Goal: Task Accomplishment & Management: Manage account settings

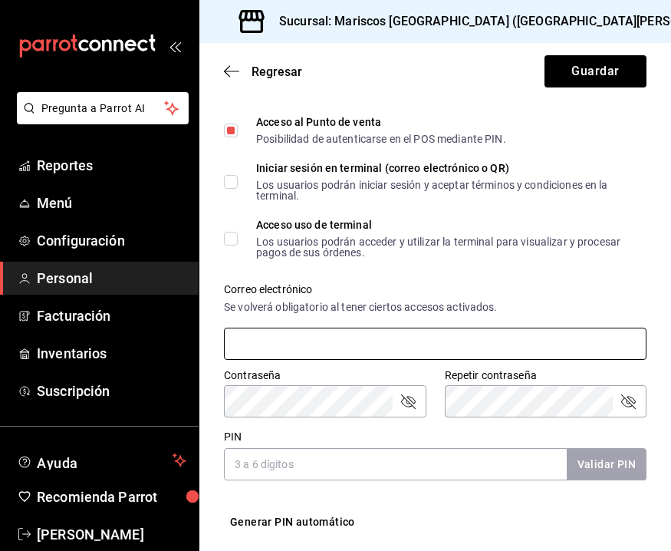
scroll to position [418, 0]
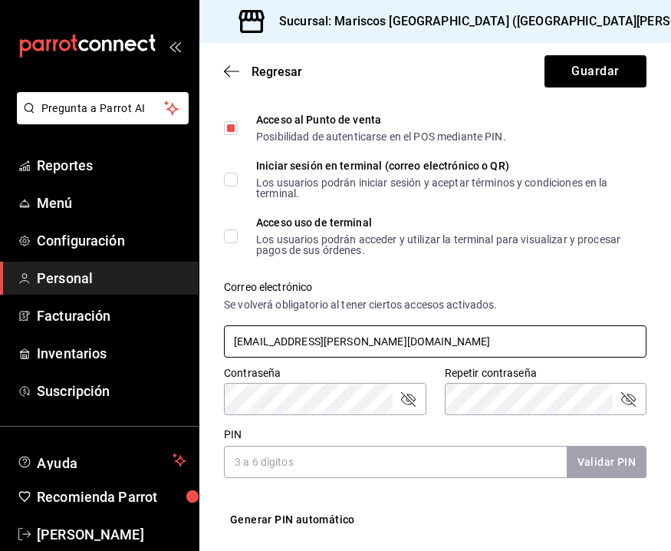
click at [446, 347] on input "[EMAIL_ADDRESS][PERSON_NAME][DOMAIN_NAME]" at bounding box center [435, 341] width 423 height 32
type input "[EMAIL_ADDRESS][PERSON_NAME][DOMAIN_NAME]"
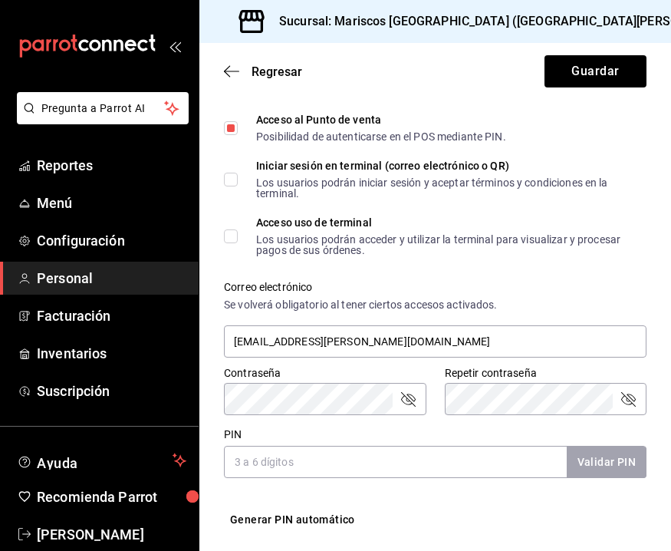
click at [595, 301] on div "Se volverá obligatorio al tener ciertos accesos activados." at bounding box center [435, 305] width 423 height 16
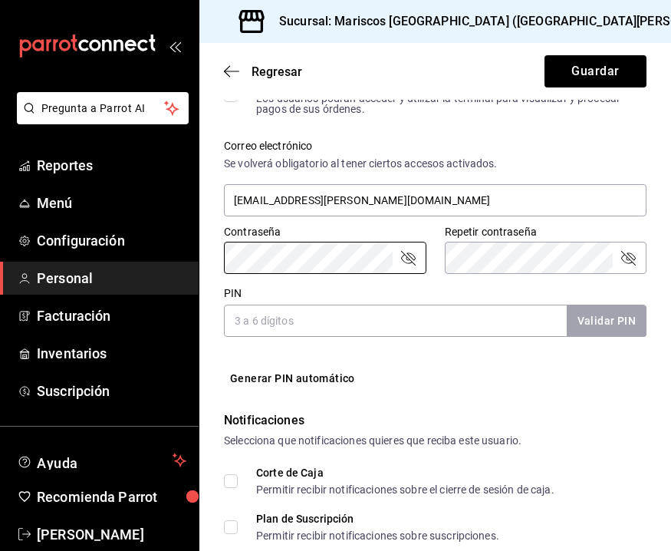
scroll to position [564, 0]
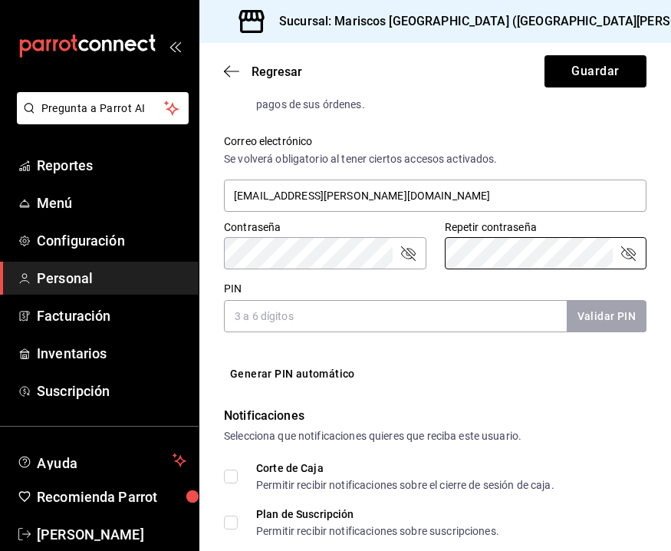
click at [374, 319] on input "PIN" at bounding box center [395, 316] width 343 height 32
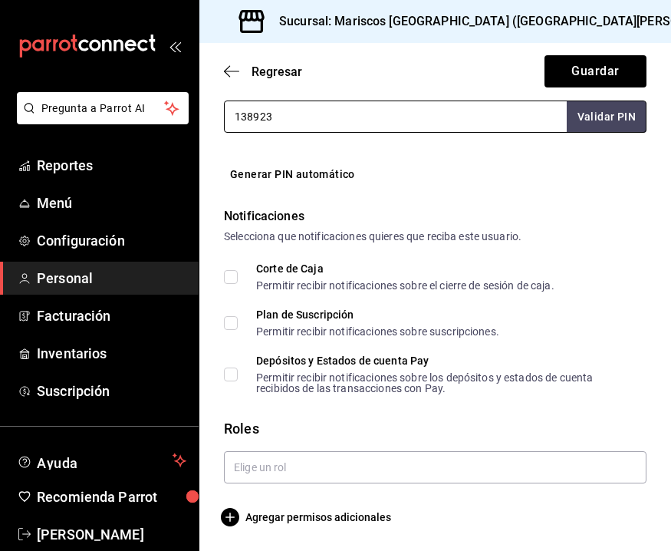
scroll to position [762, 0]
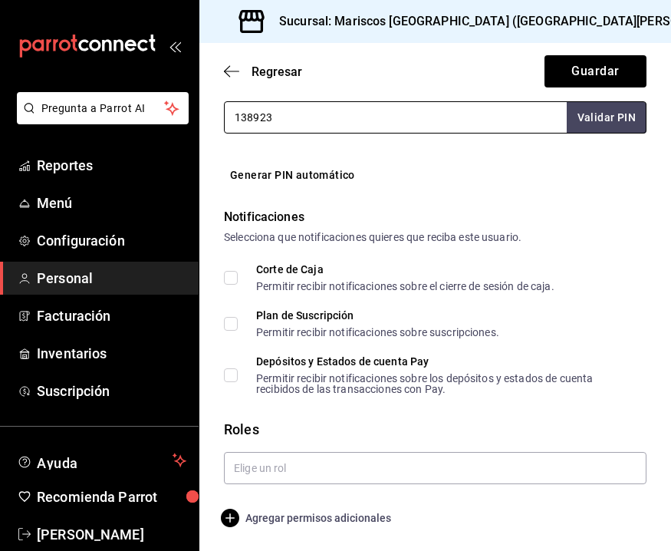
type input "138923"
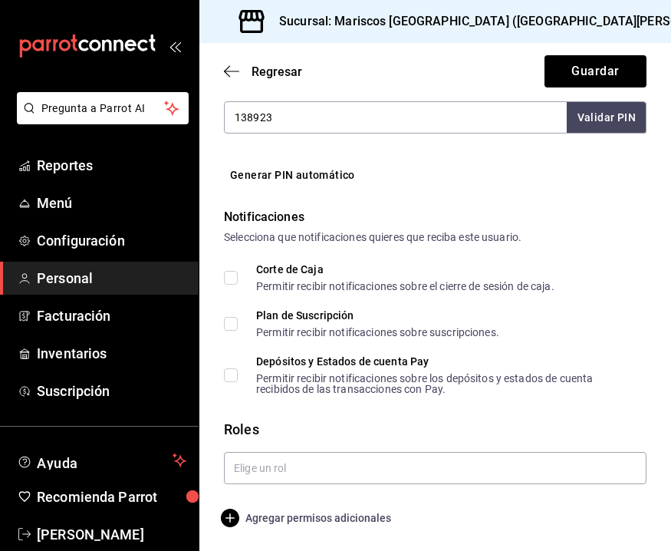
click at [284, 509] on span "Agregar permisos adicionales" at bounding box center [307, 518] width 167 height 18
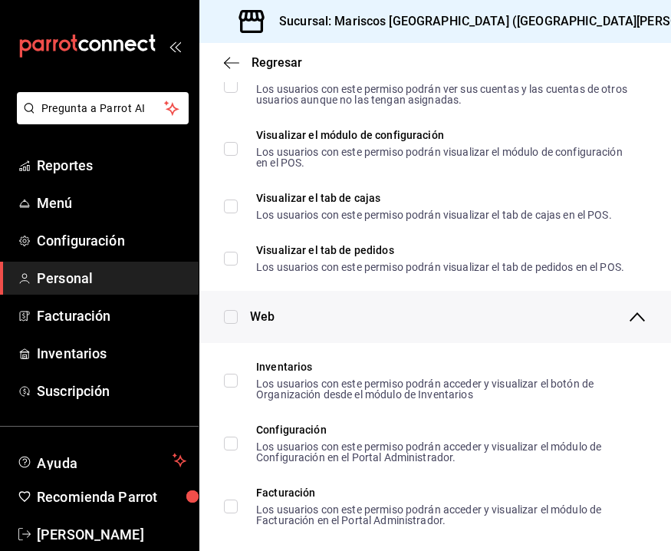
scroll to position [516, 0]
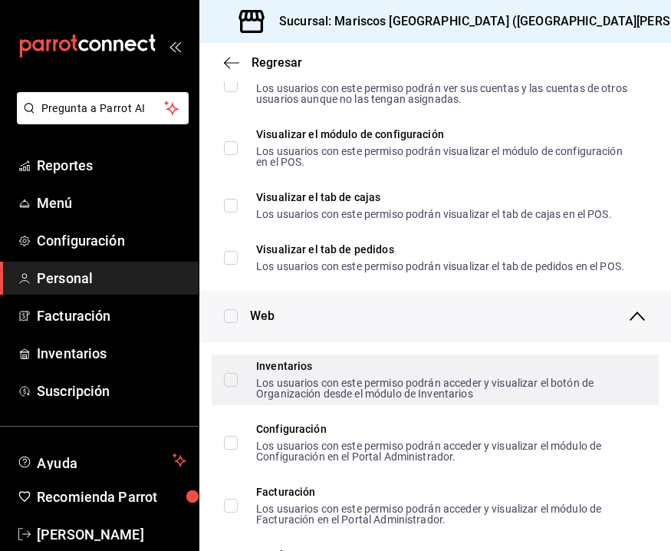
click at [339, 371] on div "Inventarios Los usuarios con este permiso podrán acceder y visualizar el botón …" at bounding box center [445, 380] width 378 height 38
click at [238, 373] on input "Inventarios Los usuarios con este permiso podrán acceder y visualizar el botón …" at bounding box center [231, 380] width 14 height 14
click at [235, 377] on input "Inventarios Los usuarios con este permiso podrán acceder y visualizar el botón …" at bounding box center [231, 380] width 14 height 14
checkbox input "true"
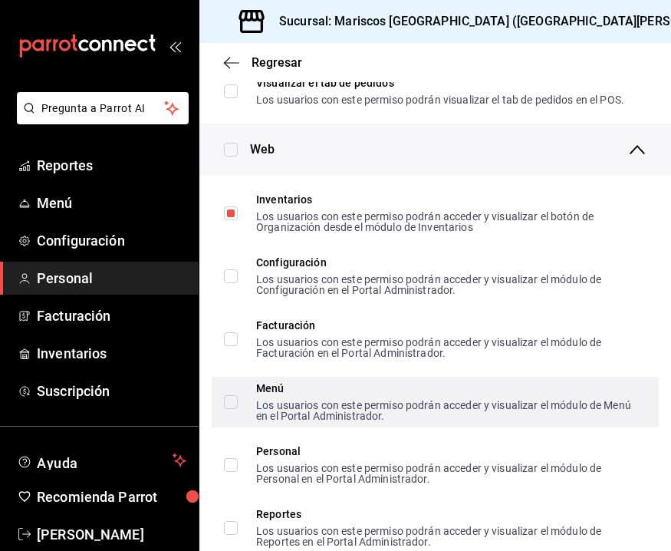
scroll to position [687, 0]
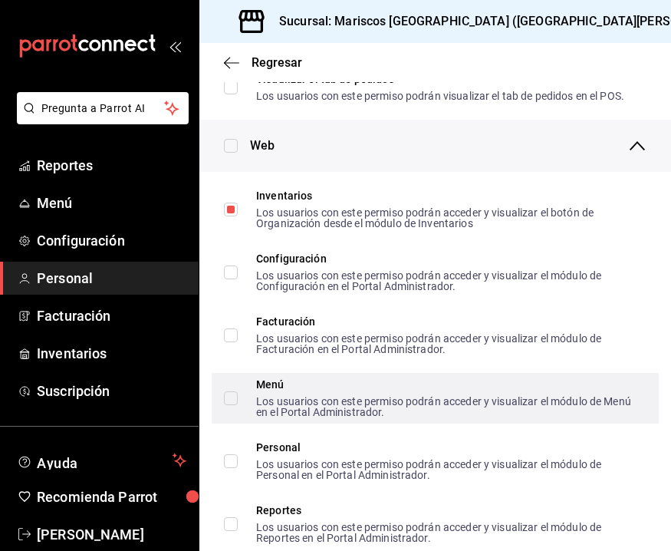
click at [382, 412] on div "Los usuarios con este permiso podrán acceder y visualizar el módulo de Menú en …" at bounding box center [445, 406] width 378 height 21
click at [238, 405] on input "Menú Los usuarios con este permiso podrán acceder y visualizar el módulo de Men…" at bounding box center [231, 398] width 14 height 14
click at [242, 394] on span "Menú Los usuarios con este permiso podrán acceder y visualizar el módulo de Men…" at bounding box center [436, 398] width 397 height 38
click at [238, 394] on input "Menú Los usuarios con este permiso podrán acceder y visualizar el módulo de Men…" at bounding box center [231, 398] width 14 height 14
click at [235, 394] on input "Menú Los usuarios con este permiso podrán acceder y visualizar el módulo de Men…" at bounding box center [231, 398] width 14 height 14
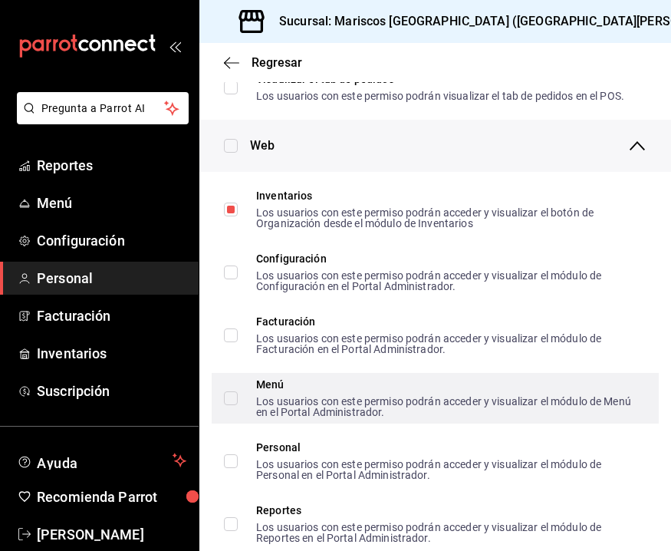
checkbox input "true"
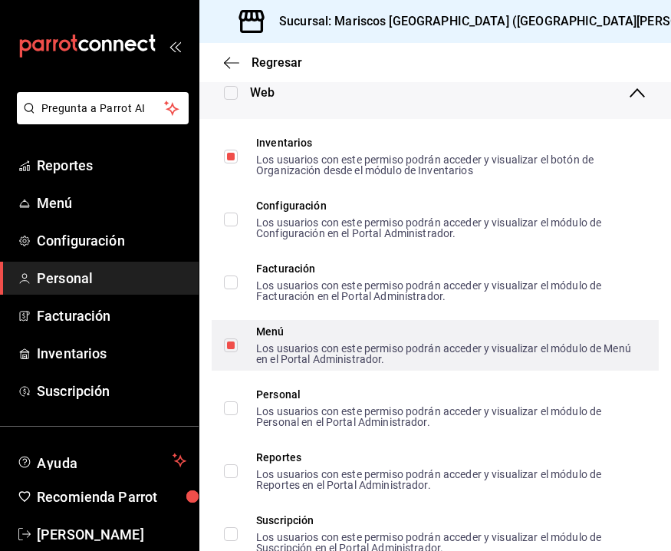
scroll to position [743, 0]
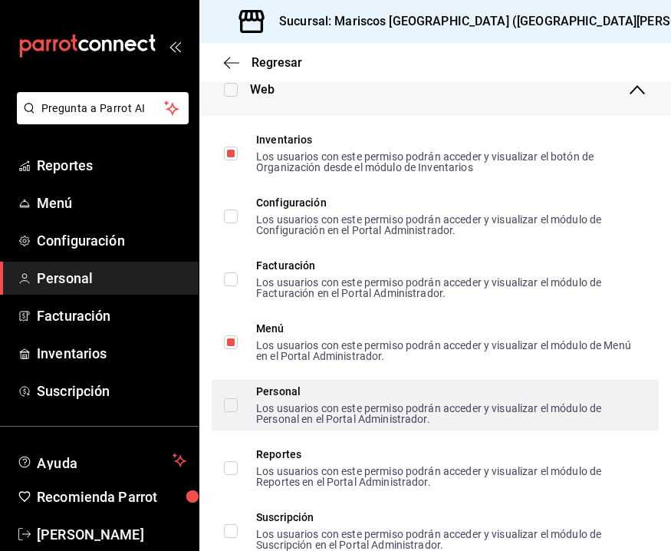
click at [236, 402] on input "Personal Los usuarios con este permiso podrán acceder y visualizar el módulo de…" at bounding box center [231, 405] width 14 height 14
checkbox input "true"
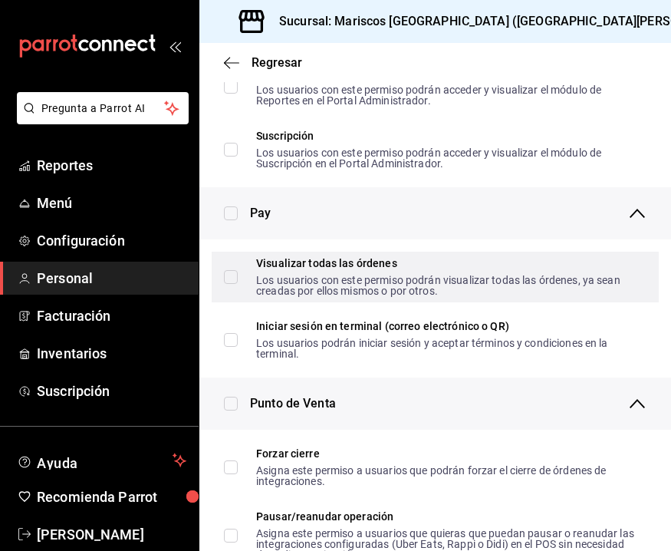
scroll to position [1126, 0]
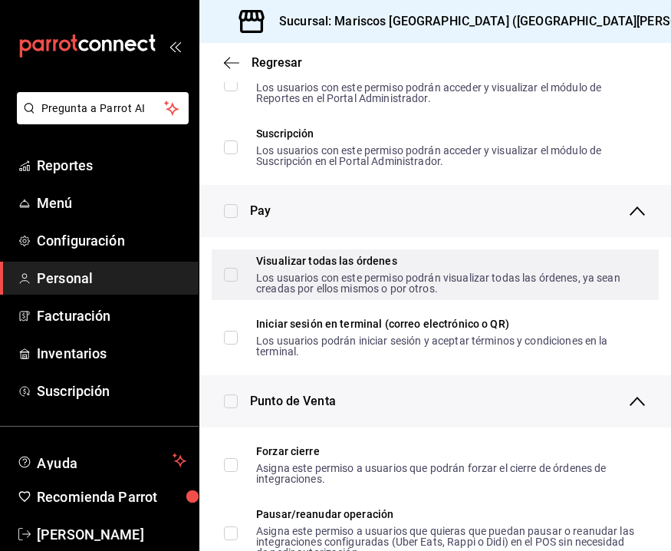
click at [235, 272] on input "Visualizar todas las órdenes Los usuarios con este permiso podrán visualizar to…" at bounding box center [231, 275] width 14 height 14
checkbox input "true"
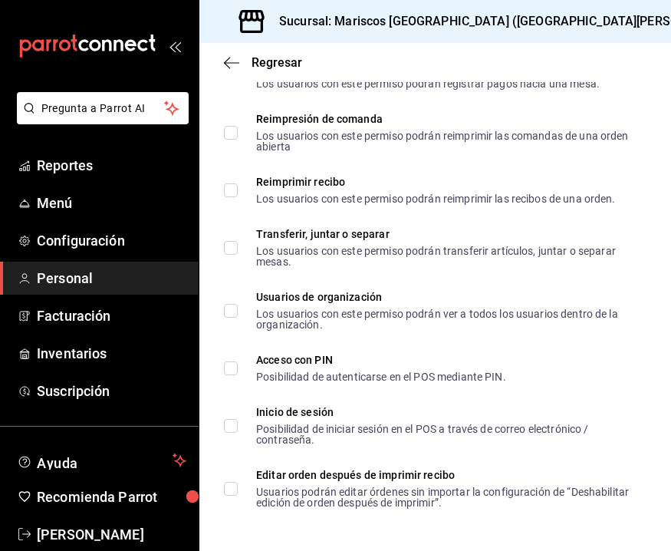
scroll to position [2620, 0]
click at [232, 58] on icon "button" at bounding box center [231, 63] width 15 height 14
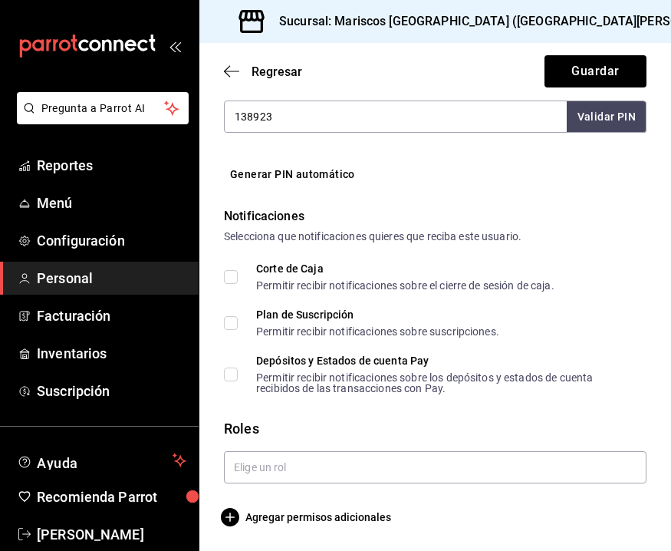
scroll to position [762, 0]
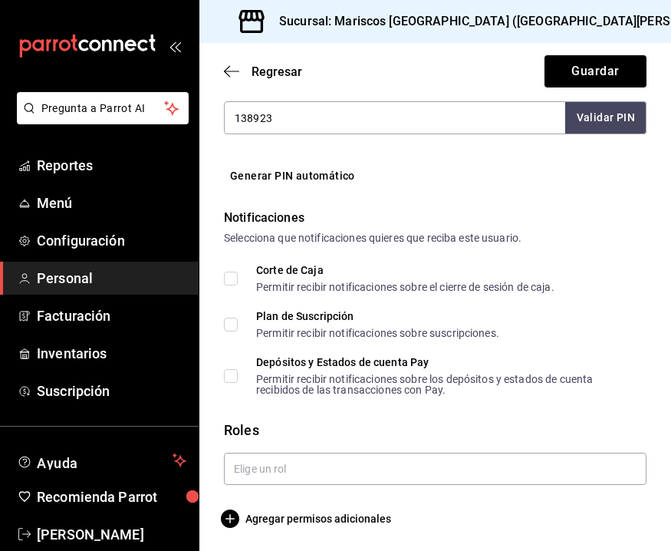
click at [594, 117] on button "Validar PIN" at bounding box center [605, 117] width 81 height 33
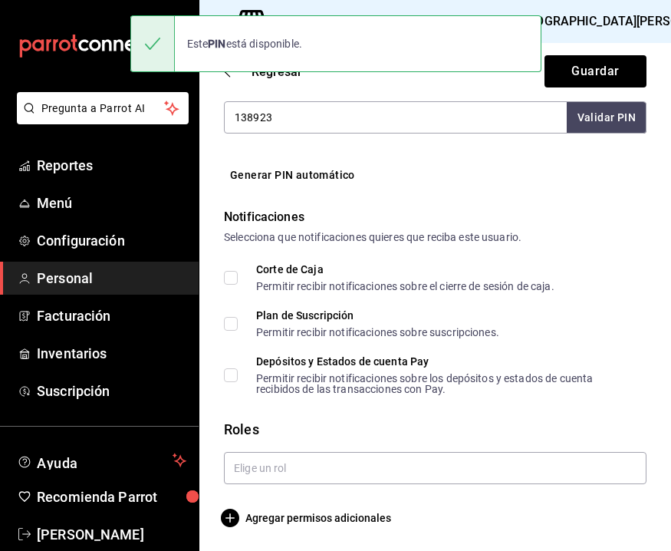
scroll to position [0, 0]
click at [600, 74] on button "Guardar" at bounding box center [596, 71] width 102 height 32
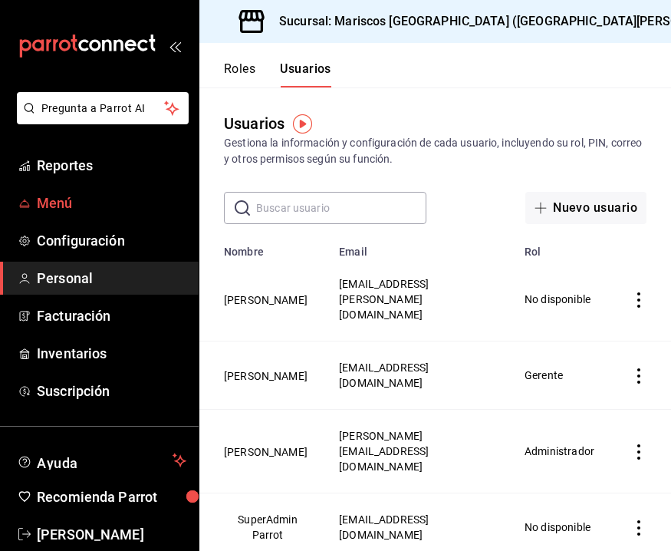
click at [98, 191] on link "Menú" at bounding box center [99, 202] width 199 height 33
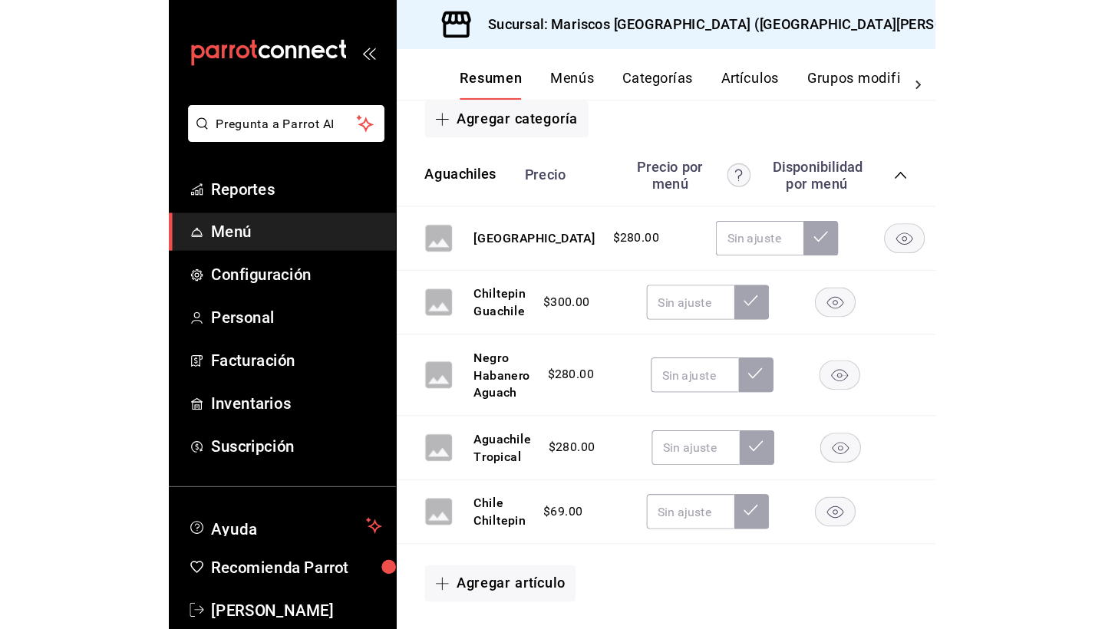
scroll to position [220, 0]
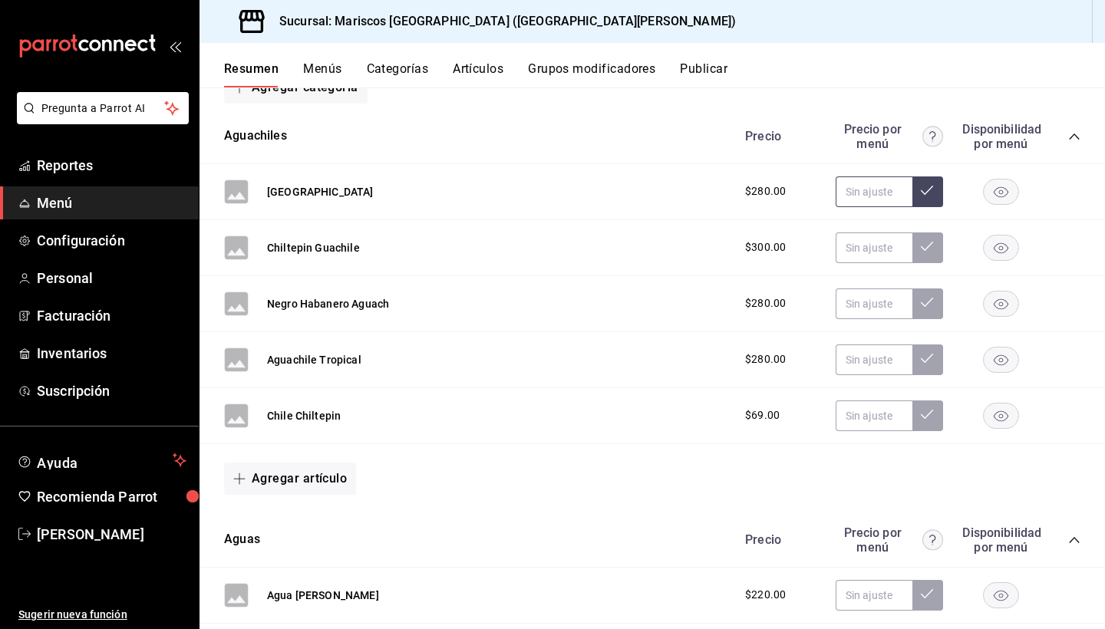
click at [670, 195] on icon at bounding box center [927, 190] width 12 height 12
click at [670, 189] on input "text" at bounding box center [873, 191] width 77 height 31
click at [670, 190] on rect "button" at bounding box center [1000, 191] width 35 height 25
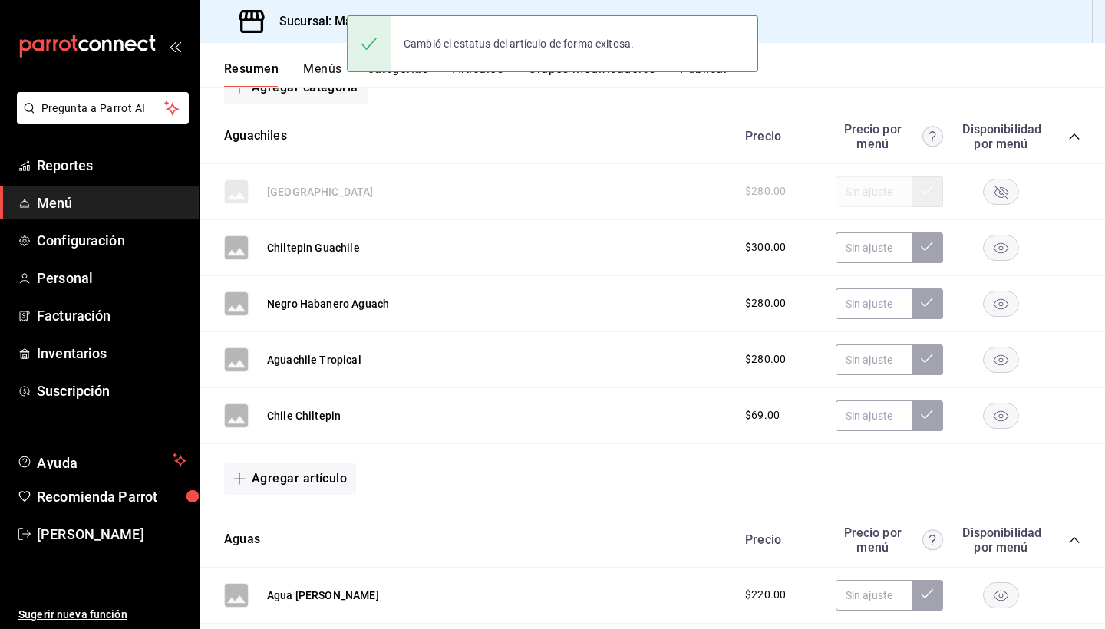
click at [602, 188] on div "[GEOGRAPHIC_DATA] $280.00" at bounding box center [651, 192] width 905 height 56
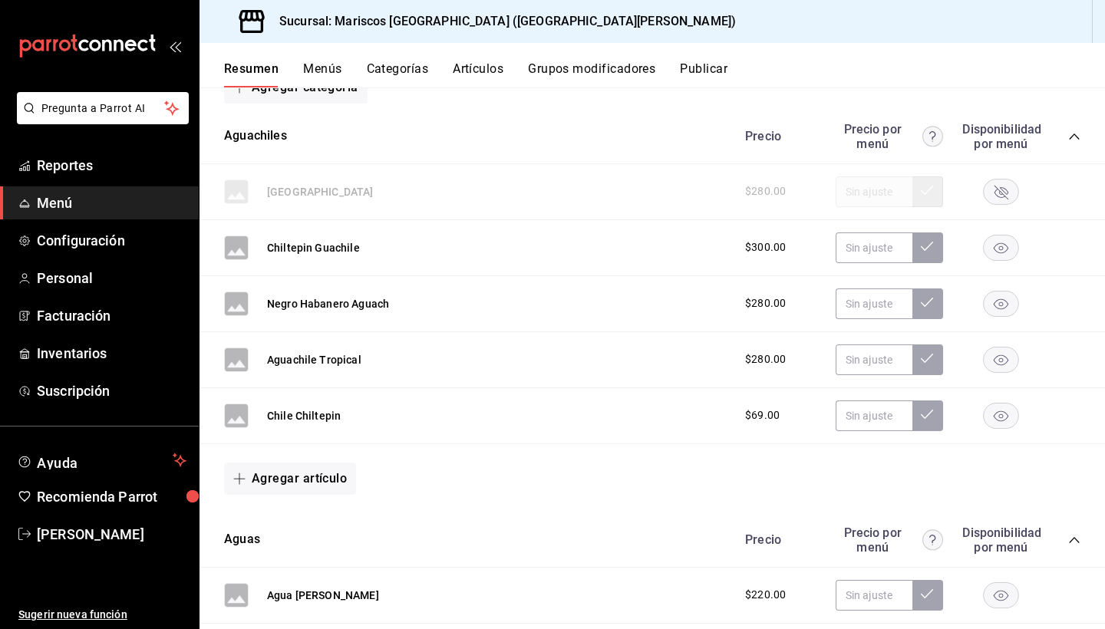
click at [670, 202] on rect "button" at bounding box center [1000, 191] width 35 height 25
click at [670, 194] on span "$280.00" at bounding box center [765, 191] width 41 height 16
click at [670, 143] on div "Precio Precio por menú Disponibilidad por menú" at bounding box center [904, 136] width 351 height 29
click at [670, 136] on icon "collapse-category-row" at bounding box center [1074, 136] width 12 height 12
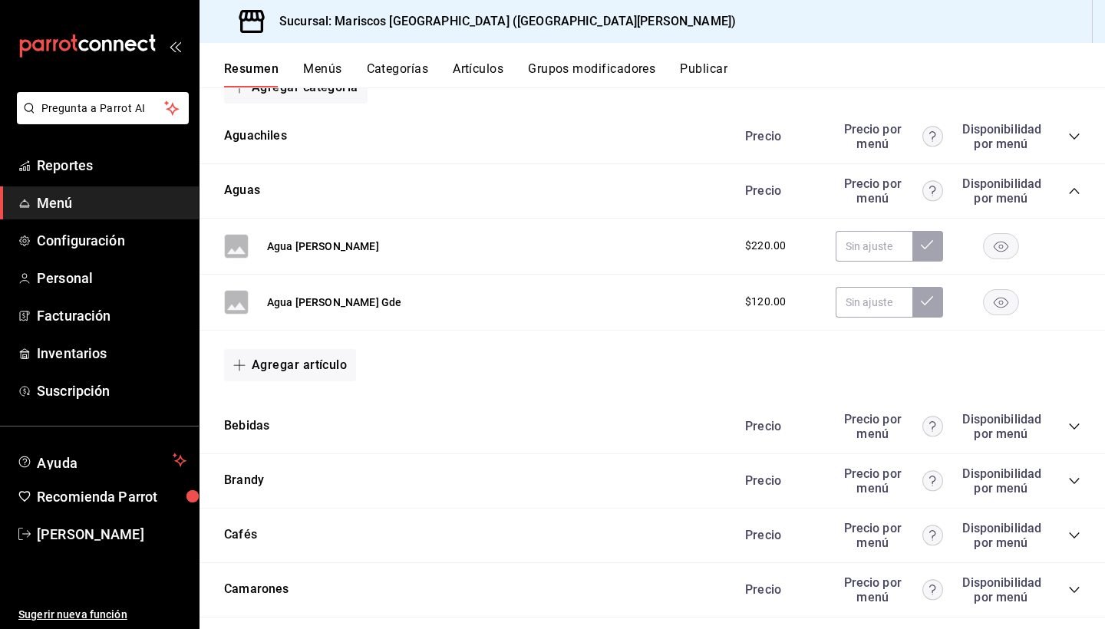
click at [670, 191] on icon "collapse-category-row" at bounding box center [1074, 191] width 12 height 12
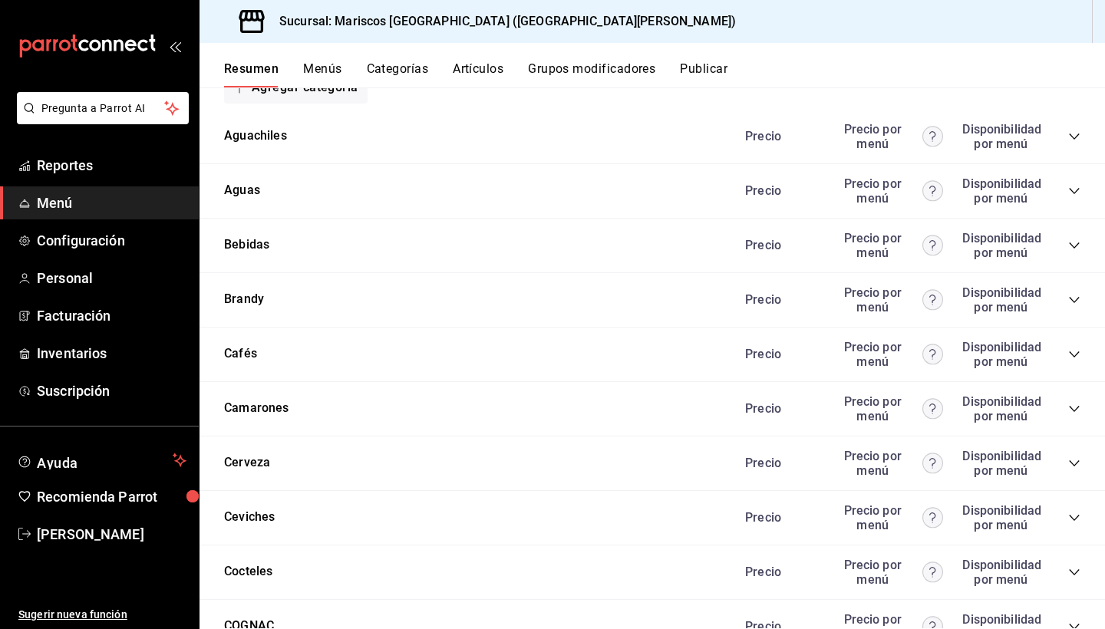
click at [670, 191] on icon "collapse-category-row" at bounding box center [1074, 191] width 12 height 12
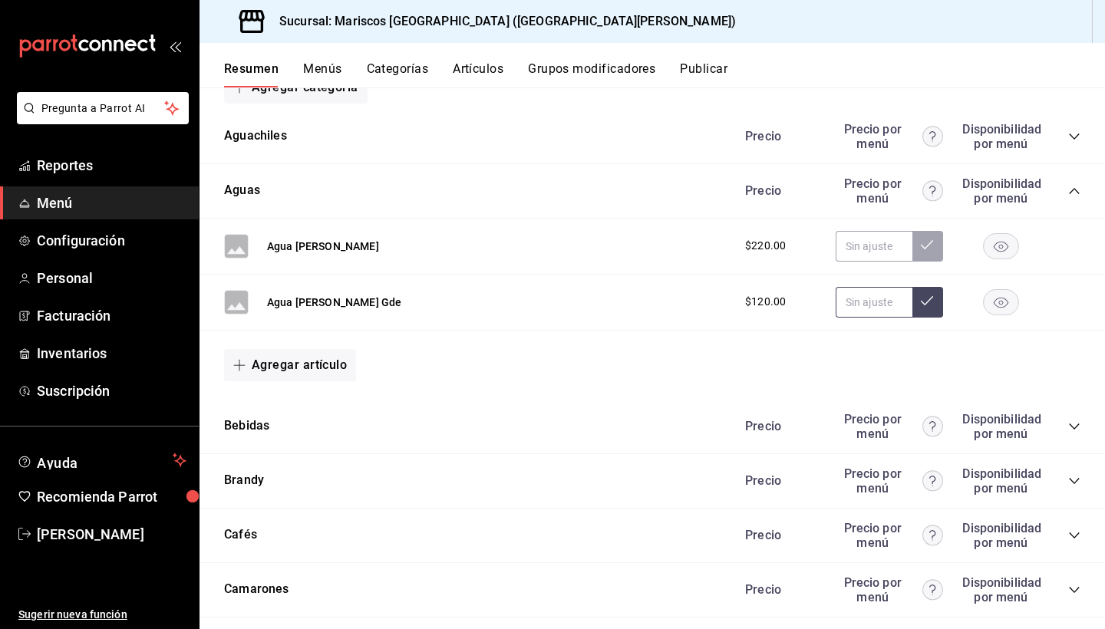
click at [670, 291] on input "text" at bounding box center [873, 302] width 77 height 31
click at [670, 326] on div "Agua [PERSON_NAME] Gde $120.00 $80.00" at bounding box center [651, 303] width 905 height 56
click at [670, 307] on span "$120.00" at bounding box center [765, 302] width 41 height 16
click at [670, 295] on span "$120.00" at bounding box center [765, 302] width 41 height 16
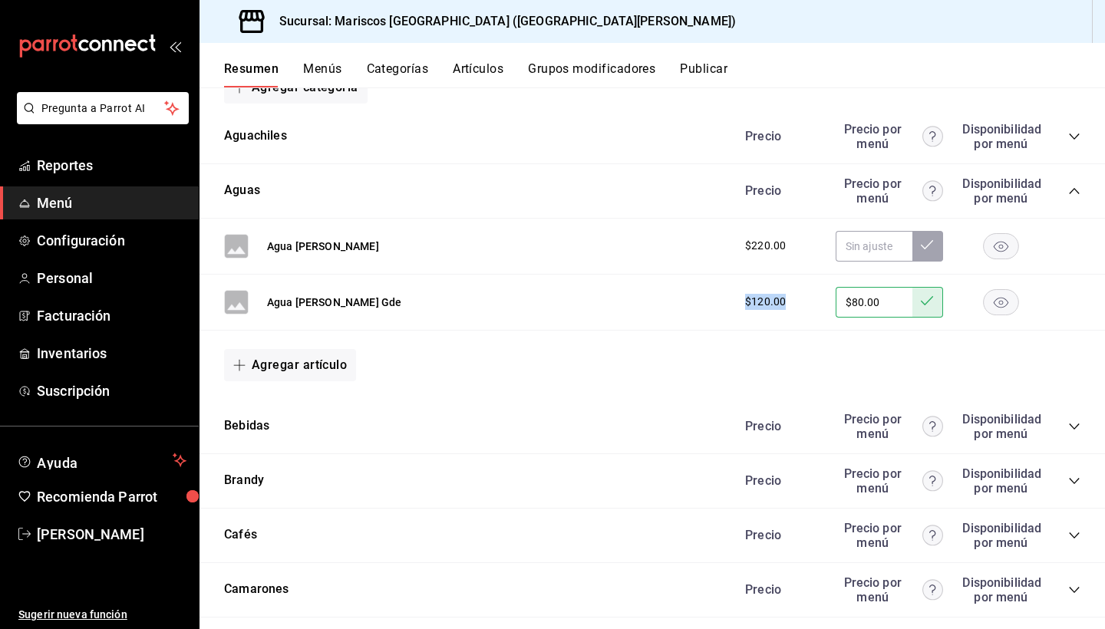
click at [670, 295] on span "$120.00" at bounding box center [765, 302] width 41 height 16
click at [670, 294] on input "$80.00" at bounding box center [873, 302] width 77 height 31
type input "$8.00"
click at [670, 287] on input "text" at bounding box center [873, 302] width 77 height 31
click at [123, 347] on span "Inventarios" at bounding box center [112, 353] width 150 height 21
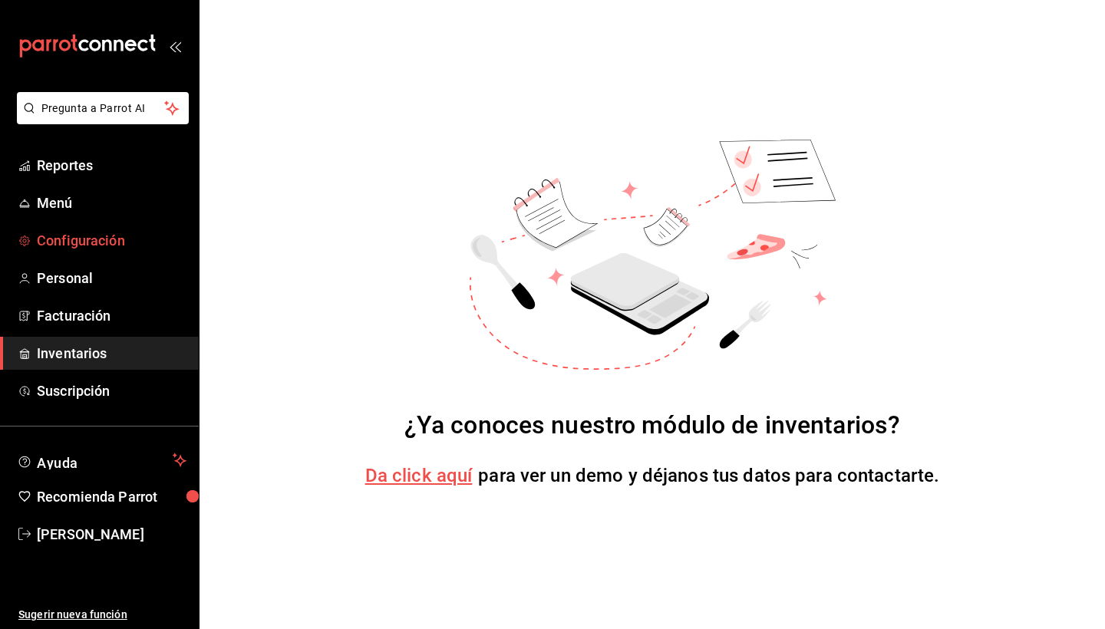
click at [80, 233] on span "Configuración" at bounding box center [112, 240] width 150 height 21
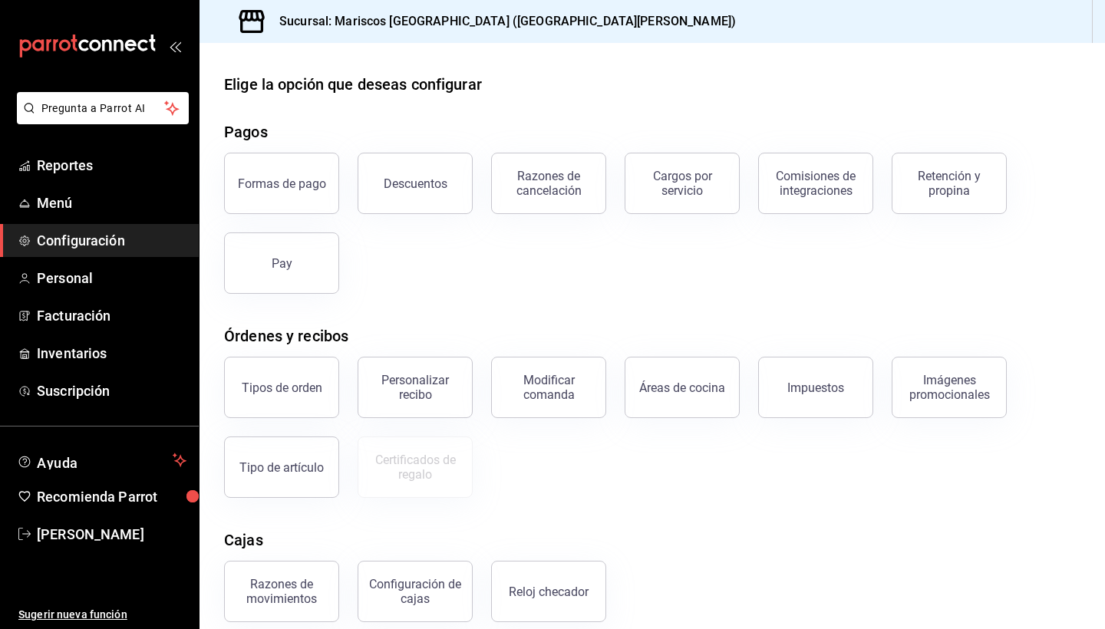
scroll to position [6, 0]
click at [670, 393] on div "Imágenes promocionales" at bounding box center [948, 388] width 95 height 29
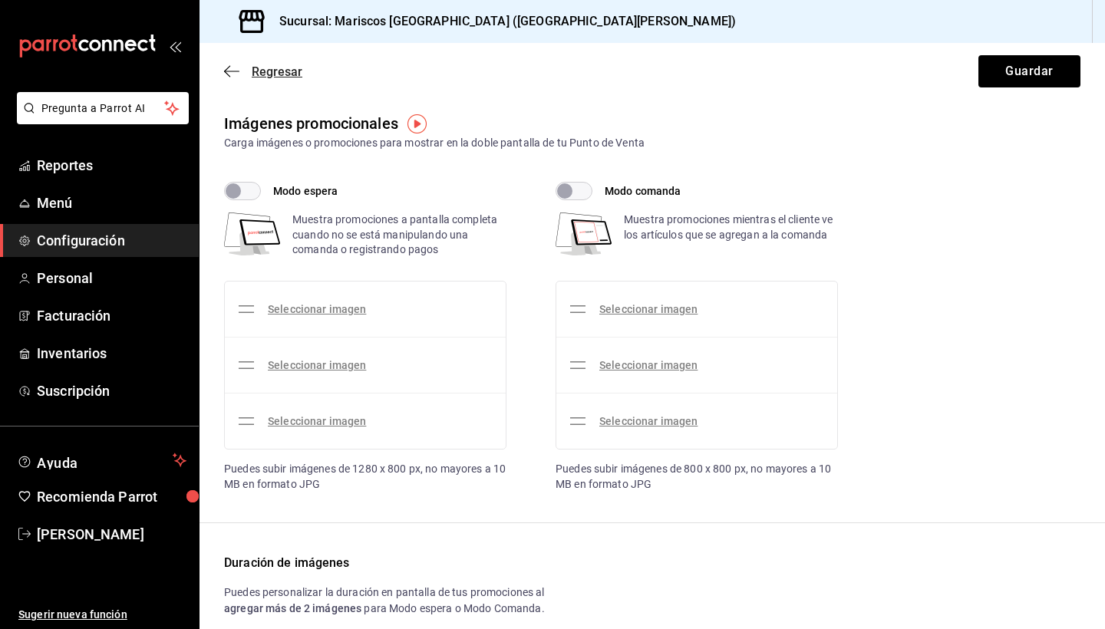
click at [233, 72] on icon "button" at bounding box center [231, 71] width 15 height 14
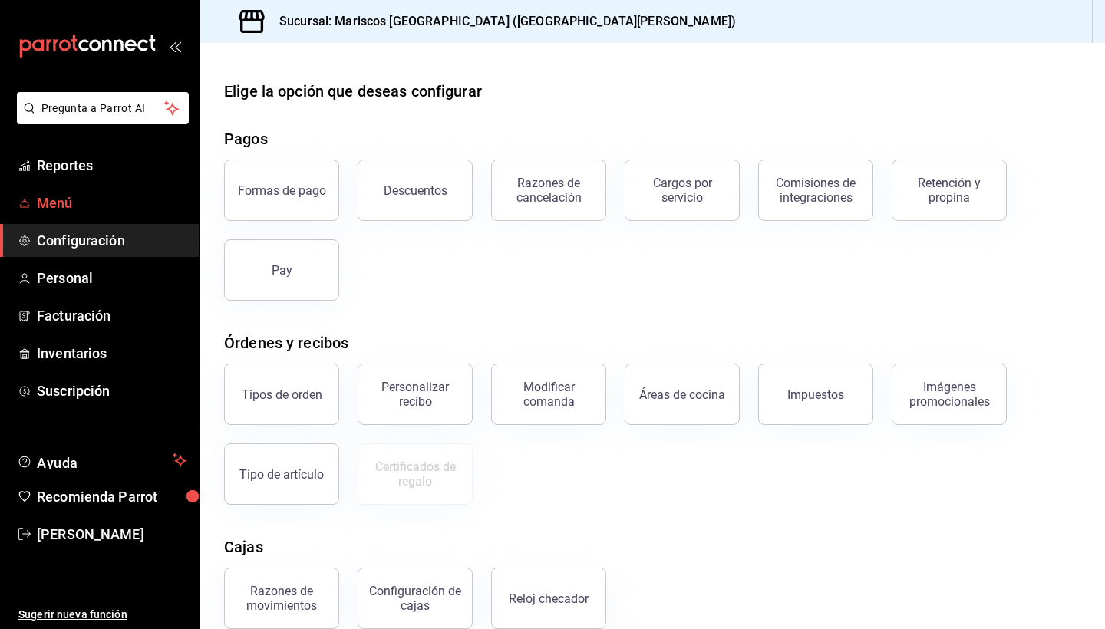
click at [93, 202] on span "Menú" at bounding box center [112, 203] width 150 height 21
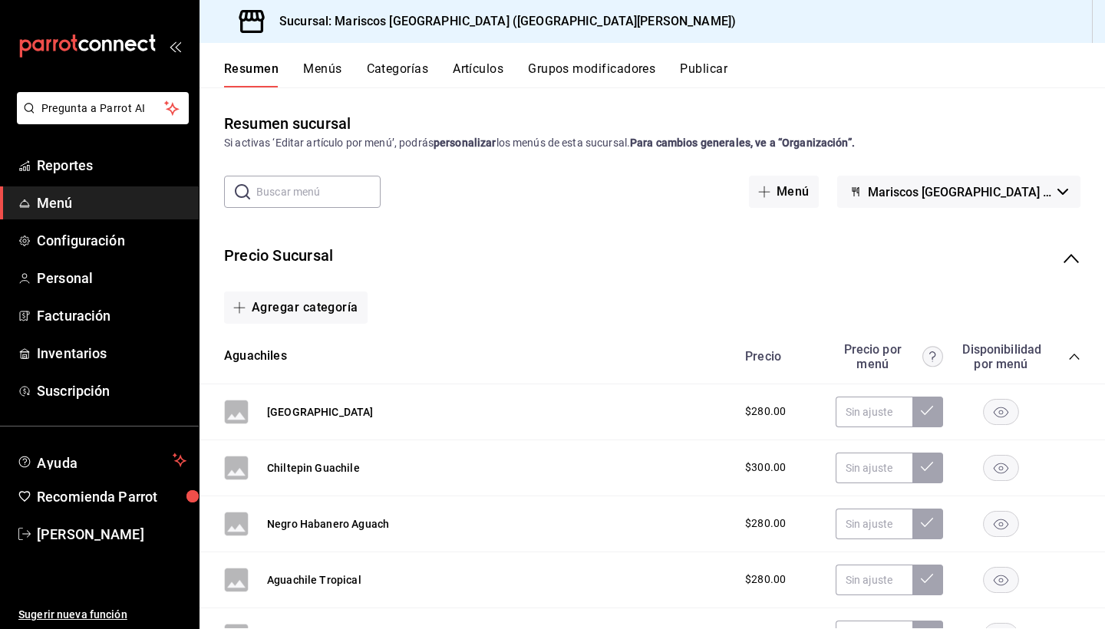
click at [670, 68] on button "Publicar" at bounding box center [704, 74] width 48 height 26
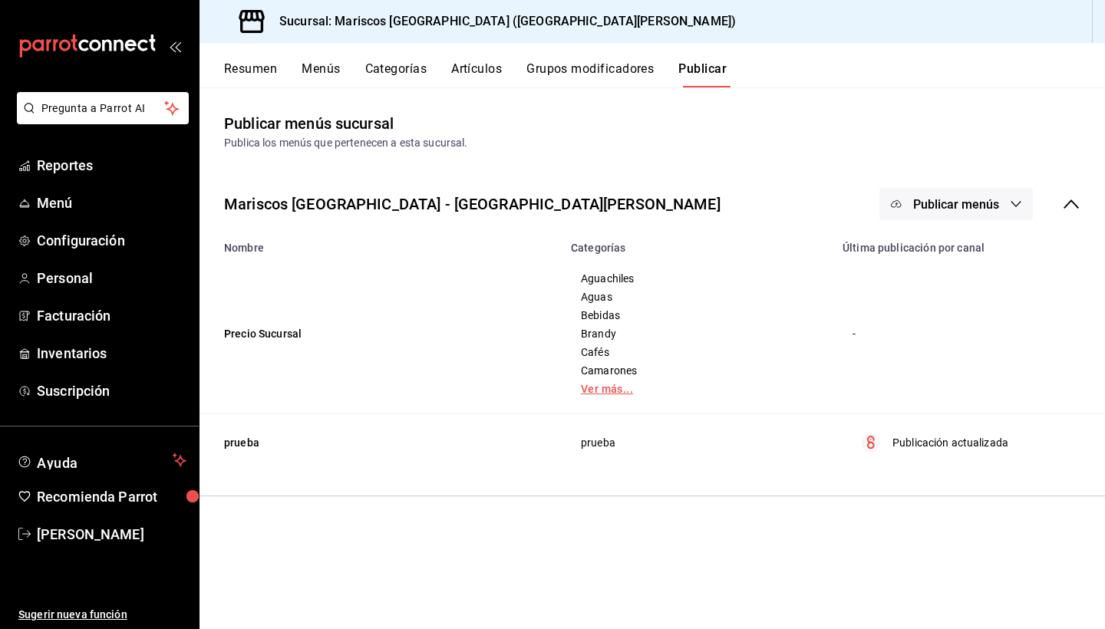
click at [611, 386] on link "Ver más..." at bounding box center [697, 389] width 233 height 11
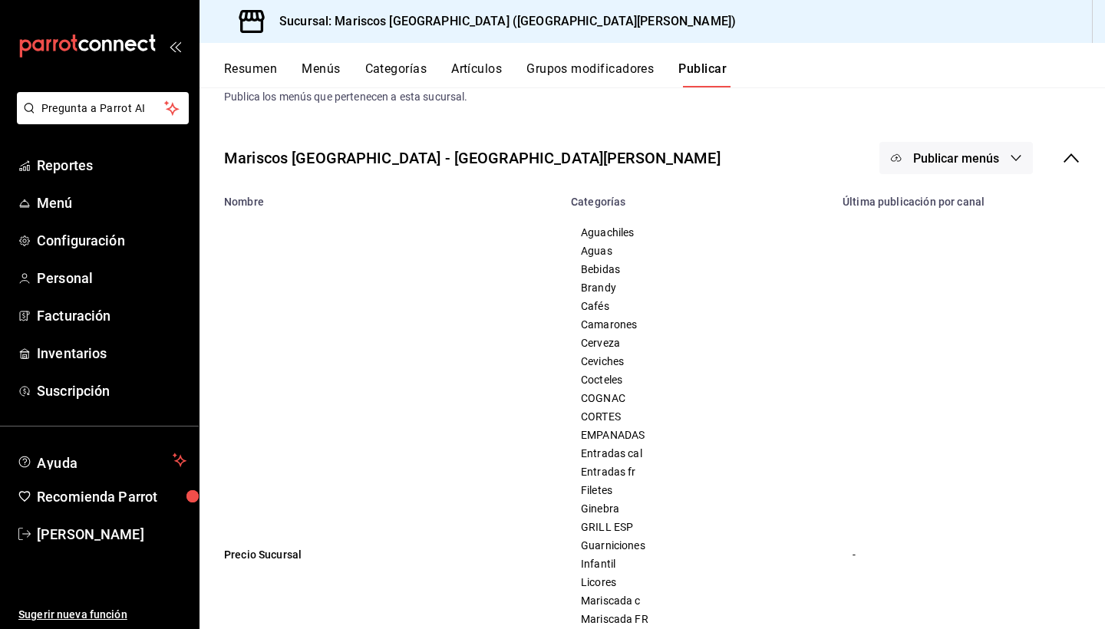
scroll to position [49, 0]
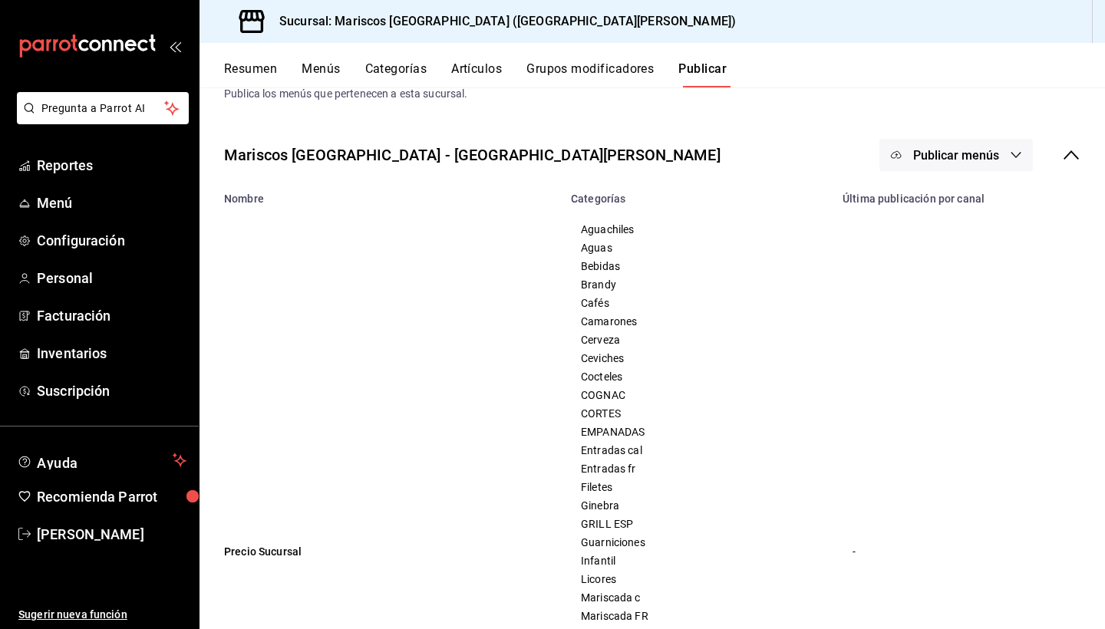
click at [670, 153] on icon "button" at bounding box center [1015, 155] width 12 height 12
click at [636, 117] on div at bounding box center [552, 314] width 1105 height 629
click at [615, 68] on button "Grupos modificadores" at bounding box center [589, 74] width 127 height 26
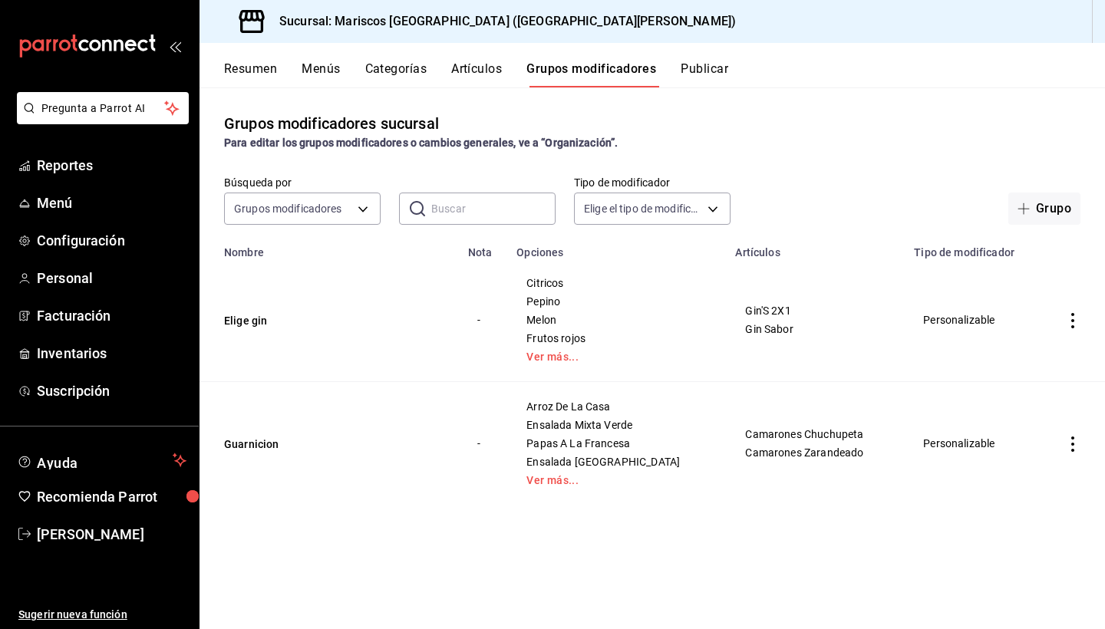
click at [580, 365] on td "Citricos Pepino Melon Frutos rojos Ver más..." at bounding box center [616, 321] width 219 height 124
click at [578, 358] on link "Ver más..." at bounding box center [616, 356] width 180 height 11
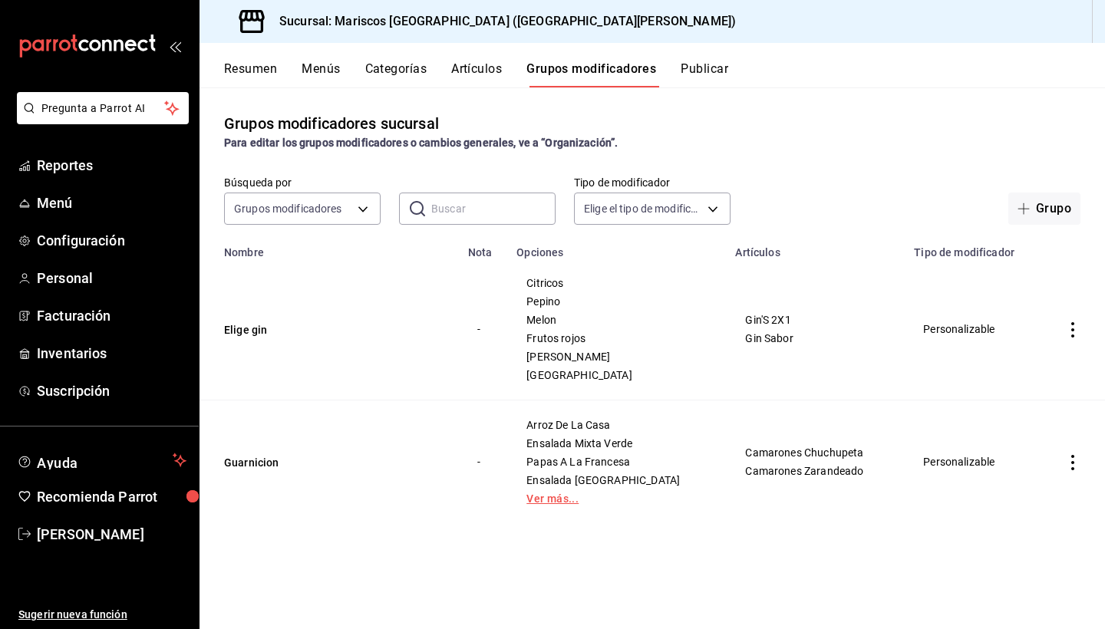
click at [572, 499] on link "Ver más..." at bounding box center [616, 498] width 180 height 11
click at [471, 61] on button "Artículos" at bounding box center [476, 74] width 51 height 26
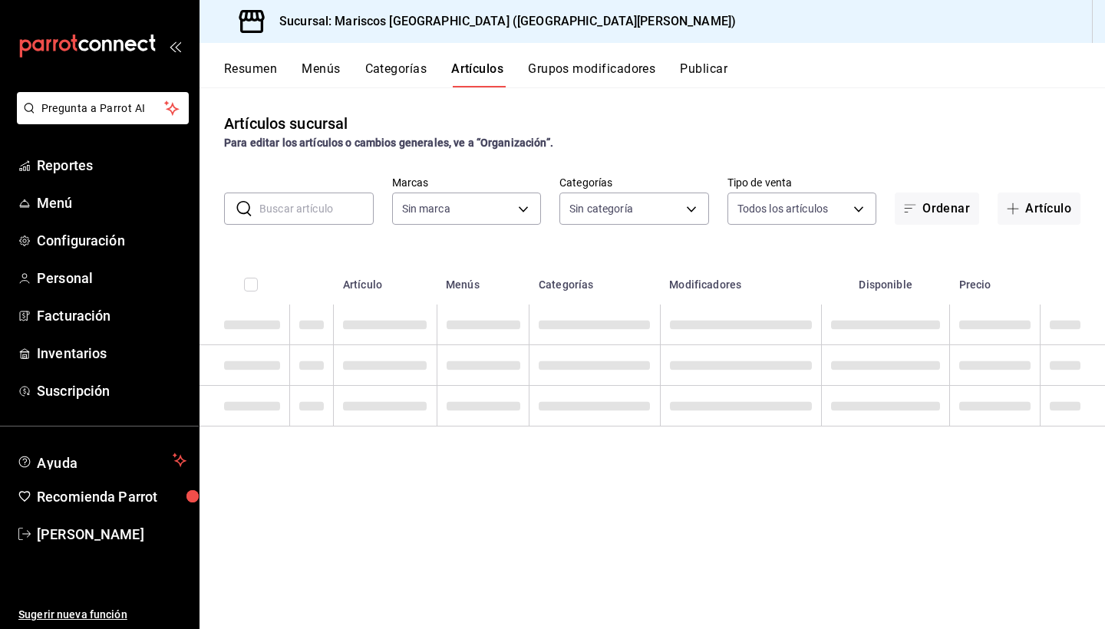
type input "a0b09ef0-70c8-4bc9-9add-8680bcc8a2dc"
type input "4fa7cc08-3bd1-4e45-ae4c-a78b732d4e23,ed2132aa-270b-47e2-972d-b9622738eeae,22d15…"
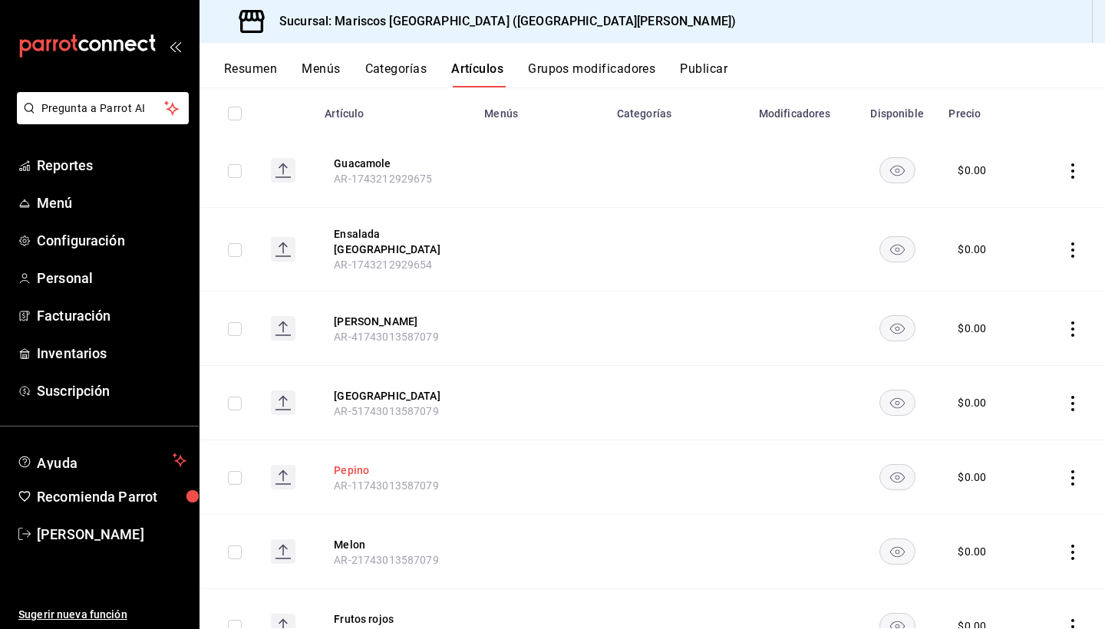
scroll to position [181, 0]
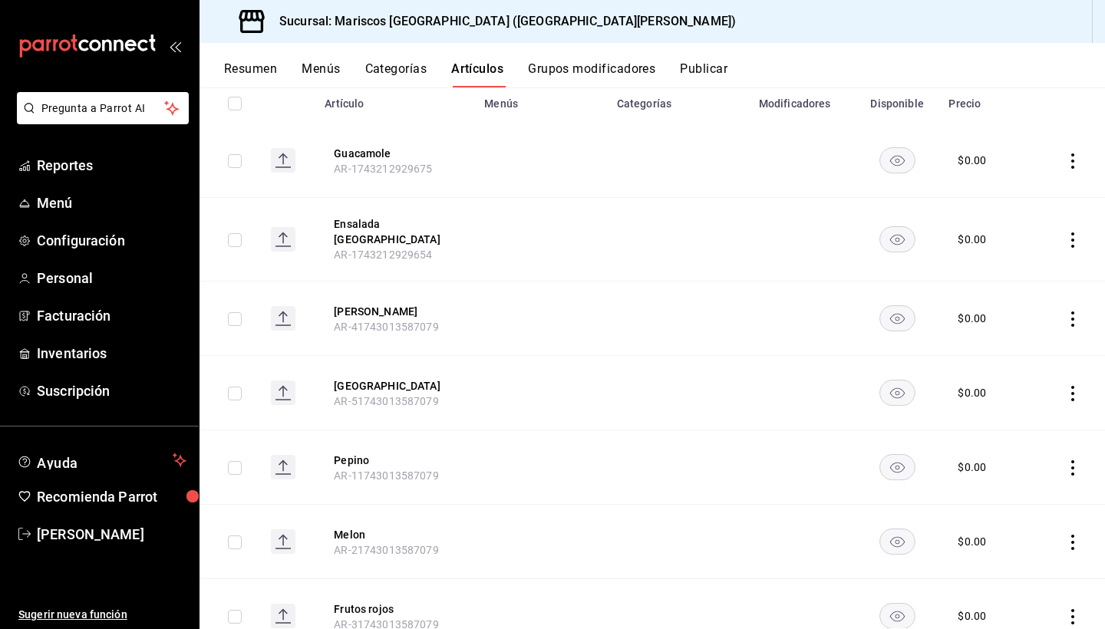
click at [502, 98] on th "Menús" at bounding box center [541, 98] width 132 height 49
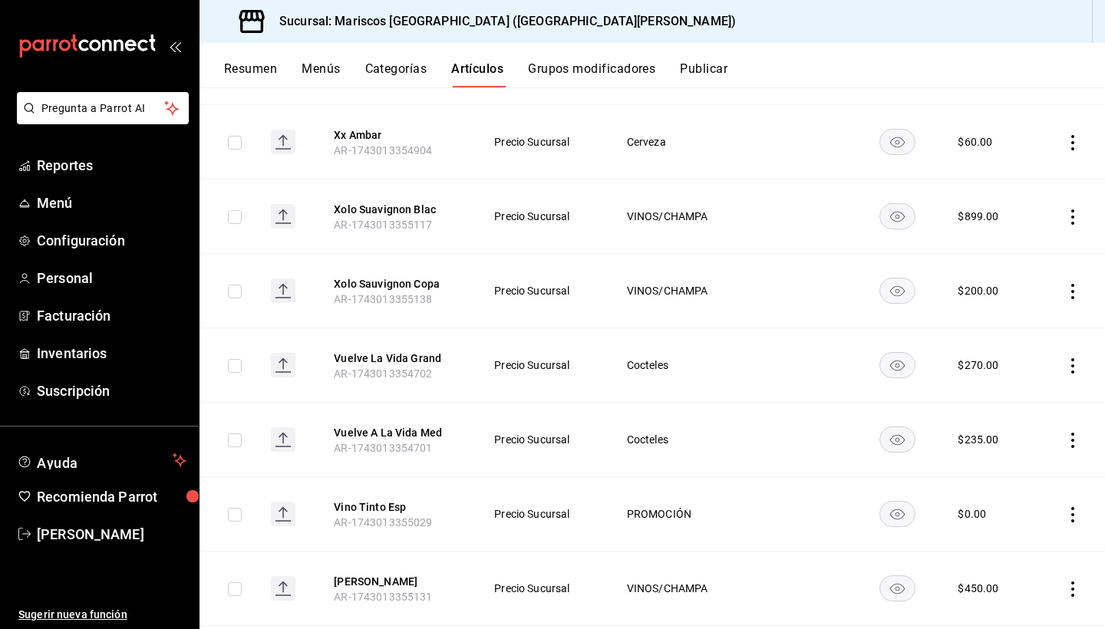
scroll to position [1322, 0]
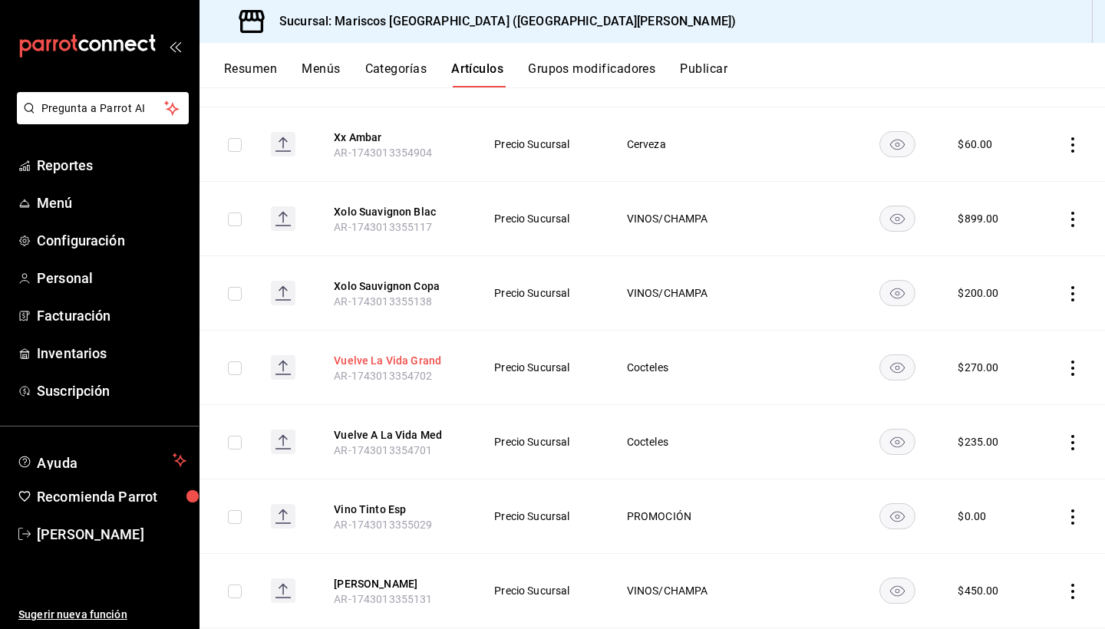
click at [412, 354] on button "Vuelve La Vida Grand" at bounding box center [395, 360] width 123 height 15
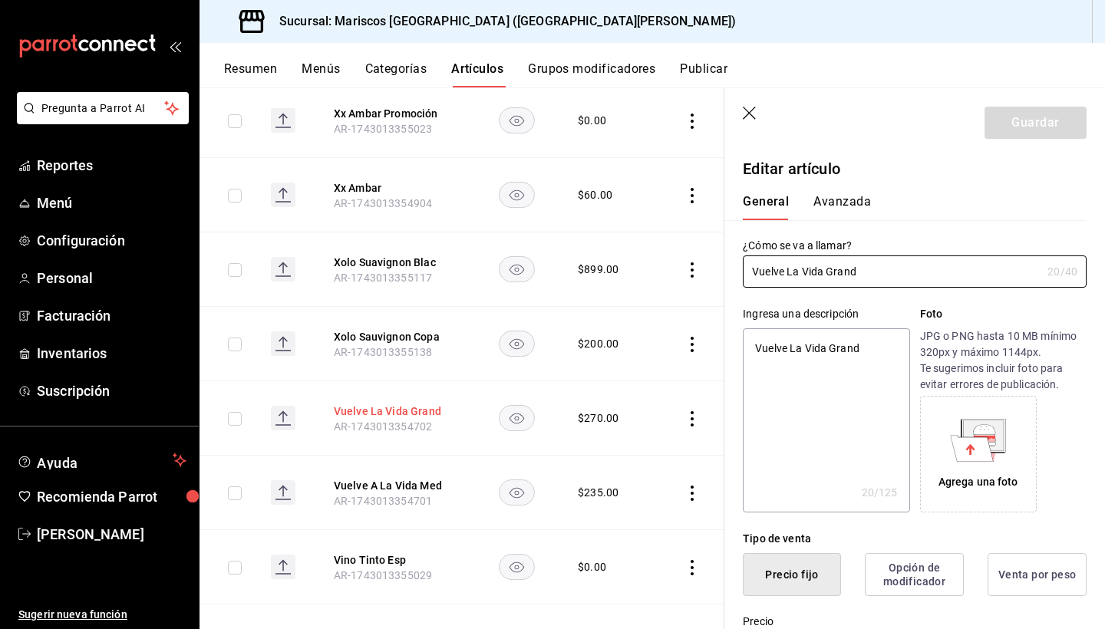
type textarea "x"
type input "$270.00"
type input "Vuelve La Vida Grande"
type textarea "x"
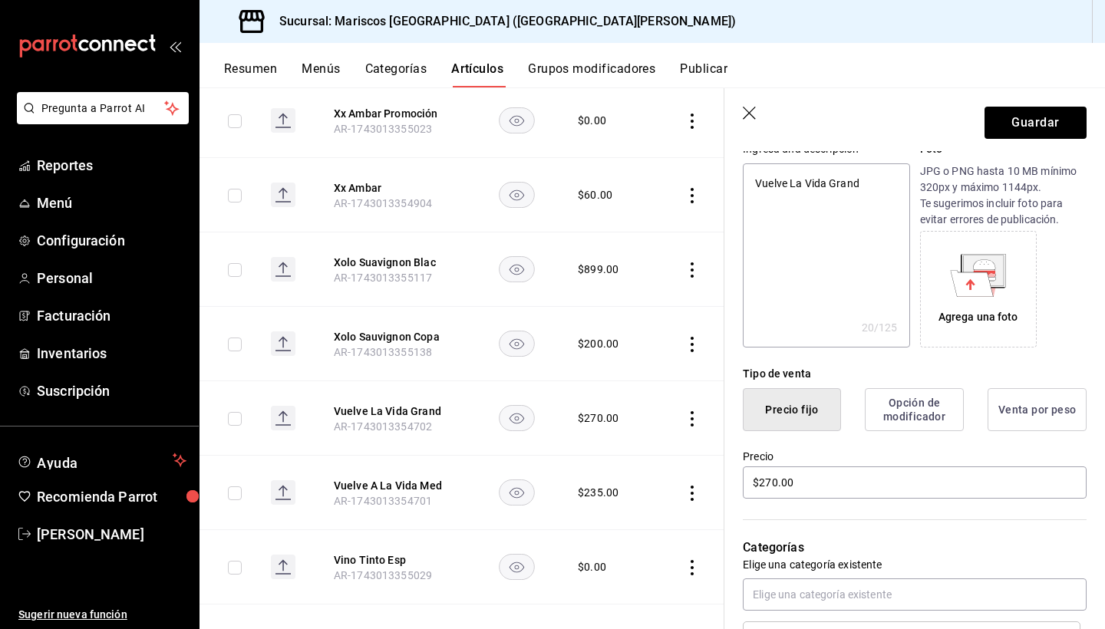
scroll to position [166, 0]
type input "Vuelve La Vida Grande"
click at [670, 477] on input "$270.00" at bounding box center [915, 481] width 344 height 32
type textarea "x"
type input "$270.00"
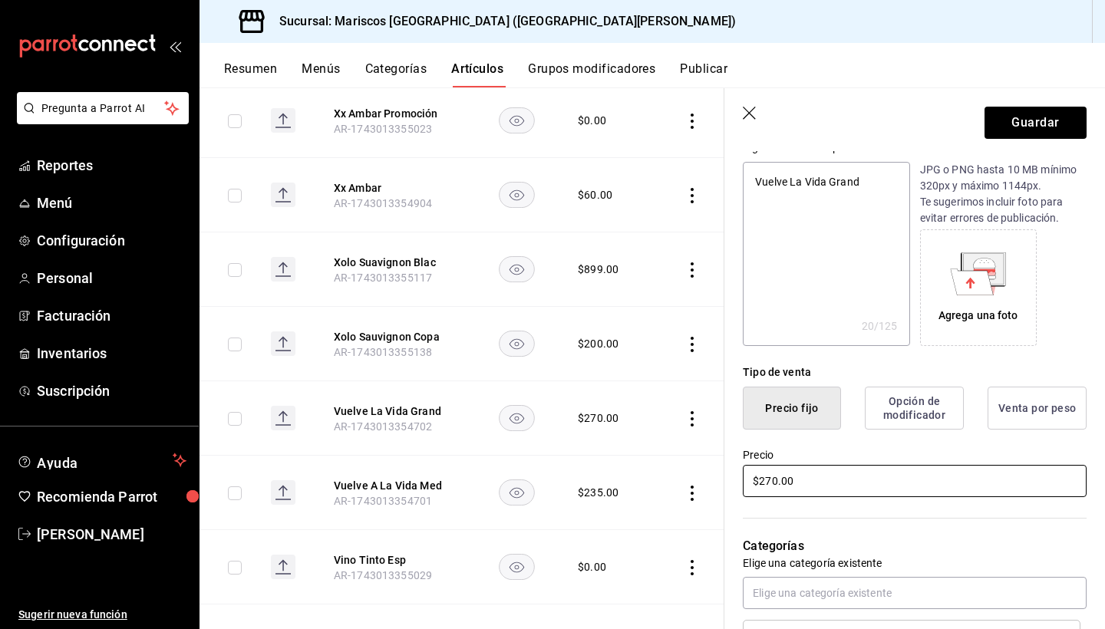
type textarea "x"
type input "$270.00"
type textarea "x"
type input "$270.00"
type textarea "x"
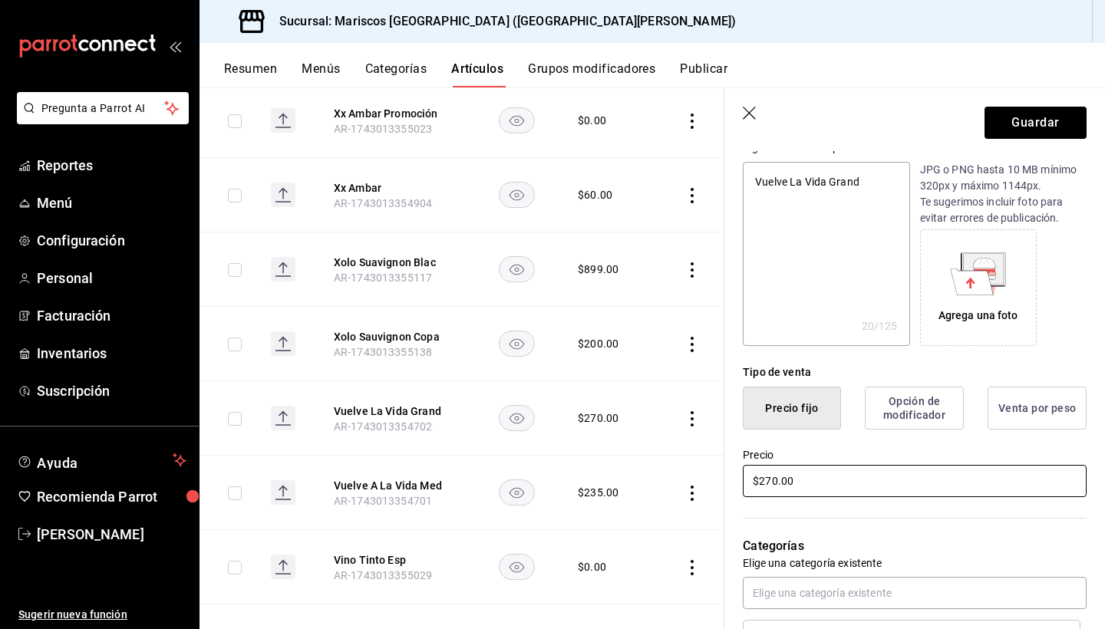
type input "$27.00"
type textarea "x"
type input "$2.00"
type textarea "x"
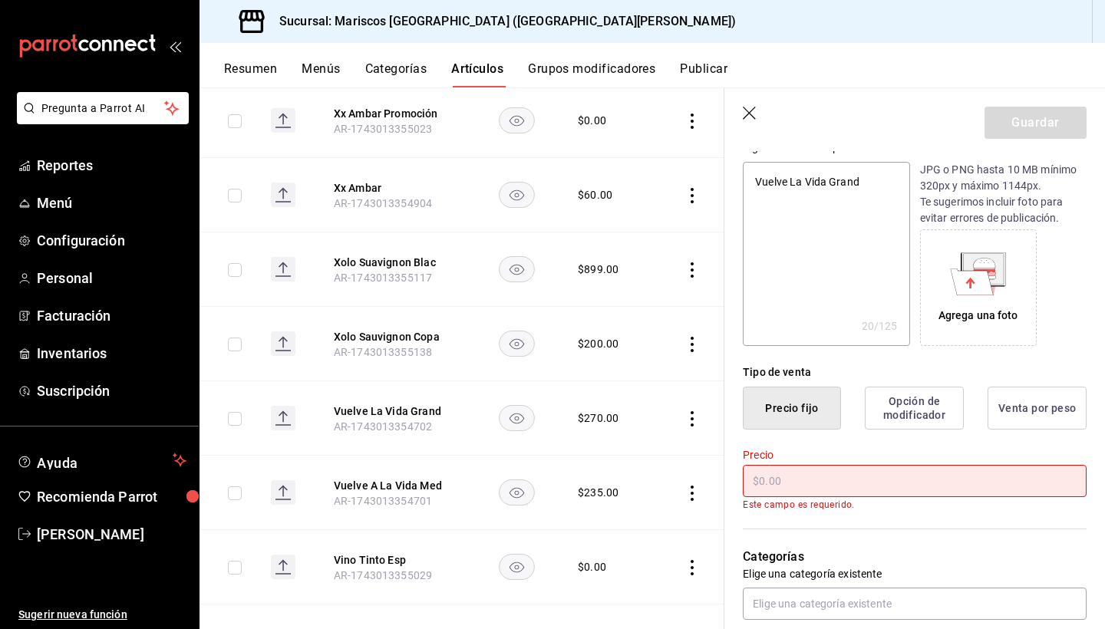
click at [670, 404] on button "Precio fijo" at bounding box center [792, 408] width 98 height 43
type button "1"
click at [670, 477] on input "text" at bounding box center [915, 481] width 344 height 32
type textarea "x"
type input "$2.00"
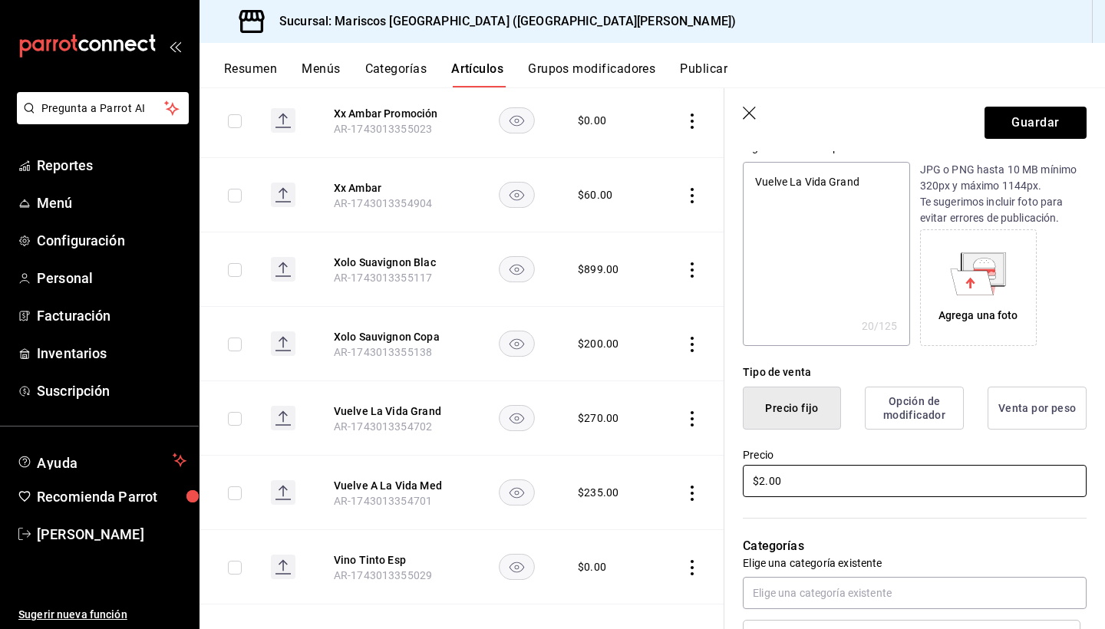
type textarea "x"
type input "$26.00"
type textarea "x"
type input "$260.00"
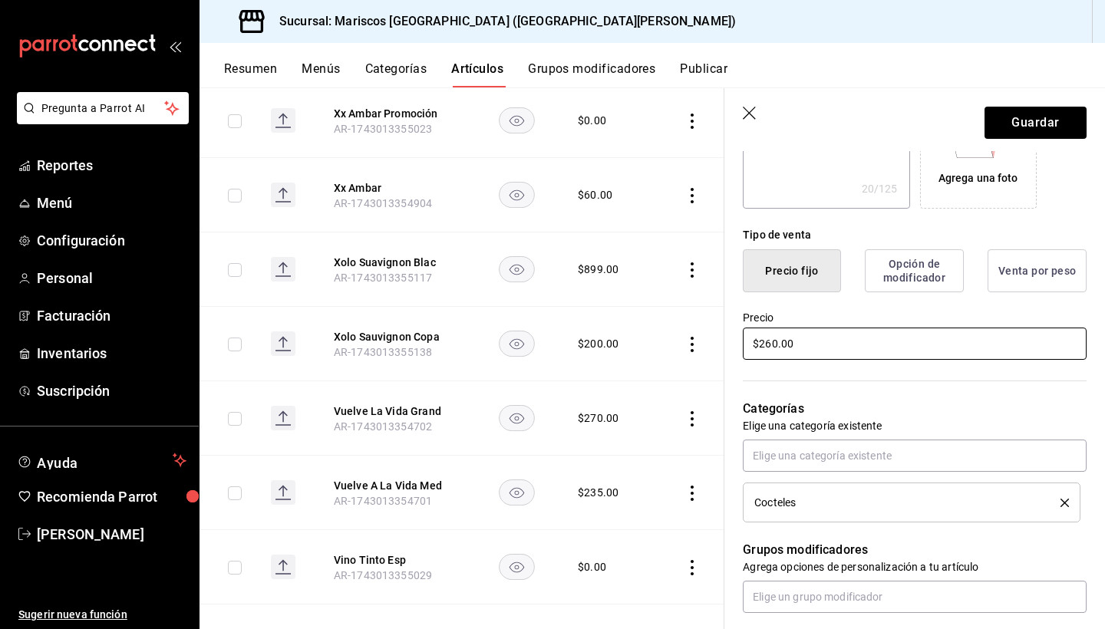
scroll to position [249, 0]
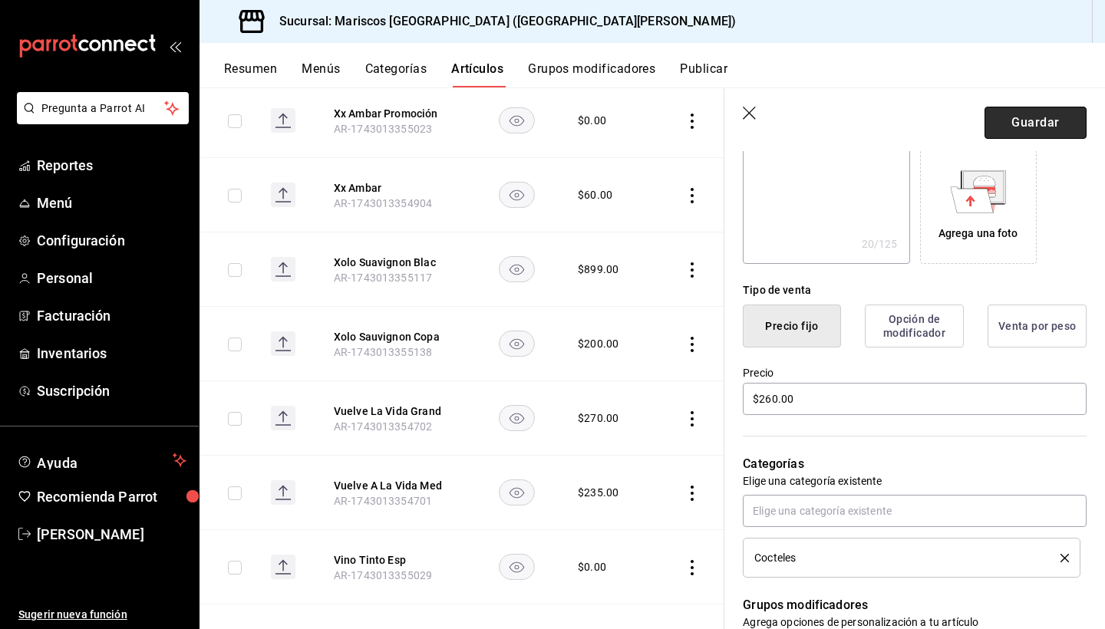
click at [670, 126] on button "Guardar" at bounding box center [1035, 123] width 102 height 32
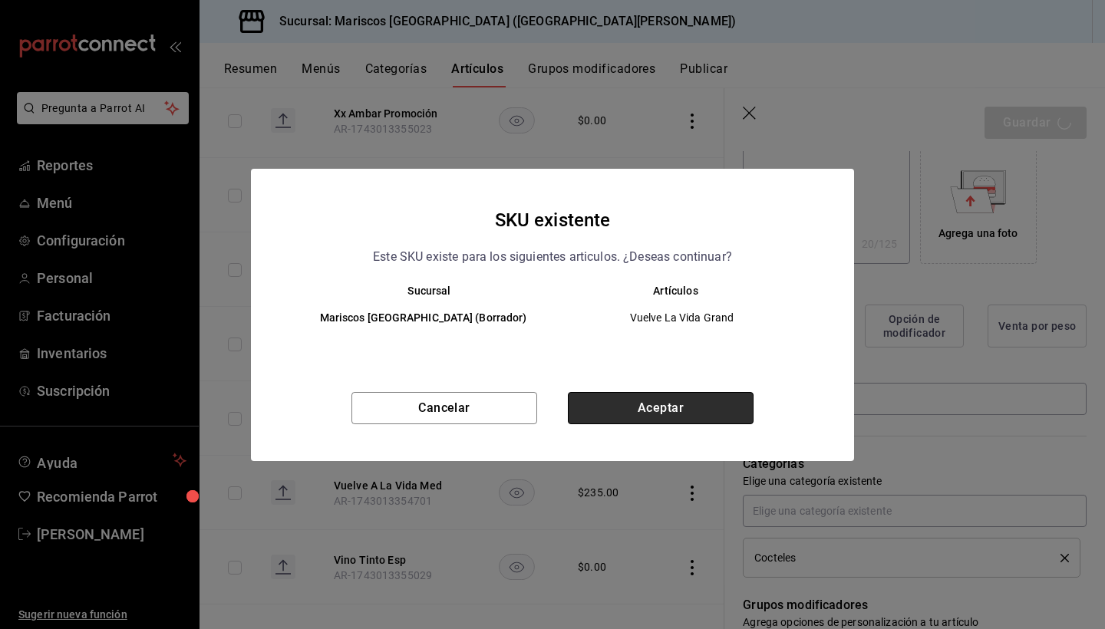
click at [670, 397] on button "Aceptar" at bounding box center [661, 408] width 186 height 32
type textarea "x"
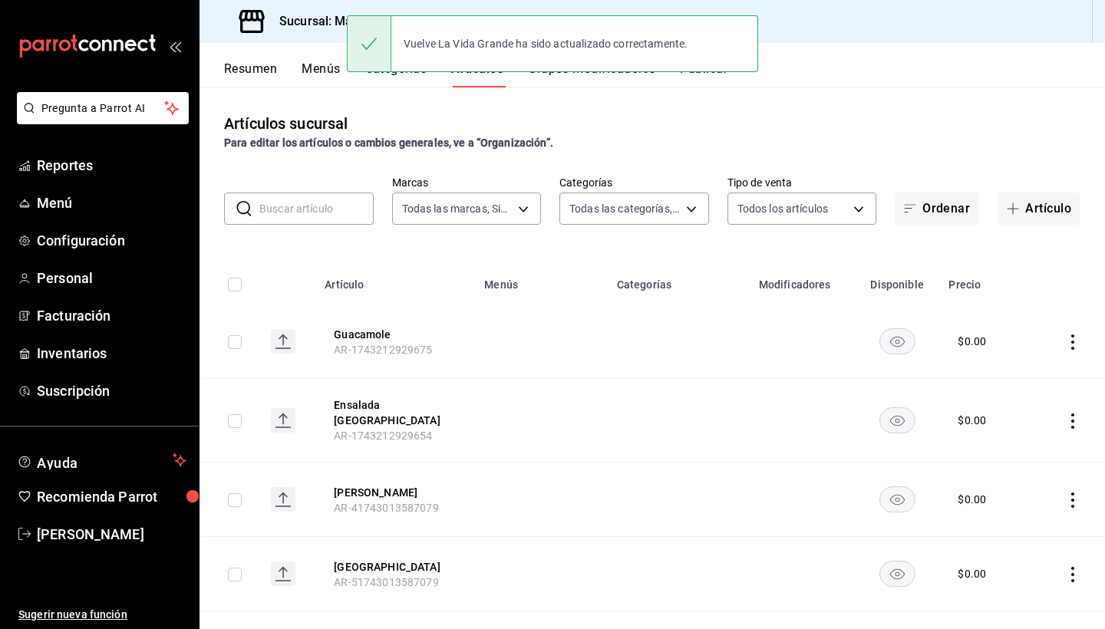
click at [302, 203] on input "text" at bounding box center [316, 208] width 114 height 31
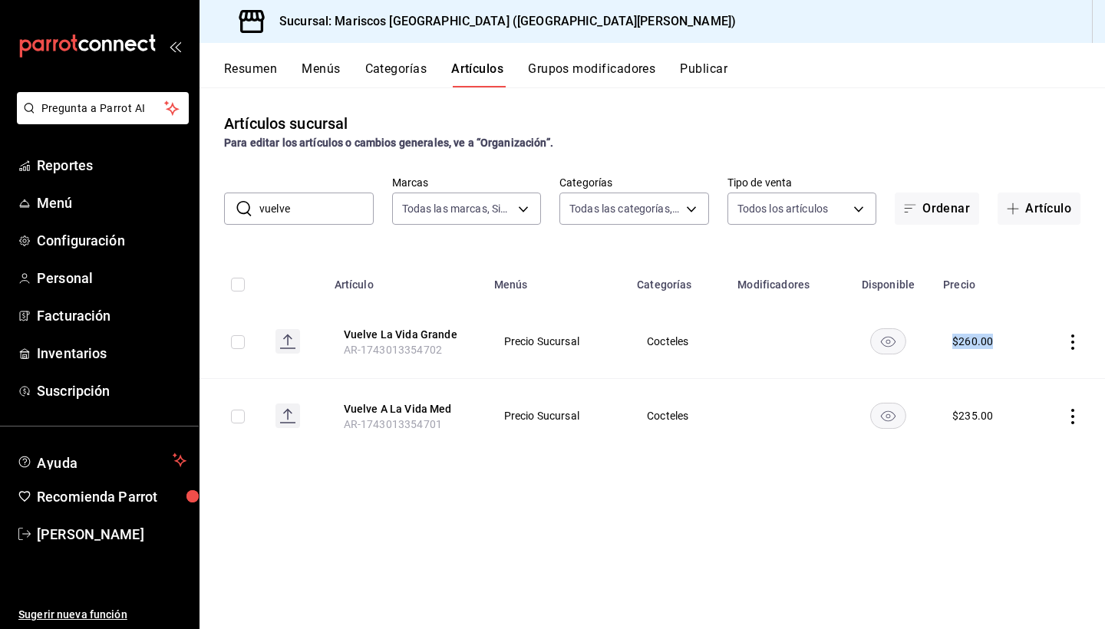
drag, startPoint x: 969, startPoint y: 364, endPoint x: 683, endPoint y: 349, distance: 285.8
click at [670, 349] on tr "Vuelve La Vida Grande AR-1743013354702 Precio Sucursal Cocteles $ 260.00" at bounding box center [651, 342] width 905 height 74
click at [460, 62] on button "Artículos" at bounding box center [477, 74] width 52 height 26
click at [350, 214] on input "vuelve" at bounding box center [316, 208] width 114 height 31
type input "v"
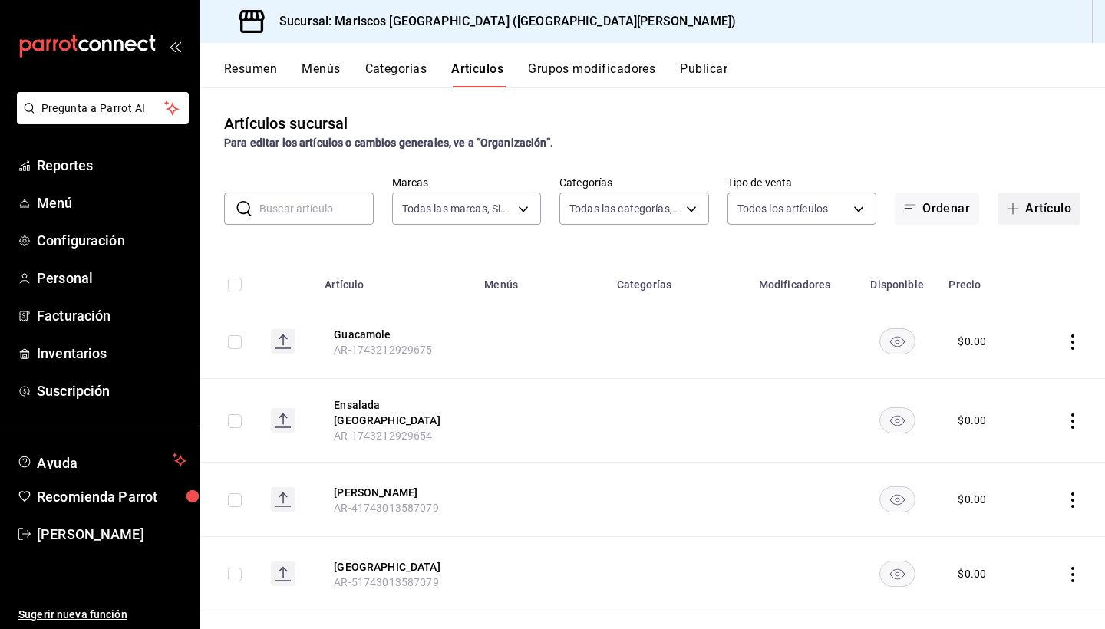
click at [670, 212] on span "button" at bounding box center [1015, 209] width 18 height 12
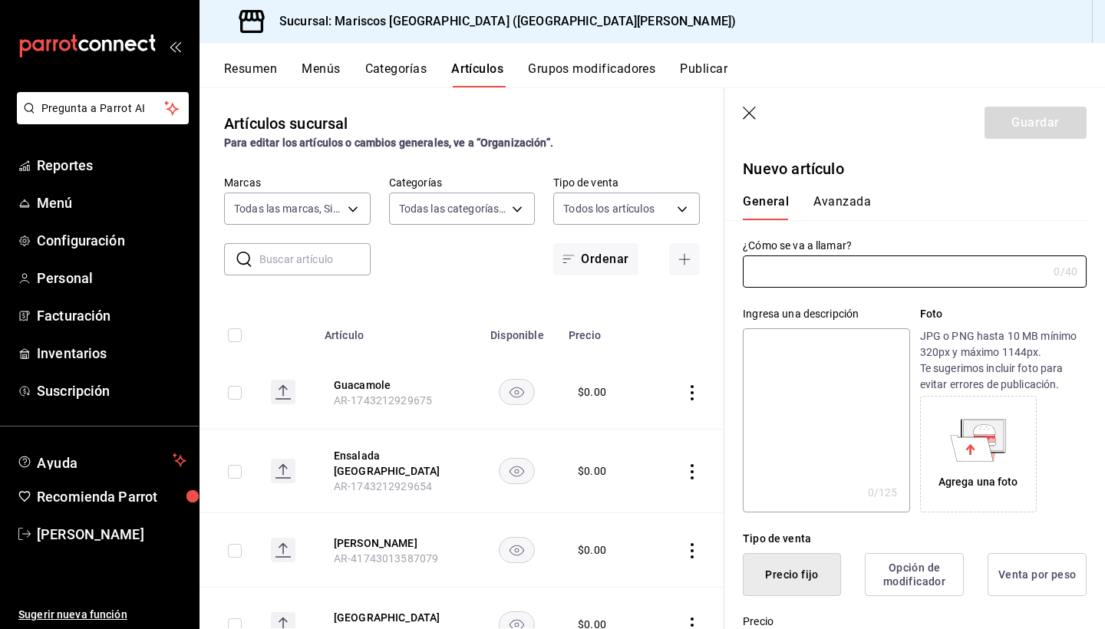
click at [670, 111] on icon "button" at bounding box center [750, 114] width 15 height 15
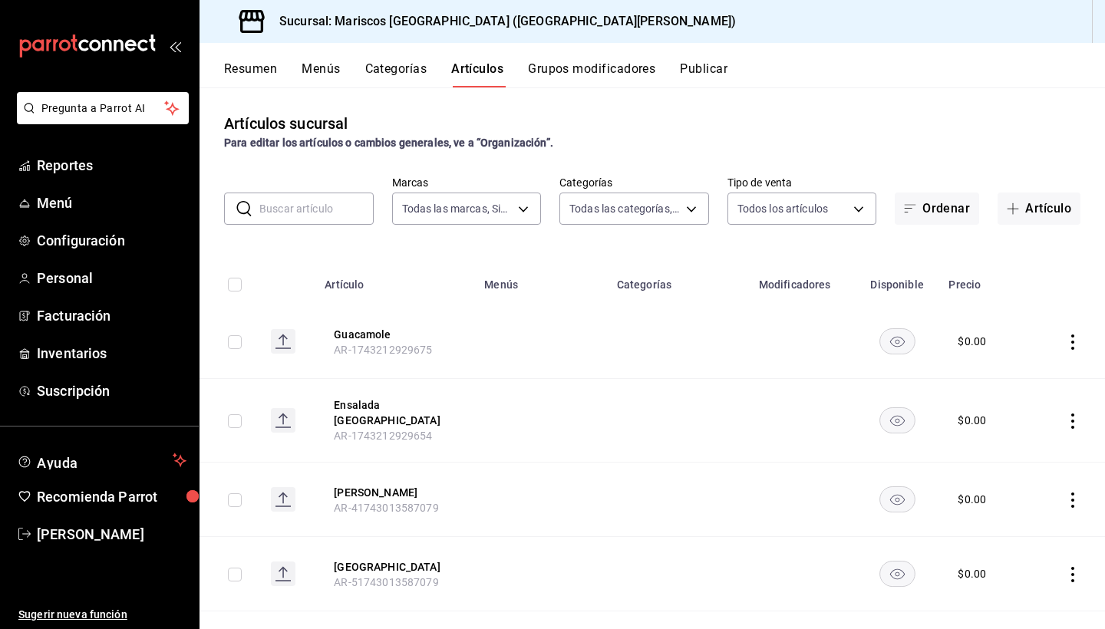
click at [398, 63] on button "Categorías" at bounding box center [396, 74] width 62 height 26
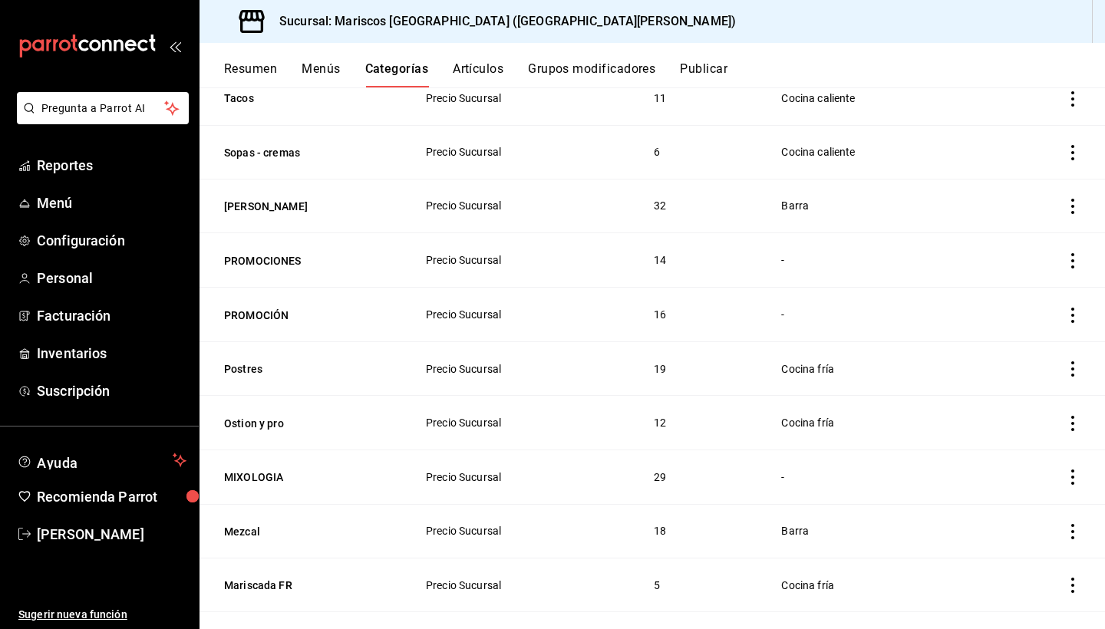
scroll to position [444, 0]
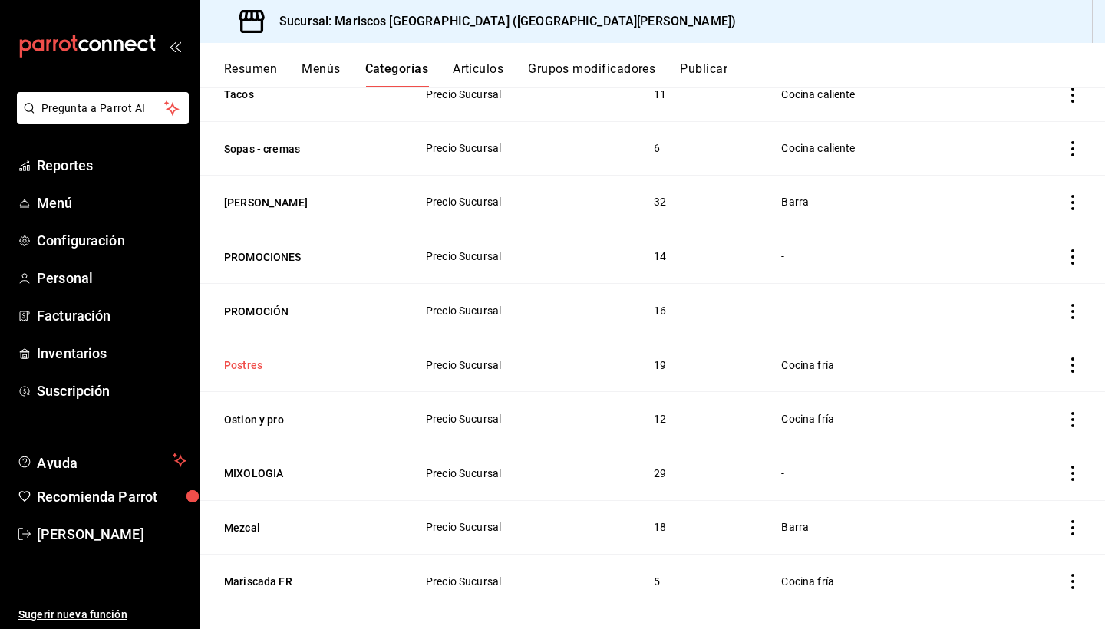
click at [255, 364] on button "Postres" at bounding box center [300, 364] width 153 height 15
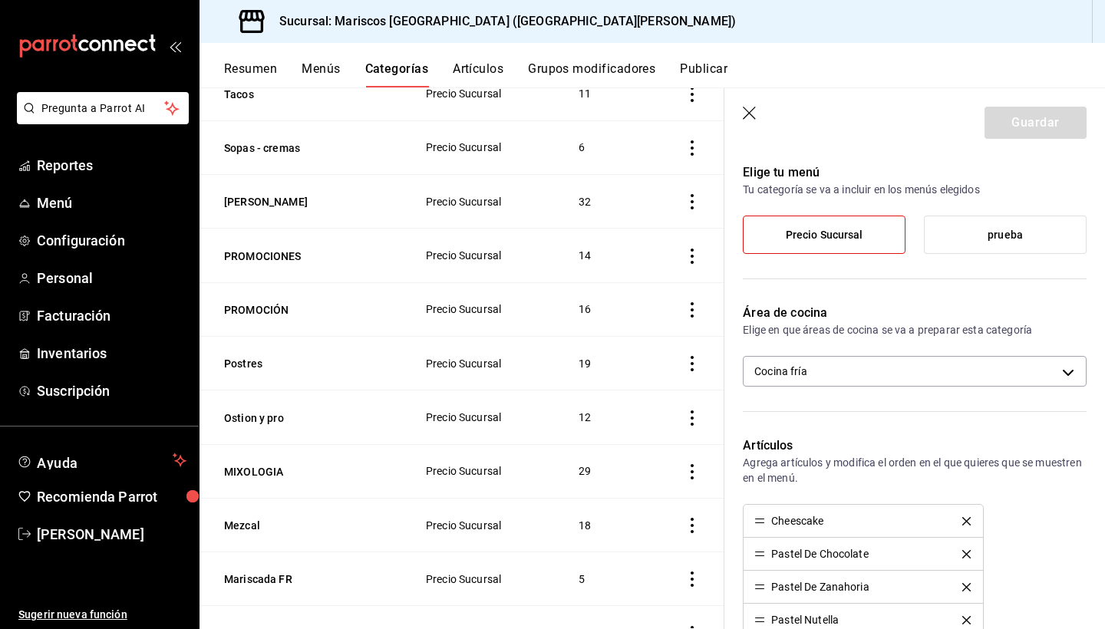
scroll to position [107, 0]
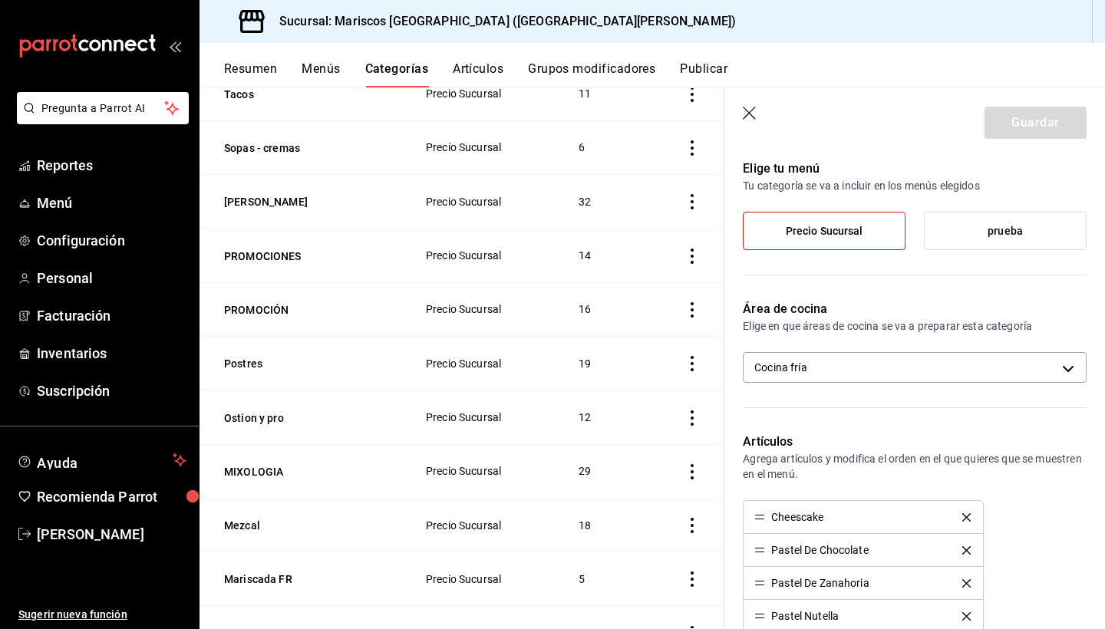
click at [318, 66] on button "Menús" at bounding box center [320, 74] width 38 height 26
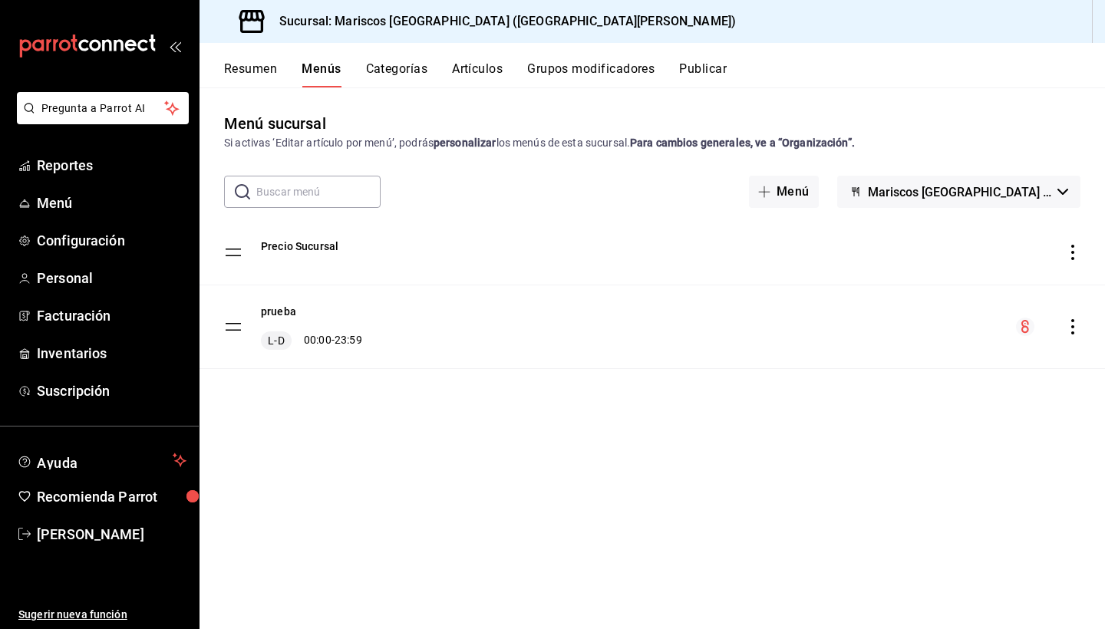
click at [257, 61] on button "Resumen" at bounding box center [250, 74] width 53 height 26
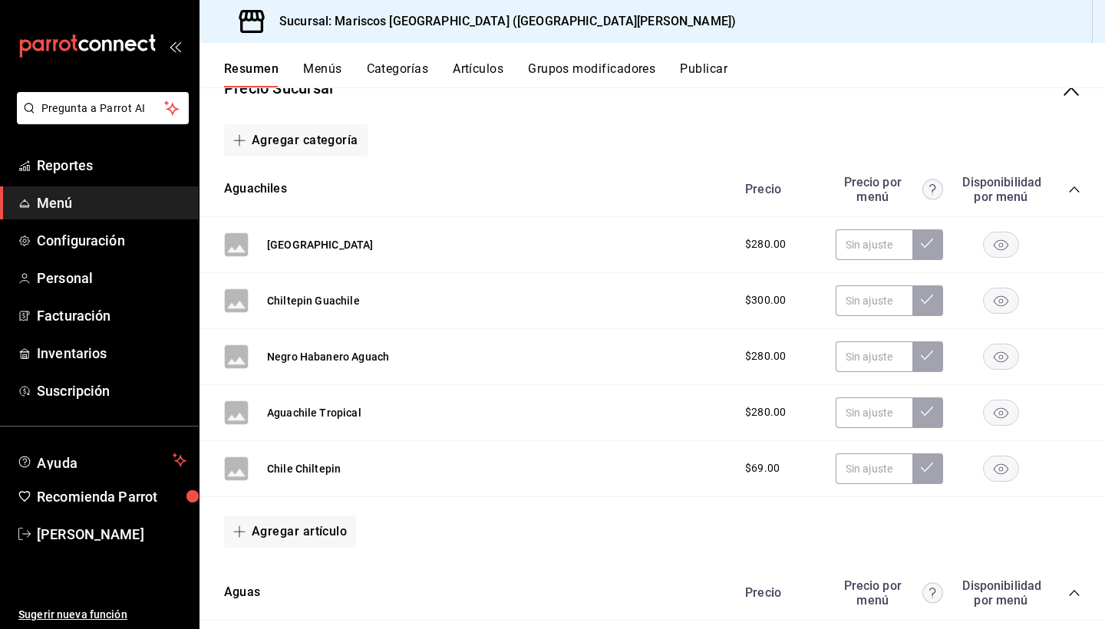
scroll to position [166, 0]
click at [292, 133] on button "Agregar categoría" at bounding box center [295, 141] width 143 height 32
click at [310, 175] on li "Categoría existente" at bounding box center [289, 182] width 131 height 38
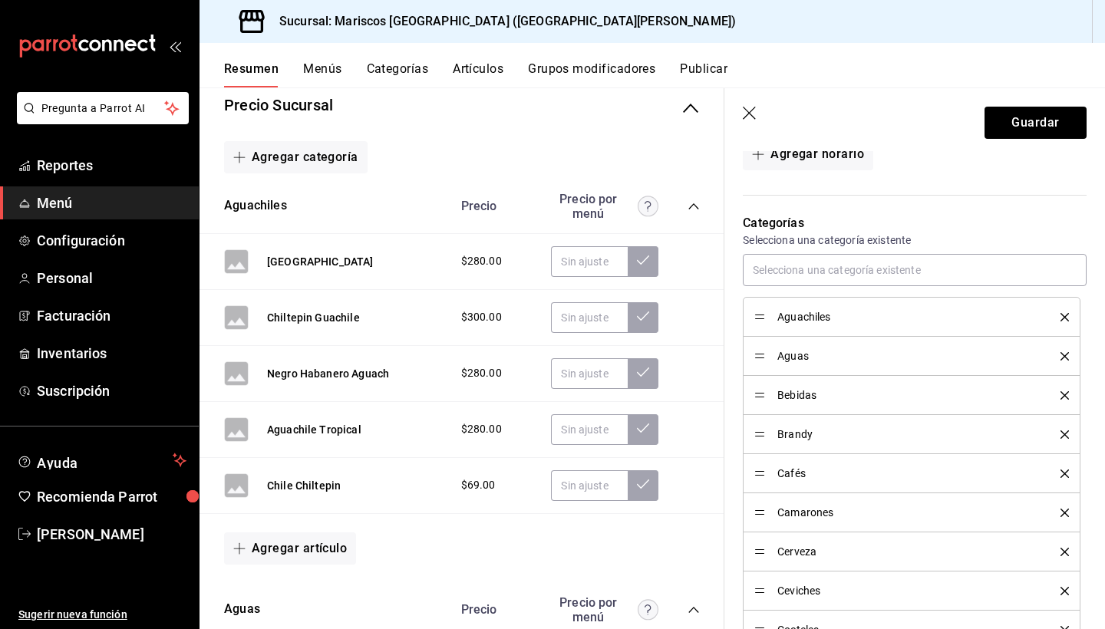
scroll to position [256, 0]
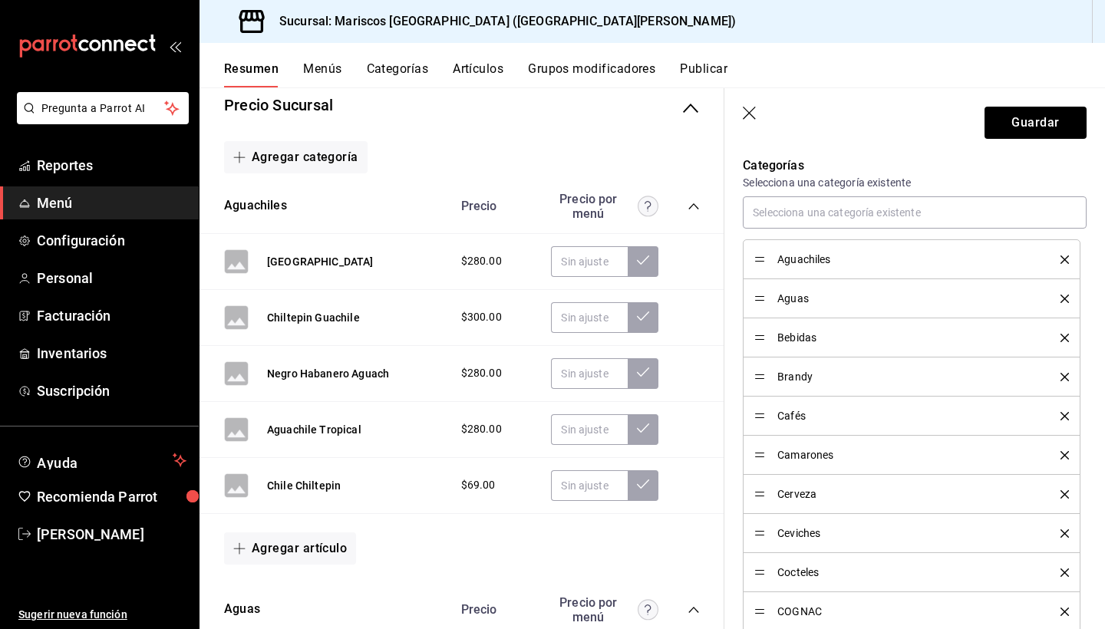
click at [328, 63] on button "Menús" at bounding box center [322, 74] width 38 height 26
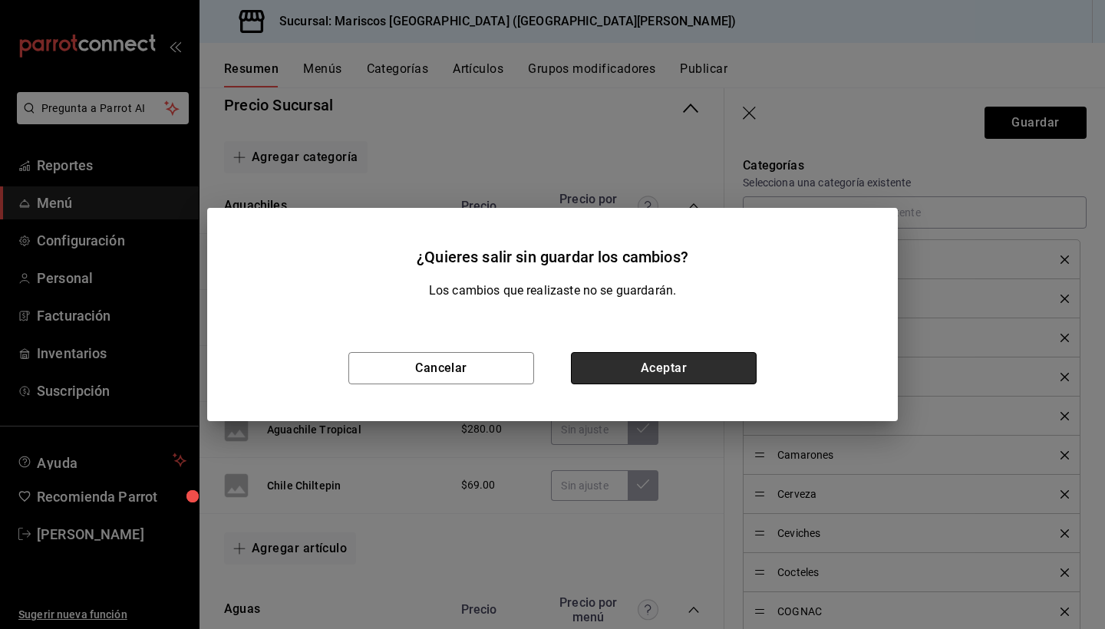
click at [601, 371] on button "Aceptar" at bounding box center [664, 368] width 186 height 32
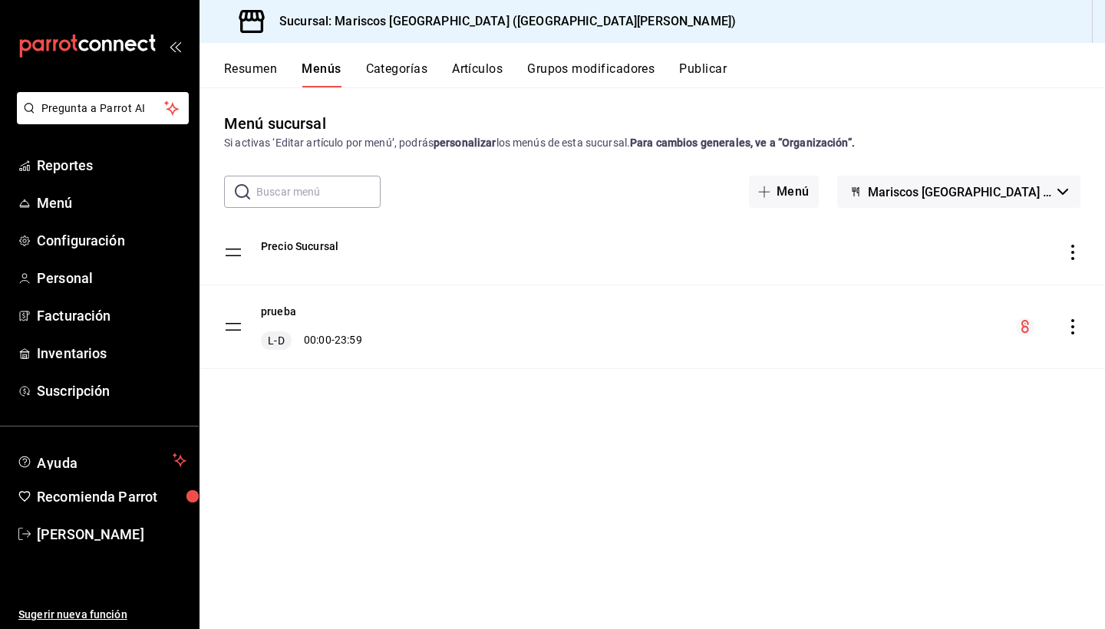
click at [394, 77] on button "Categorías" at bounding box center [397, 74] width 62 height 26
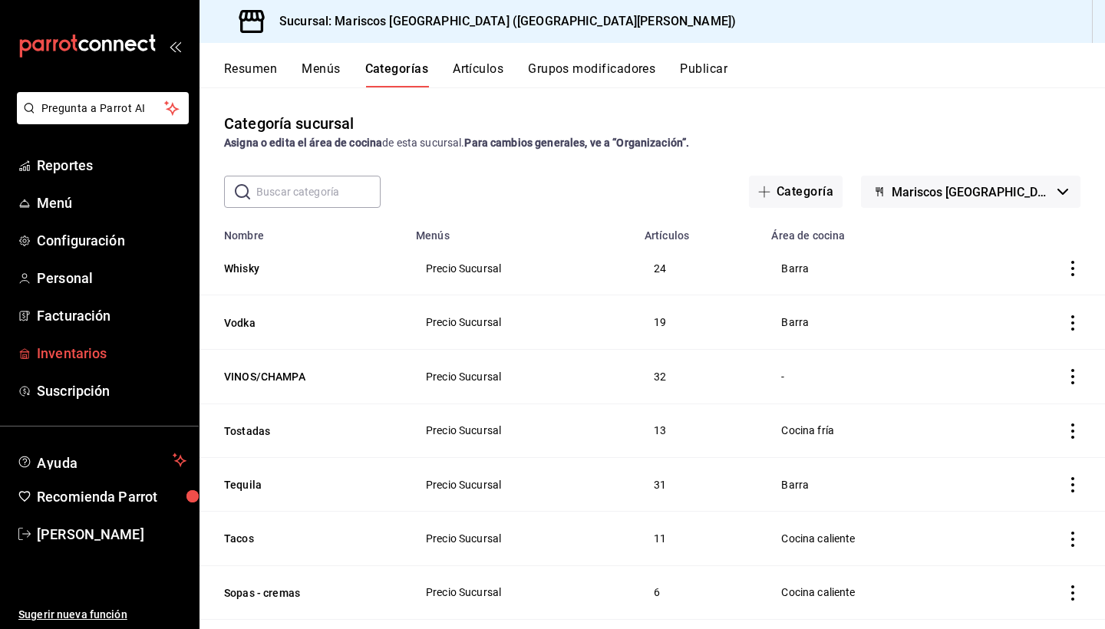
click at [100, 355] on span "Inventarios" at bounding box center [112, 353] width 150 height 21
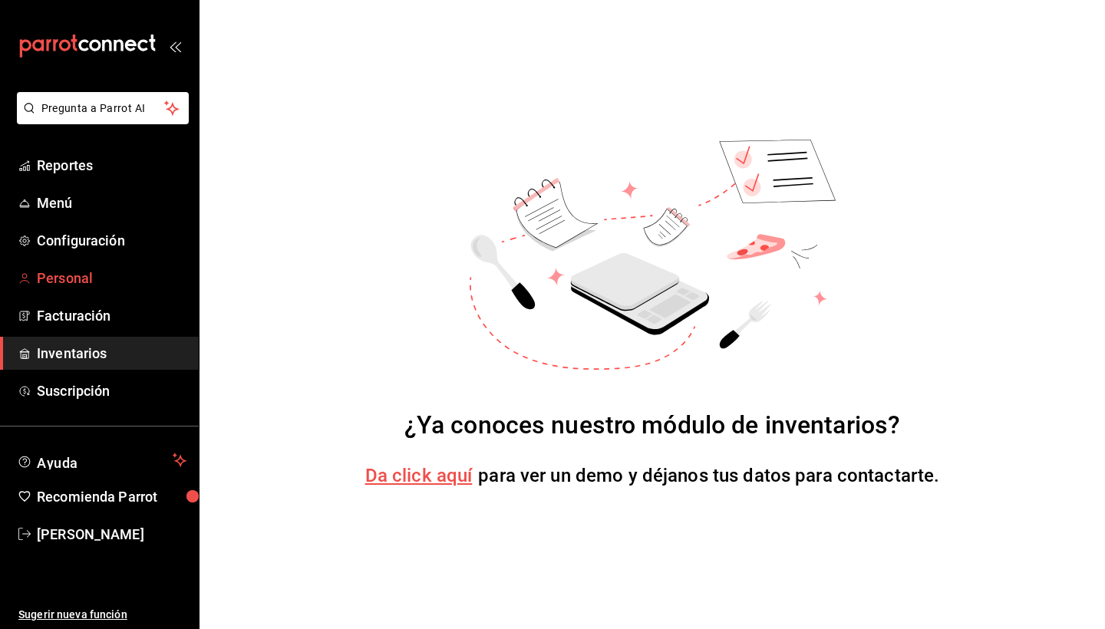
click at [80, 274] on span "Personal" at bounding box center [112, 278] width 150 height 21
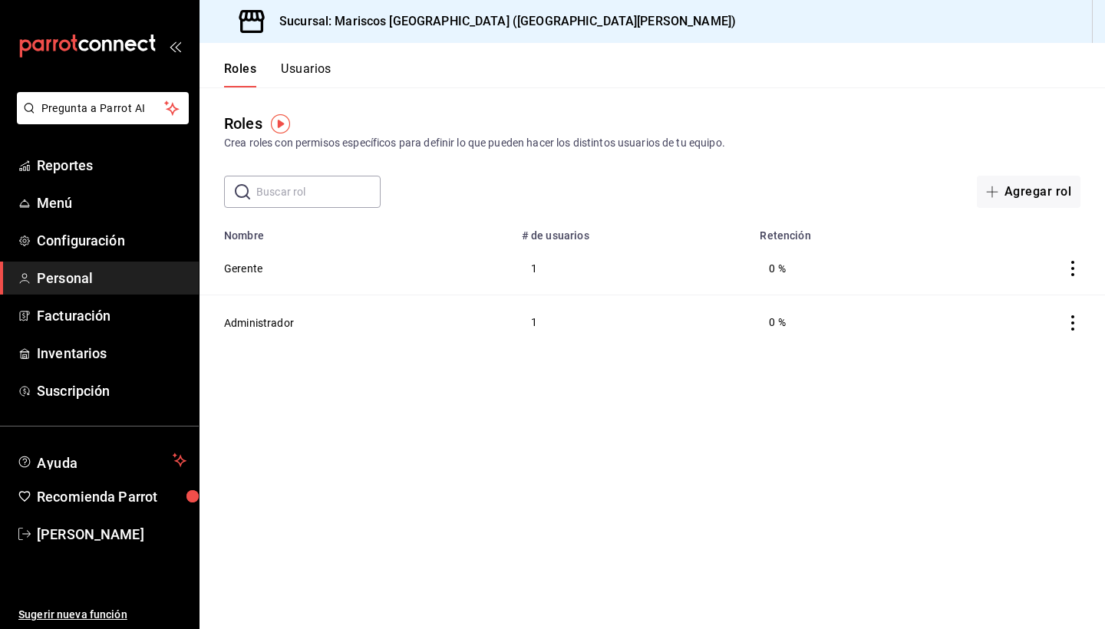
click at [324, 72] on button "Usuarios" at bounding box center [306, 74] width 51 height 26
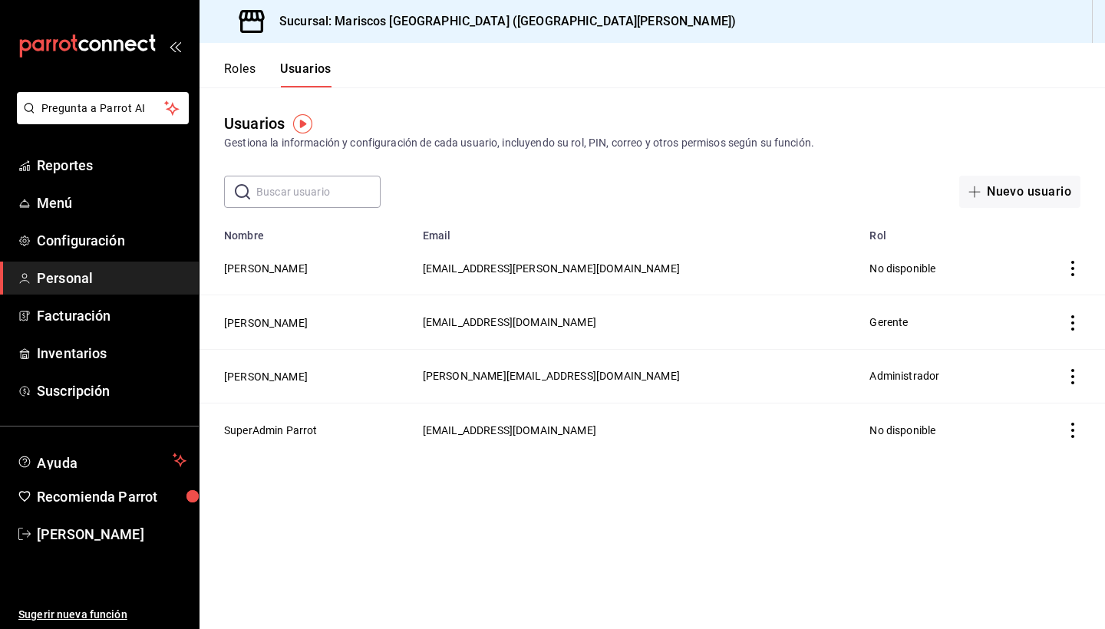
click at [357, 274] on td "[PERSON_NAME]" at bounding box center [306, 269] width 214 height 54
click at [670, 267] on icon "actions" at bounding box center [1072, 268] width 15 height 15
click at [670, 272] on div at bounding box center [552, 314] width 1105 height 629
click at [532, 268] on span "[EMAIL_ADDRESS][PERSON_NAME][DOMAIN_NAME]" at bounding box center [551, 268] width 257 height 12
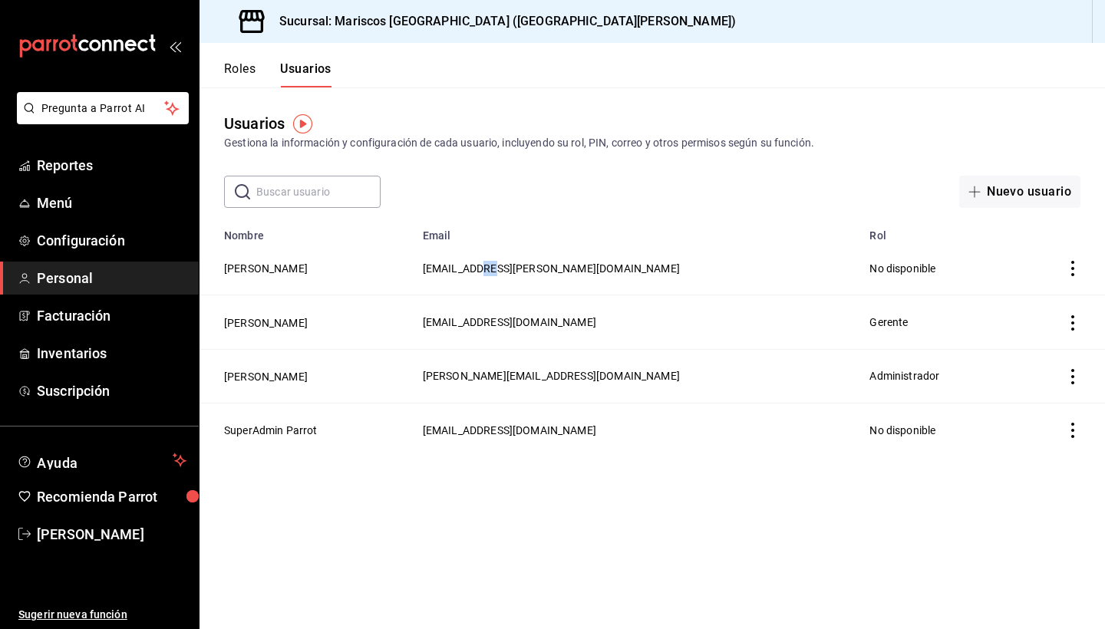
click at [532, 268] on span "[EMAIL_ADDRESS][PERSON_NAME][DOMAIN_NAME]" at bounding box center [551, 268] width 257 height 12
click at [260, 61] on div "Roles Usuarios" at bounding box center [277, 74] width 107 height 26
click at [252, 61] on button "Roles" at bounding box center [239, 74] width 31 height 26
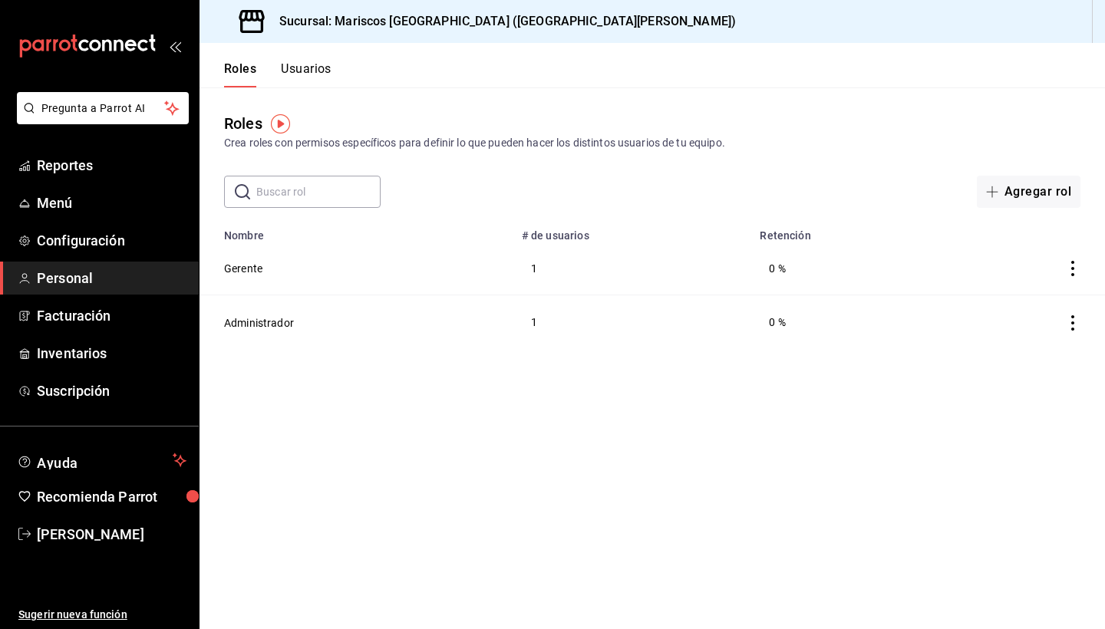
click at [310, 61] on div "Roles Usuarios" at bounding box center [265, 65] width 132 height 44
click at [310, 68] on button "Usuarios" at bounding box center [306, 74] width 51 height 26
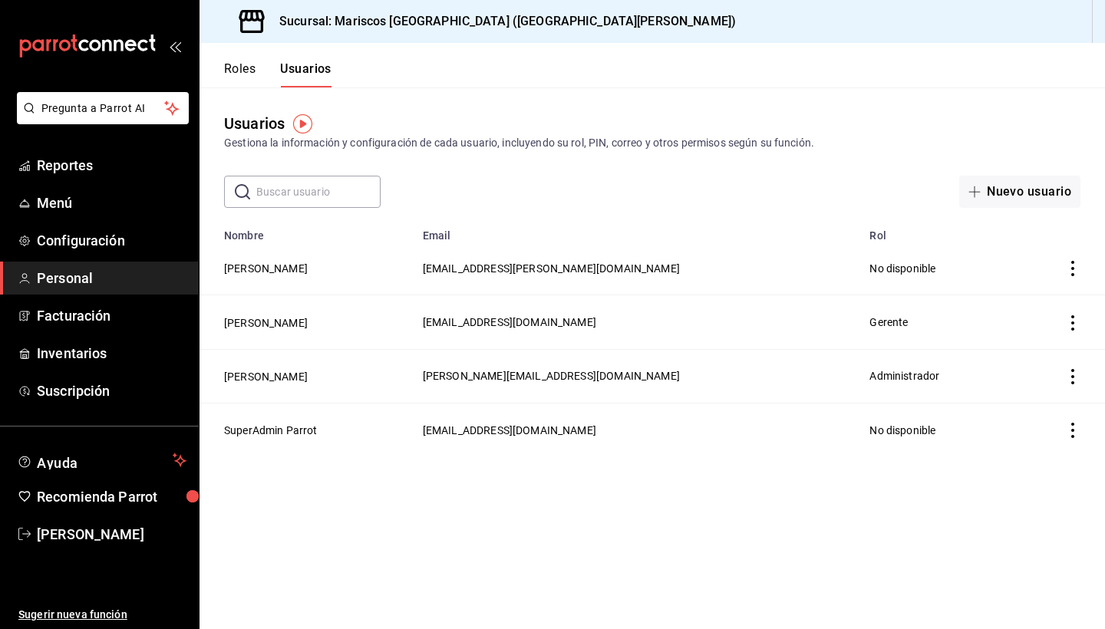
click at [540, 431] on span "[EMAIL_ADDRESS][DOMAIN_NAME]" at bounding box center [509, 430] width 173 height 12
click at [526, 340] on td "[EMAIL_ADDRESS][DOMAIN_NAME]" at bounding box center [636, 322] width 447 height 54
click at [291, 265] on button "[PERSON_NAME]" at bounding box center [266, 268] width 84 height 15
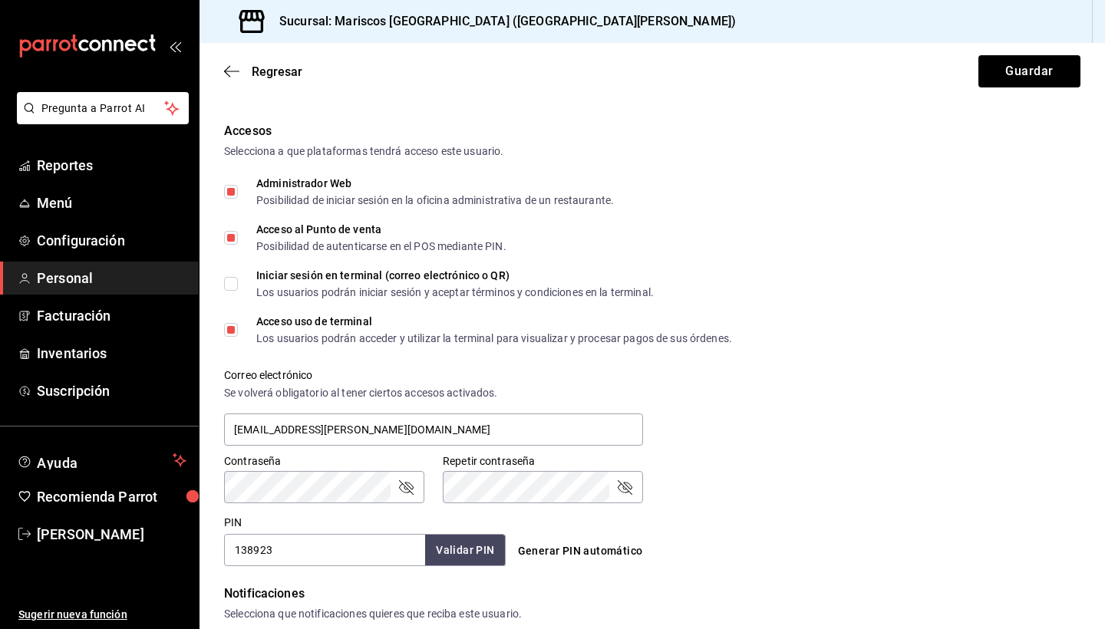
scroll to position [307, 0]
click at [235, 63] on div "Regresar Guardar" at bounding box center [651, 71] width 905 height 57
click at [229, 69] on icon "button" at bounding box center [231, 71] width 15 height 14
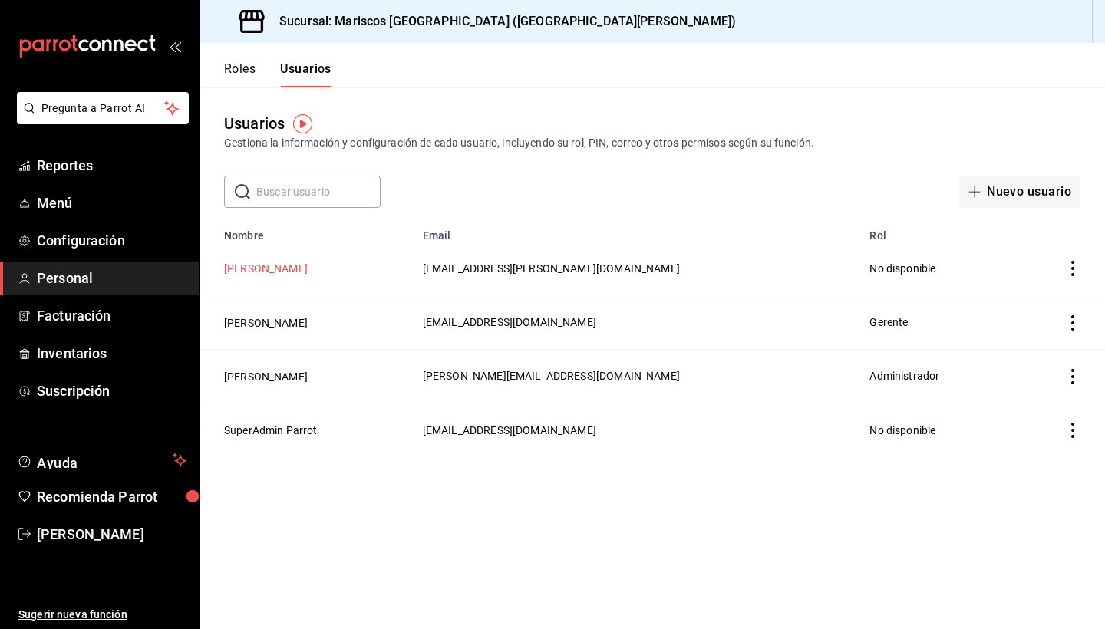
click at [275, 271] on button "[PERSON_NAME]" at bounding box center [266, 268] width 84 height 15
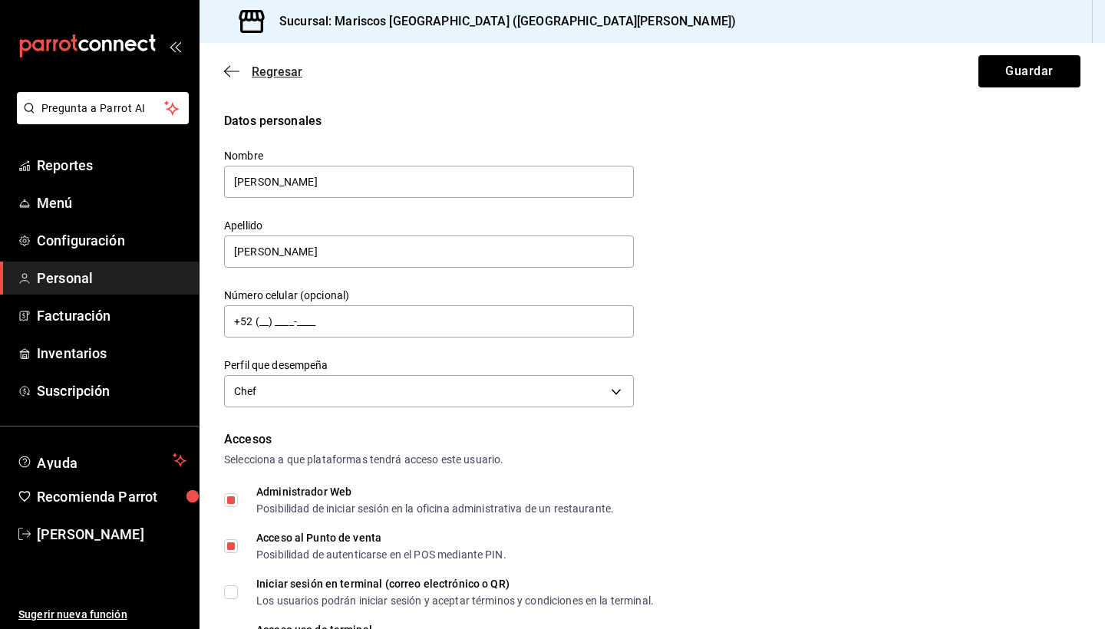
click at [232, 68] on icon "button" at bounding box center [231, 71] width 15 height 14
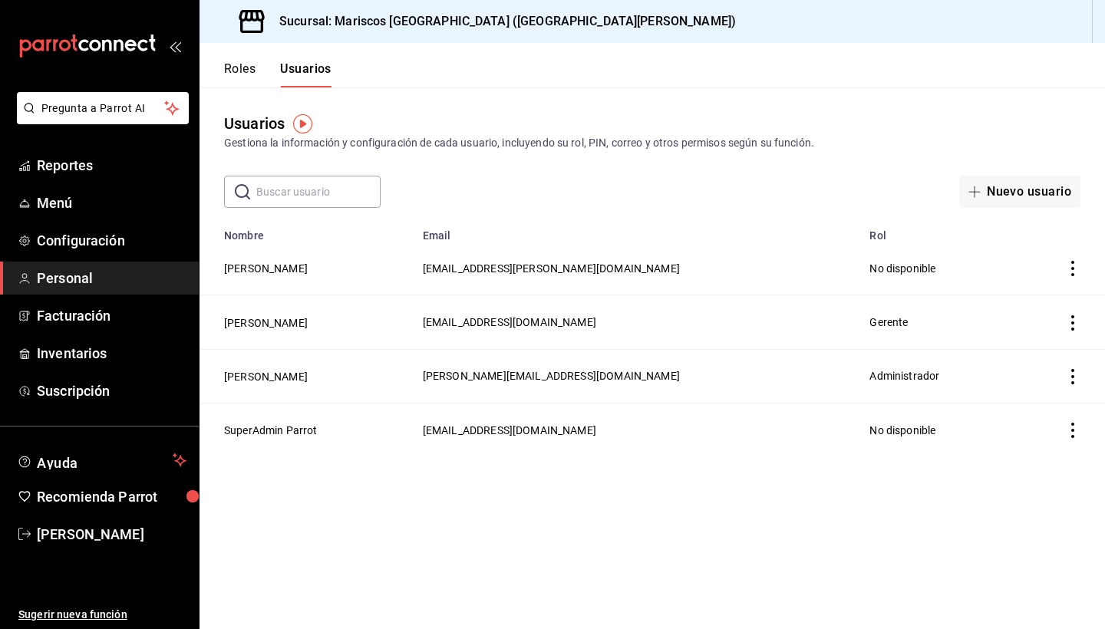
click at [670, 269] on icon "actions" at bounding box center [1072, 268] width 3 height 15
click at [288, 275] on div at bounding box center [552, 314] width 1105 height 629
click at [288, 259] on td "[PERSON_NAME]" at bounding box center [306, 269] width 214 height 54
click at [288, 265] on button "[PERSON_NAME]" at bounding box center [266, 268] width 84 height 15
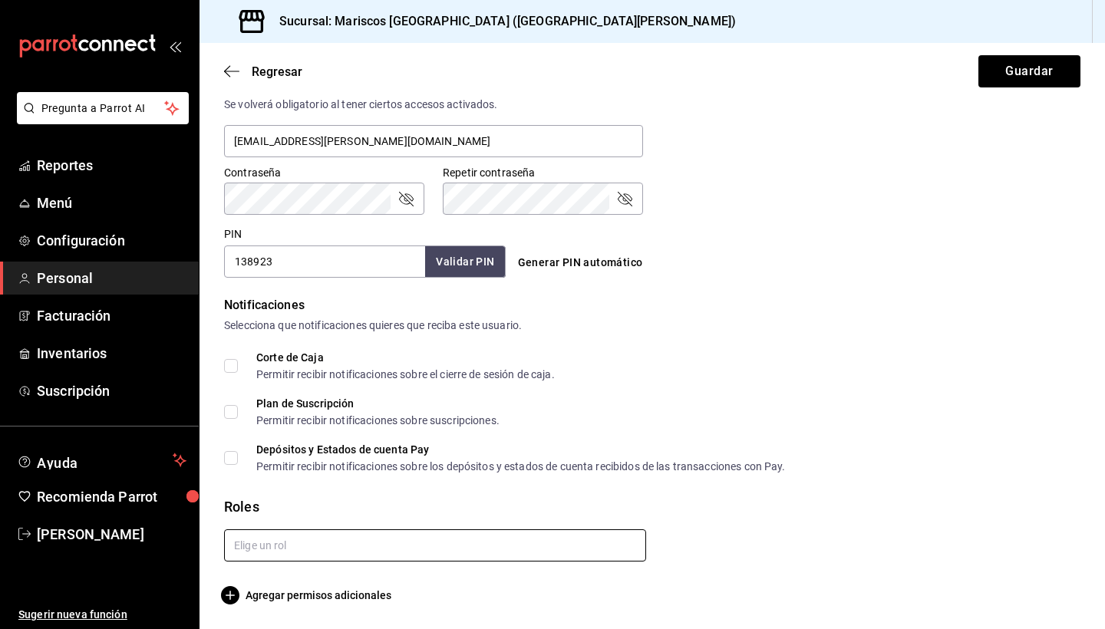
click at [410, 545] on input "text" at bounding box center [435, 545] width 422 height 32
type input "c"
type input "Chef Administrativo"
click at [670, 525] on div at bounding box center [646, 539] width 868 height 44
click at [574, 538] on input "text" at bounding box center [435, 545] width 422 height 32
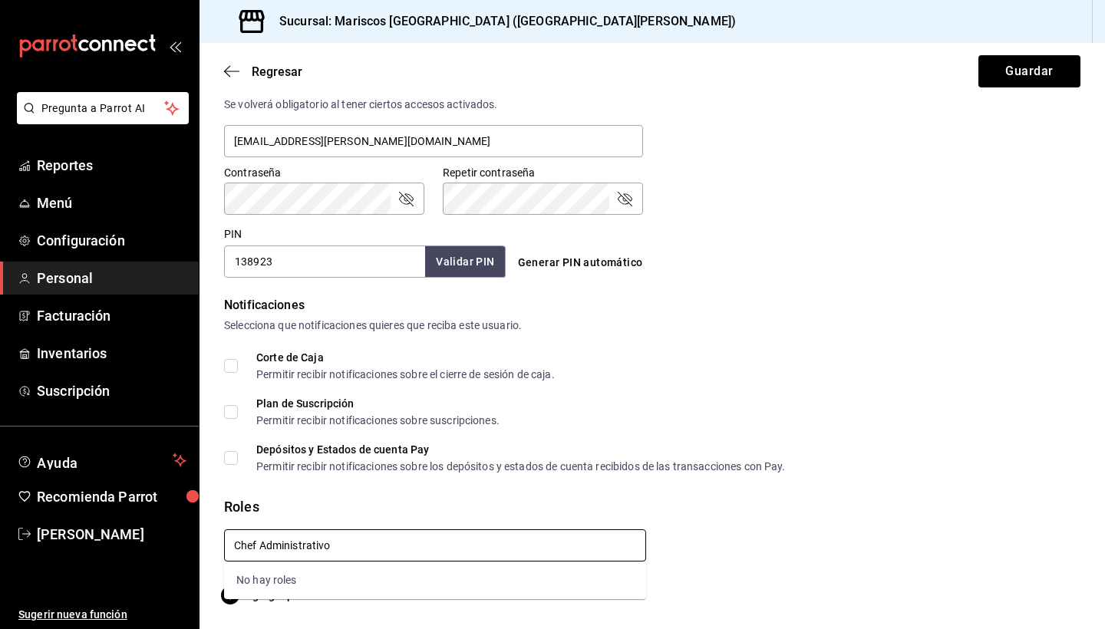
click at [670, 71] on button "Guardar" at bounding box center [1029, 71] width 102 height 32
type input "Chef Administrativo}"
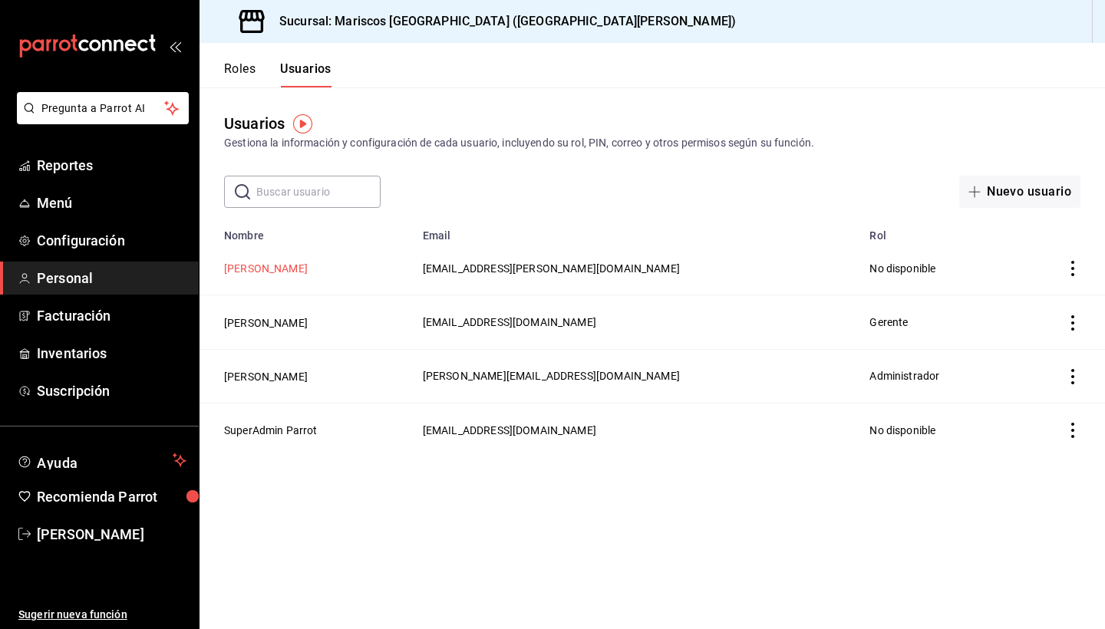
click at [289, 268] on button "[PERSON_NAME]" at bounding box center [266, 268] width 84 height 15
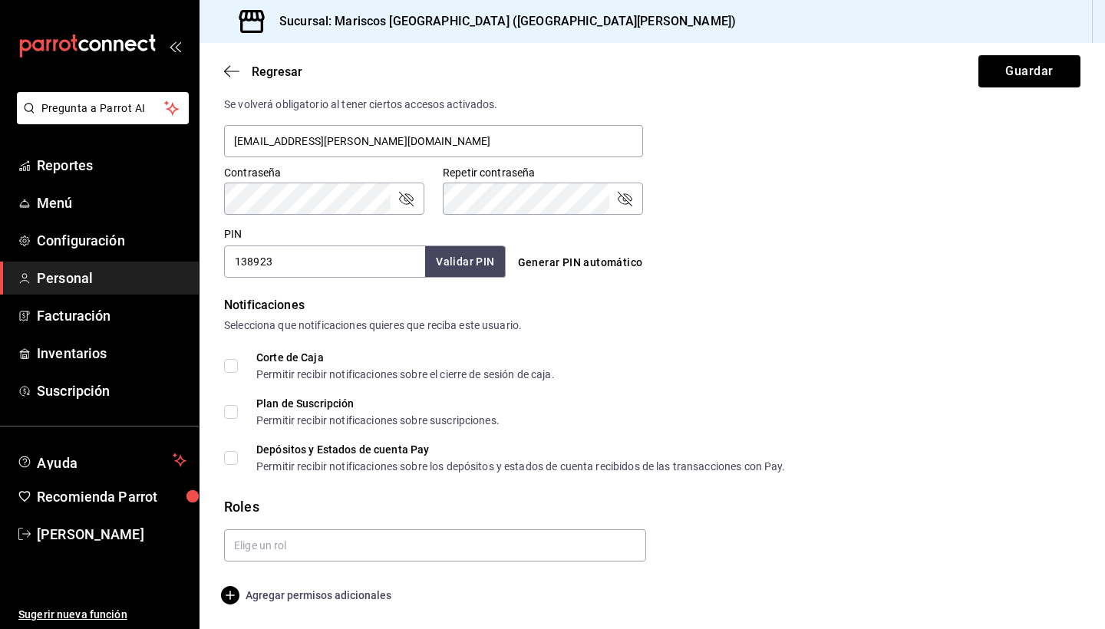
click at [329, 550] on span "Agregar permisos adicionales" at bounding box center [307, 595] width 167 height 18
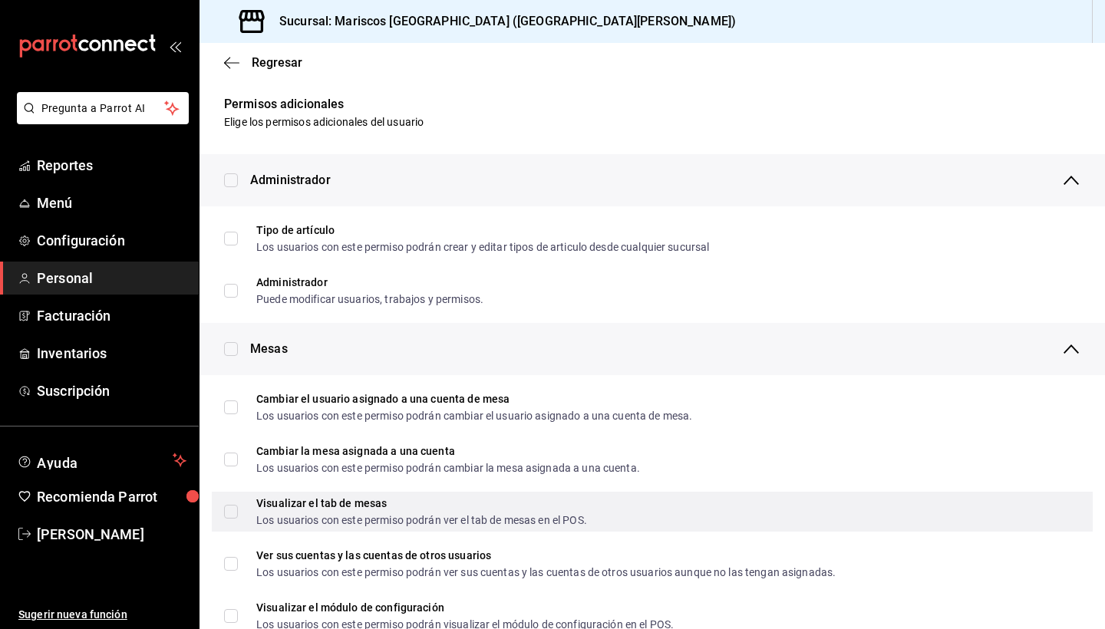
click at [283, 499] on div "Visualizar el tab de mesas" at bounding box center [421, 503] width 331 height 11
click at [238, 505] on input "Visualizar el tab de mesas Los usuarios con este permiso podrán ver el tab de m…" at bounding box center [231, 512] width 14 height 14
click at [235, 503] on label "Visualizar el tab de mesas Los usuarios con este permiso podrán ver el tab de m…" at bounding box center [405, 512] width 363 height 28
click at [235, 505] on input "Visualizar el tab de mesas Los usuarios con este permiso podrán ver el tab de m…" at bounding box center [231, 512] width 14 height 14
click at [235, 512] on input "Visualizar el tab de mesas Los usuarios con este permiso podrán ver el tab de m…" at bounding box center [231, 512] width 14 height 14
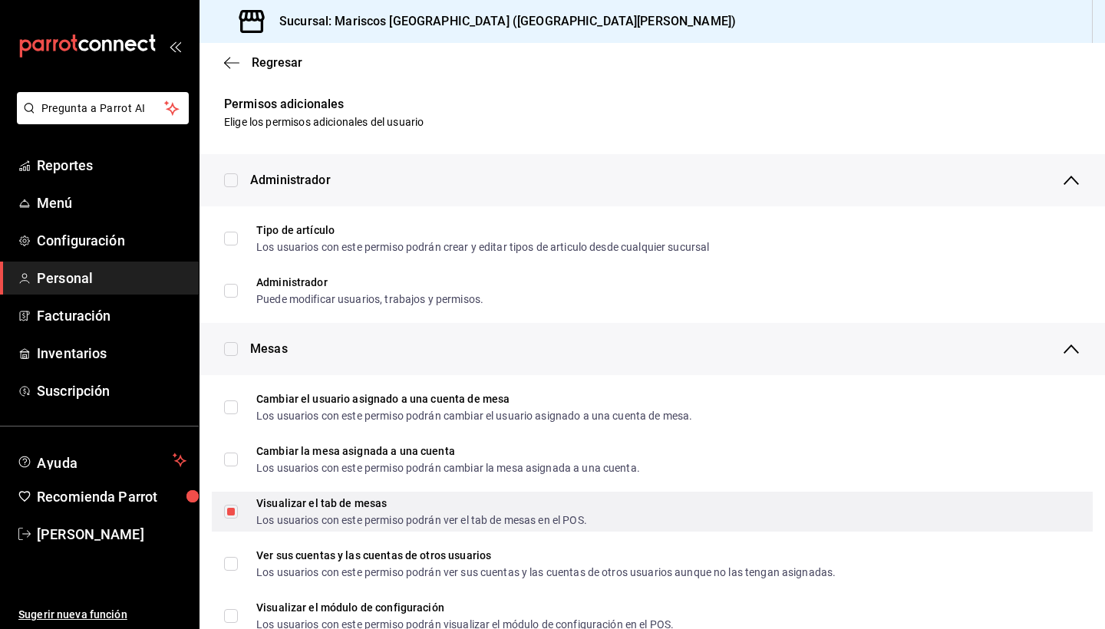
click at [245, 510] on span "Visualizar el tab de mesas Los usuarios con este permiso podrán ver el tab de m…" at bounding box center [412, 512] width 349 height 28
click at [238, 510] on input "Visualizar el tab de mesas Los usuarios con este permiso podrán ver el tab de m…" at bounding box center [231, 512] width 14 height 14
click at [227, 506] on input "Visualizar el tab de mesas Los usuarios con este permiso podrán ver el tab de m…" at bounding box center [231, 512] width 14 height 14
checkbox input "false"
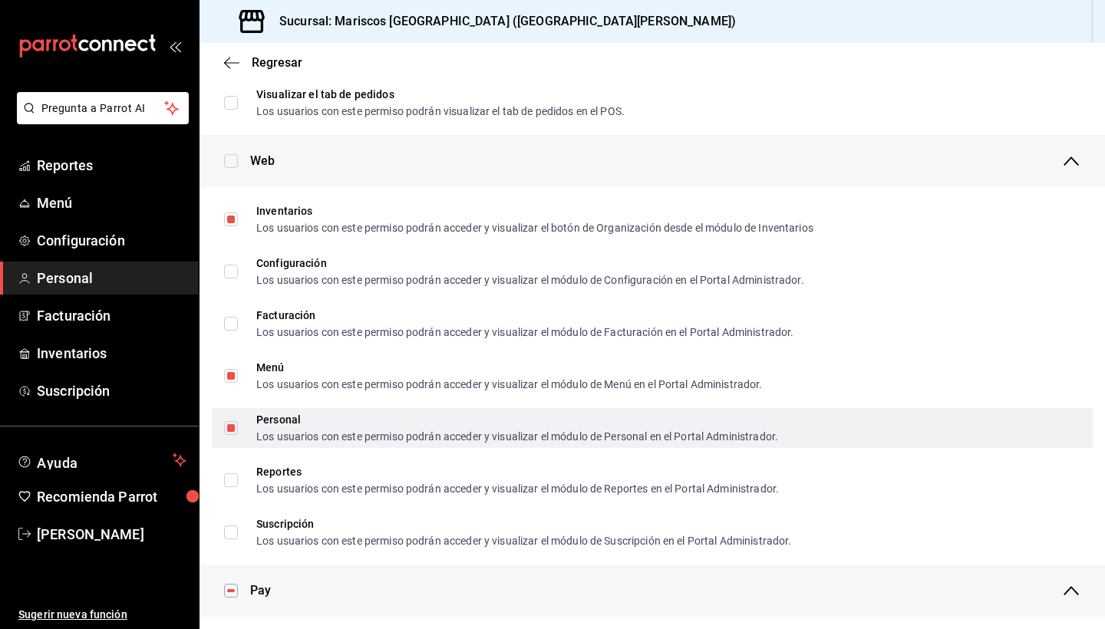
scroll to position [612, 0]
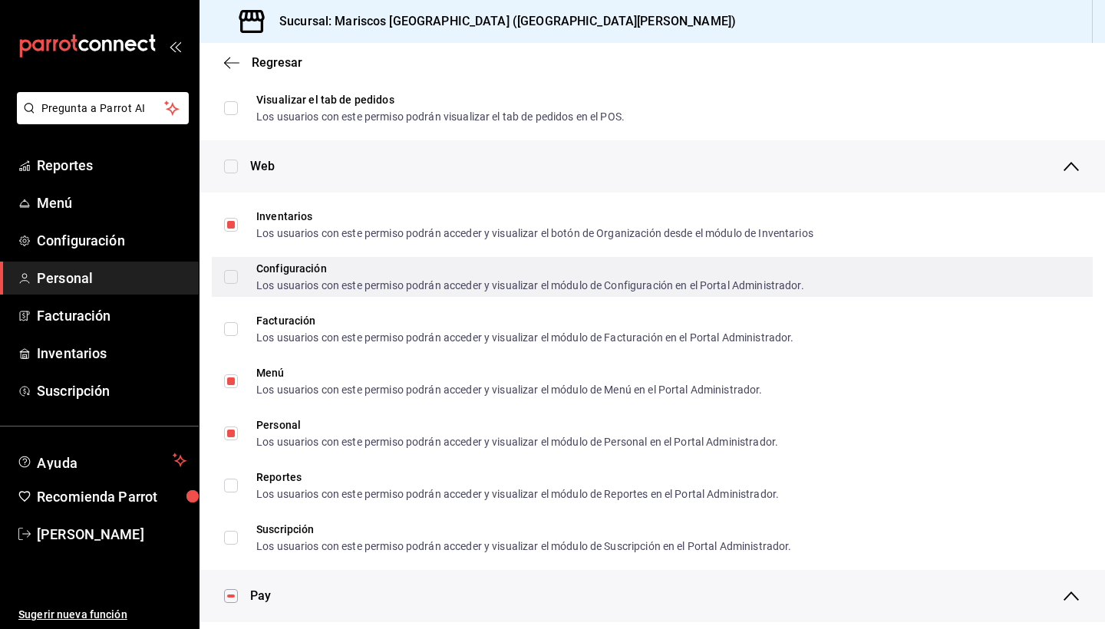
click at [235, 272] on input "Configuración Los usuarios con este permiso podrán acceder y visualizar el módu…" at bounding box center [231, 277] width 14 height 14
checkbox input "true"
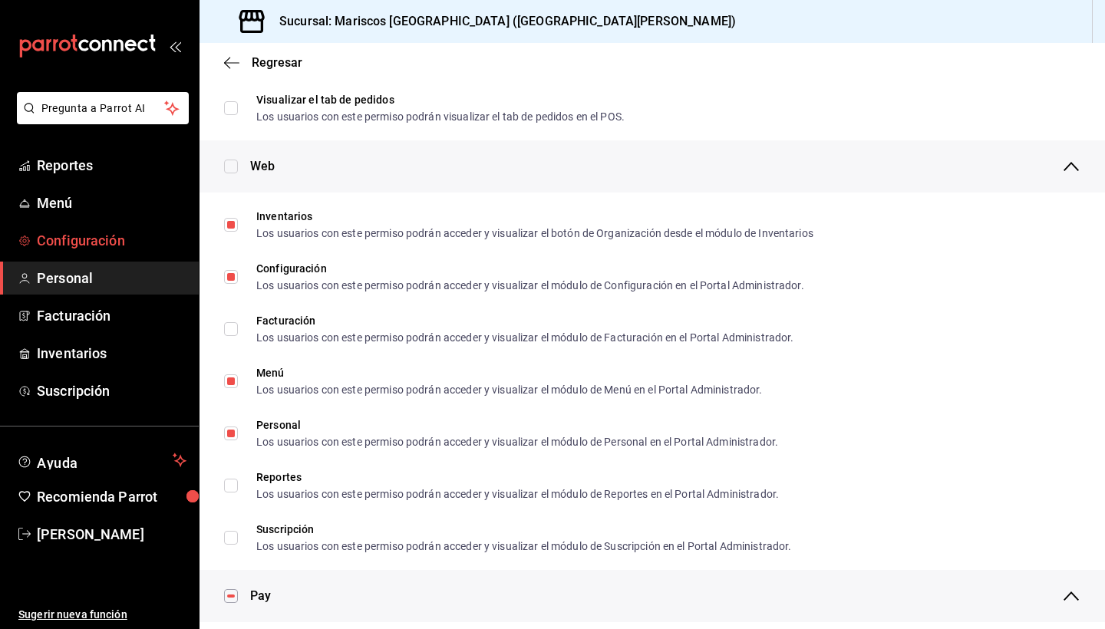
click at [143, 234] on span "Configuración" at bounding box center [112, 240] width 150 height 21
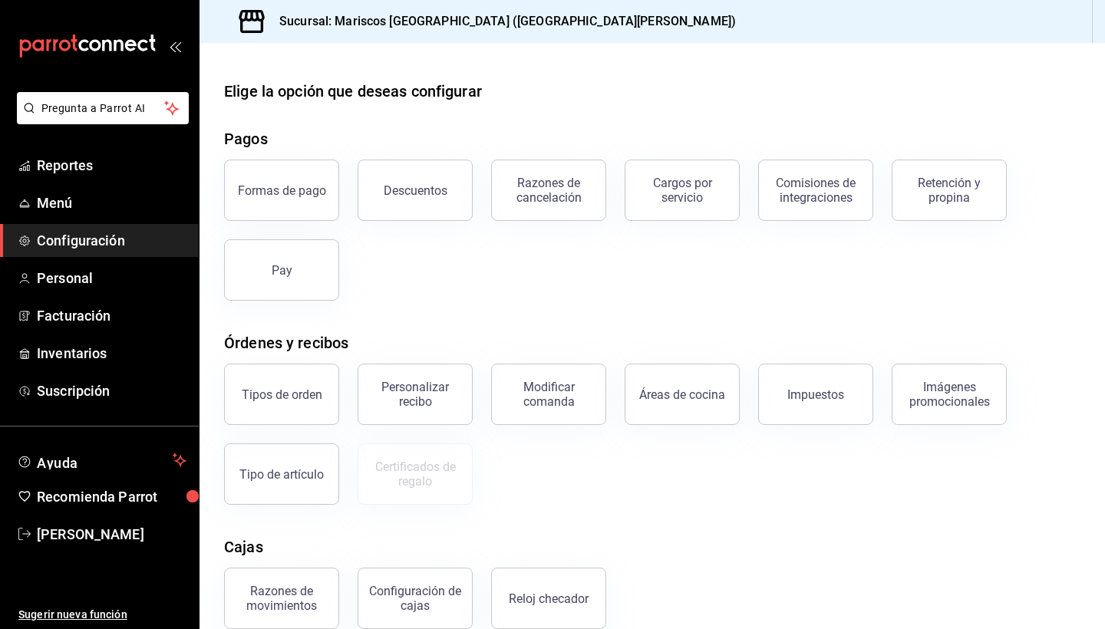
click at [143, 234] on span "Configuración" at bounding box center [112, 240] width 150 height 21
click at [110, 283] on span "Personal" at bounding box center [112, 278] width 150 height 21
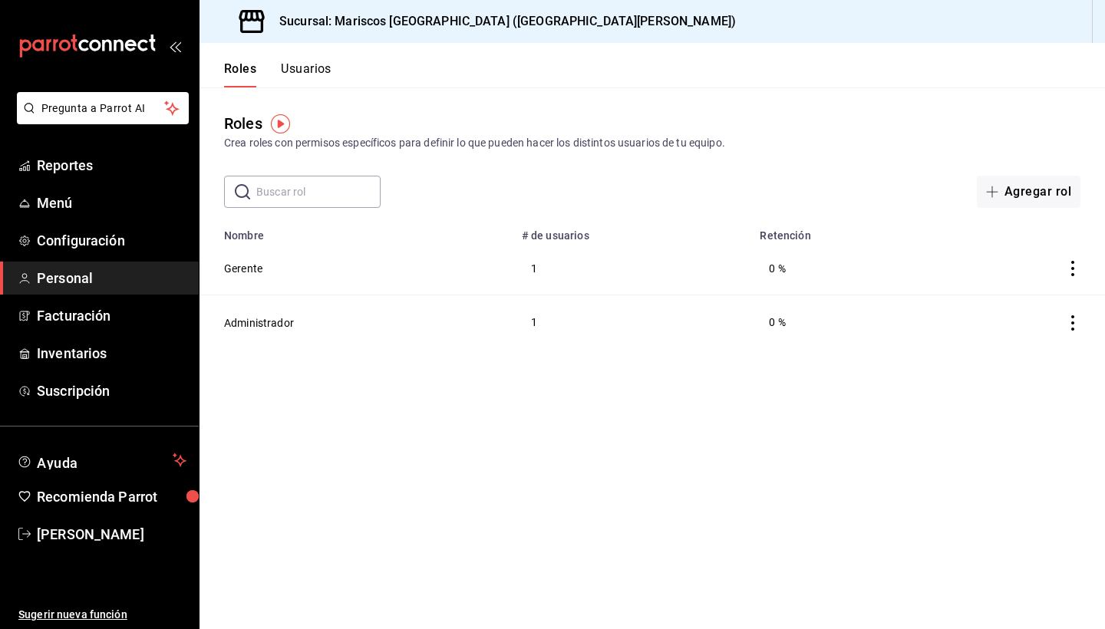
click at [305, 67] on button "Usuarios" at bounding box center [306, 74] width 51 height 26
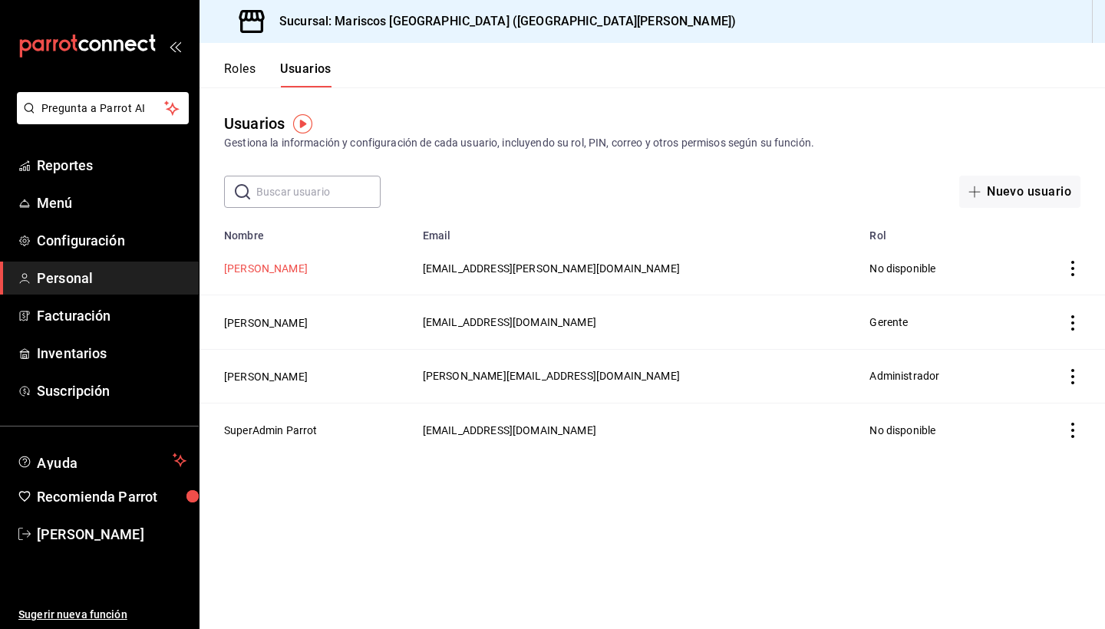
click at [292, 272] on button "[PERSON_NAME]" at bounding box center [266, 268] width 84 height 15
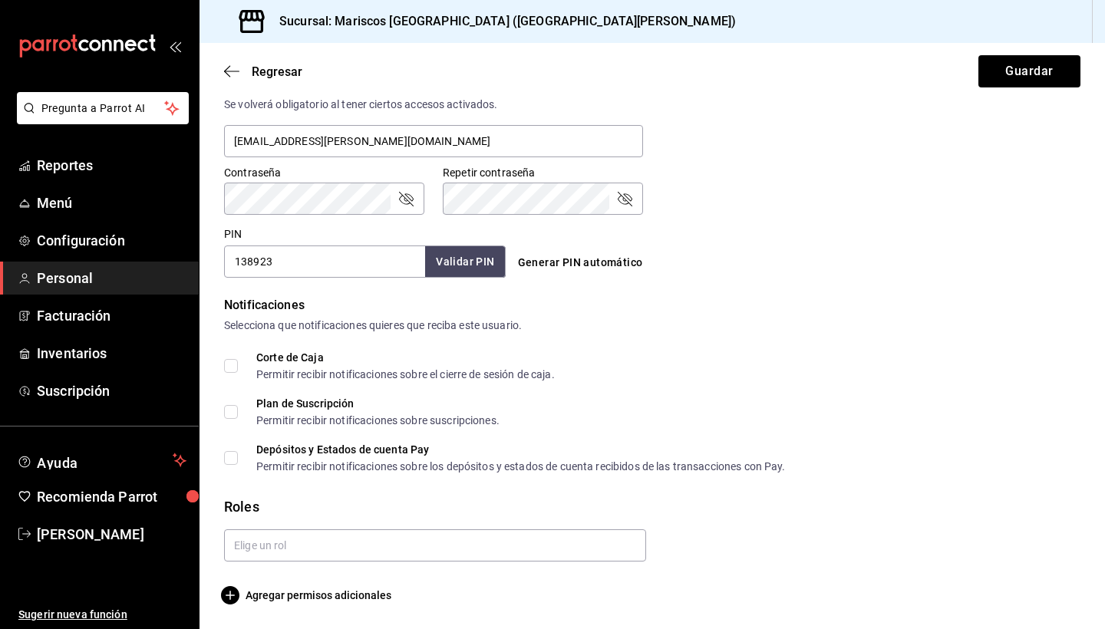
scroll to position [597, 0]
click at [296, 550] on span "Agregar permisos adicionales" at bounding box center [307, 595] width 167 height 18
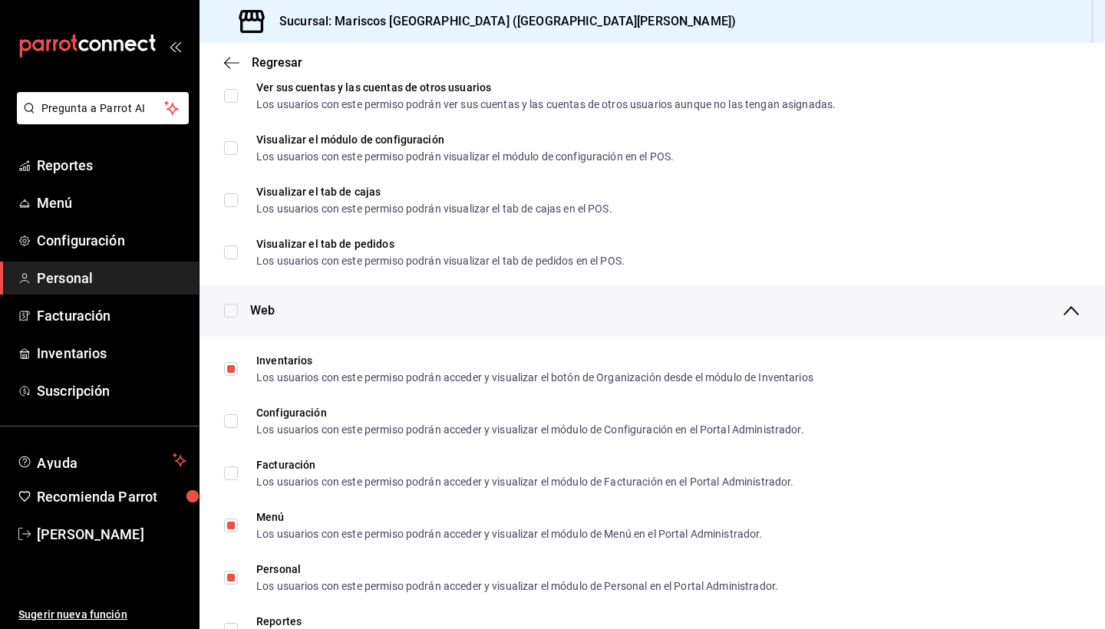
scroll to position [466, 0]
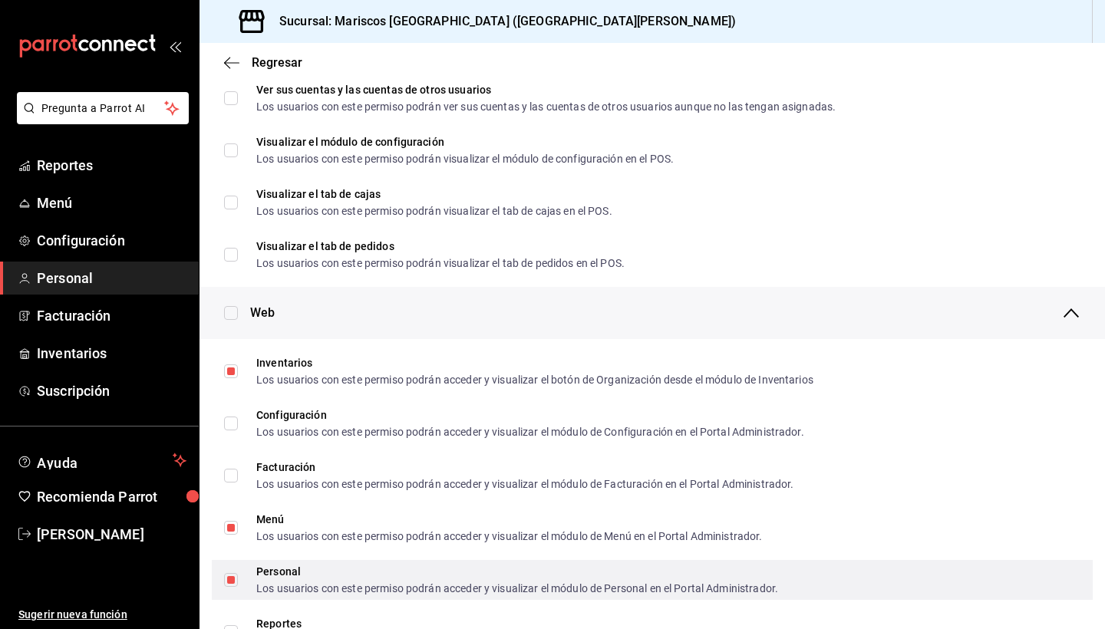
click at [349, 550] on div "Personal" at bounding box center [517, 571] width 522 height 11
click at [238, 550] on input "Personal Los usuarios con este permiso podrán acceder y visualizar el módulo de…" at bounding box center [231, 580] width 14 height 14
click at [235, 550] on input "Personal Los usuarios con este permiso podrán acceder y visualizar el módulo de…" at bounding box center [231, 580] width 14 height 14
checkbox input "false"
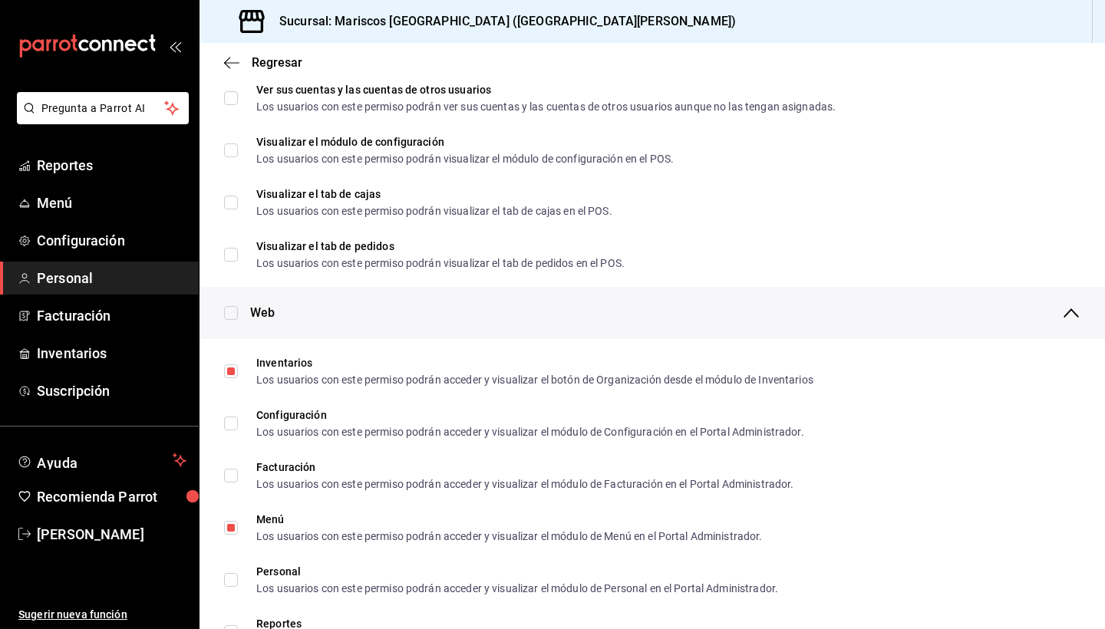
click at [116, 278] on span "Personal" at bounding box center [112, 278] width 150 height 21
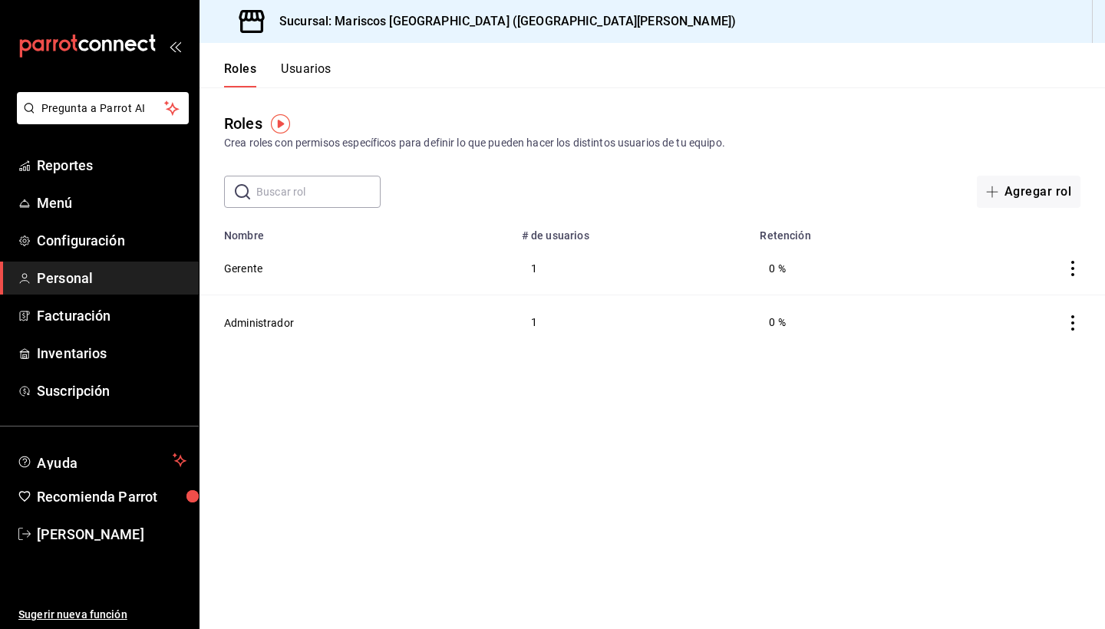
click at [314, 66] on button "Usuarios" at bounding box center [306, 74] width 51 height 26
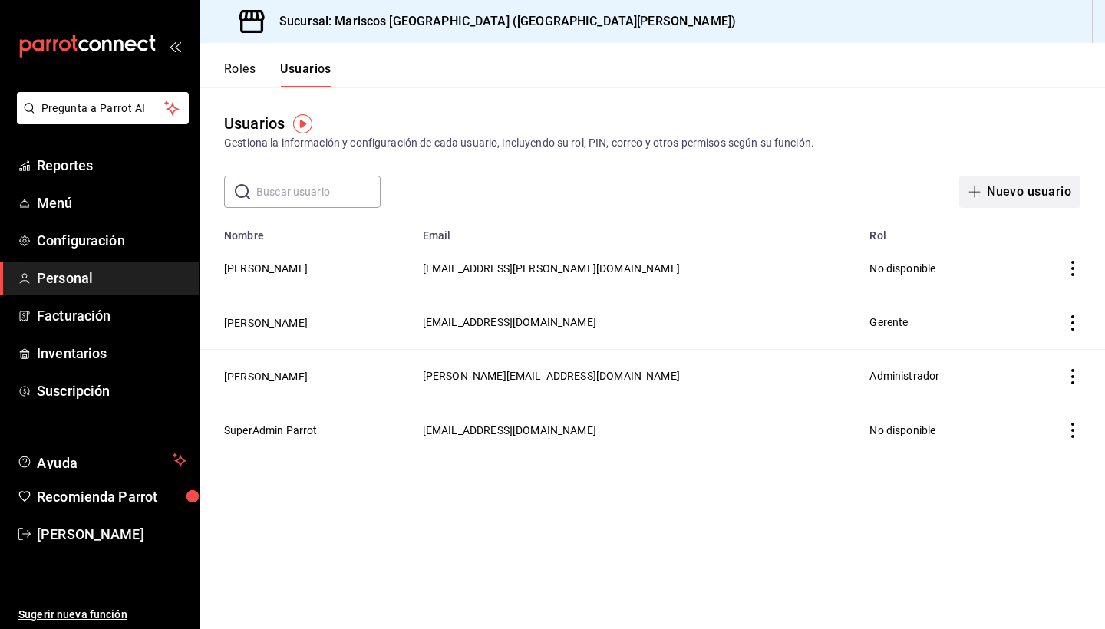
click at [670, 179] on button "Nuevo usuario" at bounding box center [1019, 192] width 121 height 32
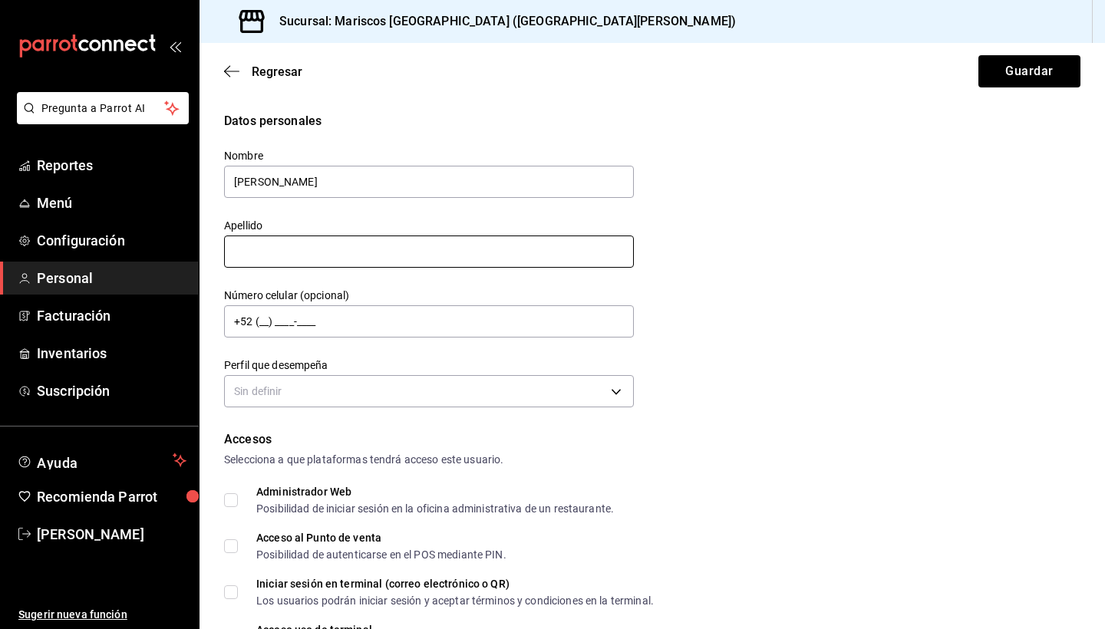
type input "[PERSON_NAME]"
type input "Eng"
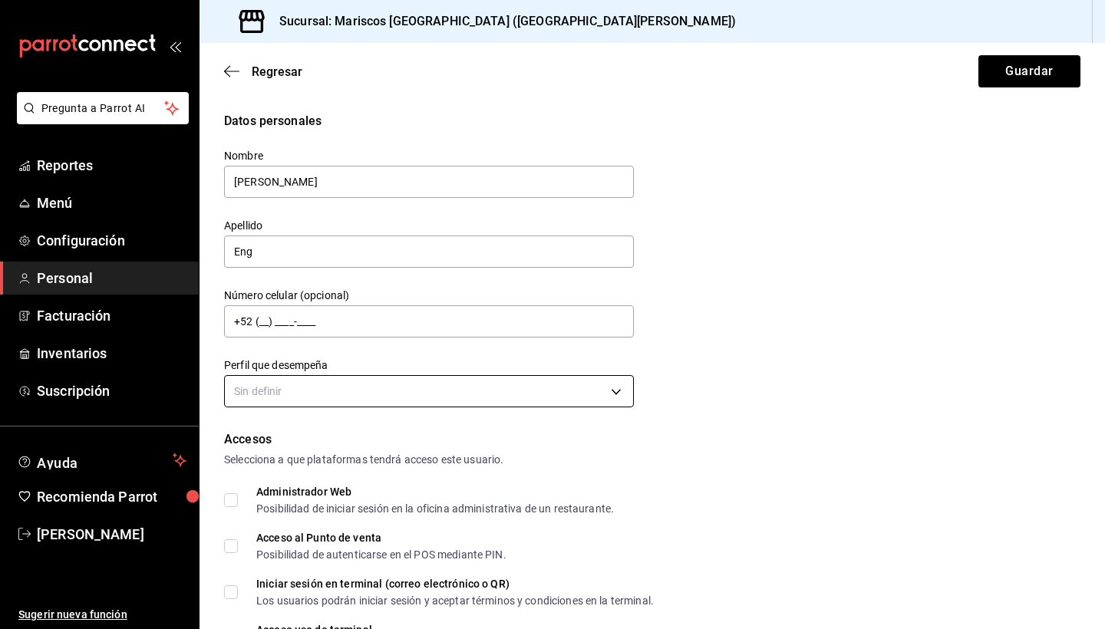
click at [298, 384] on body "Pregunta a Parrot AI Reportes Menú Configuración Personal Facturación Inventari…" at bounding box center [552, 314] width 1105 height 629
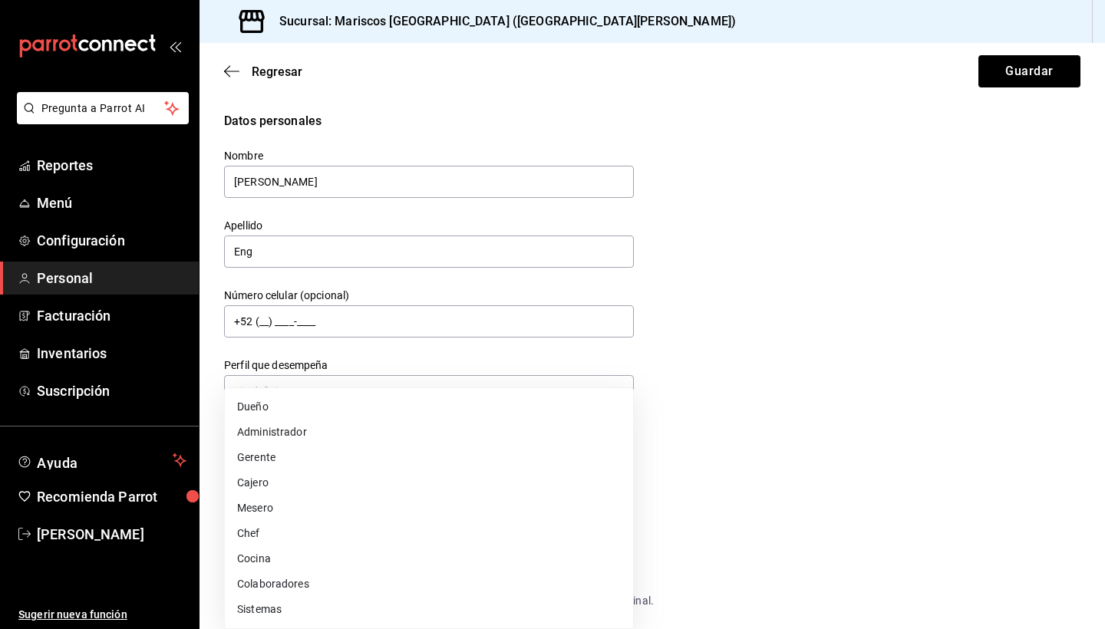
click at [268, 523] on li "Chef" at bounding box center [429, 533] width 408 height 25
type input "CHEF"
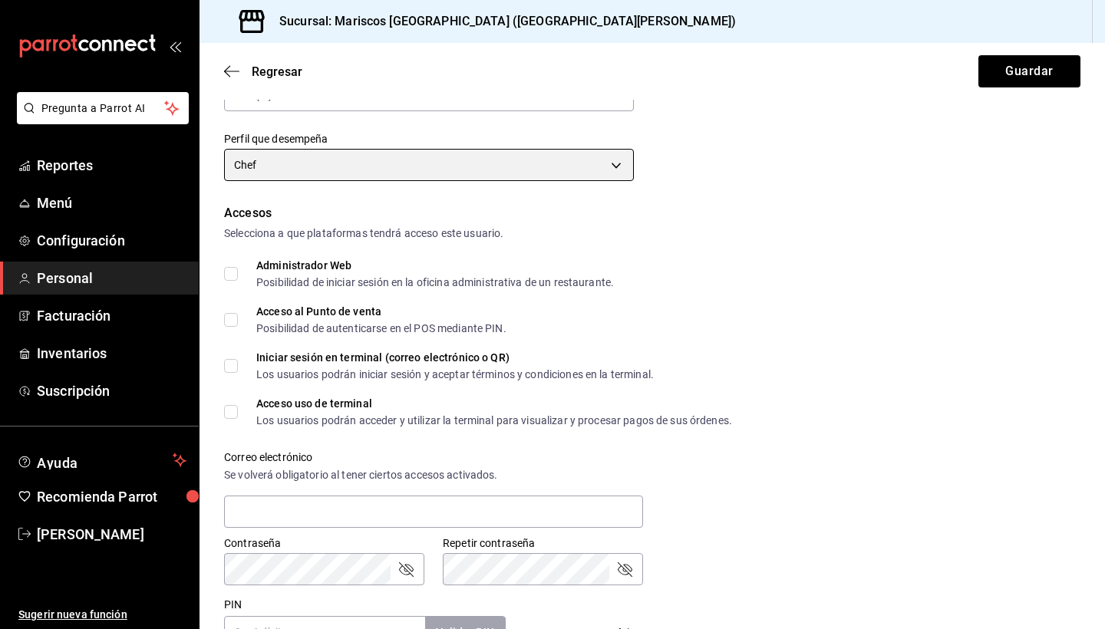
scroll to position [229, 0]
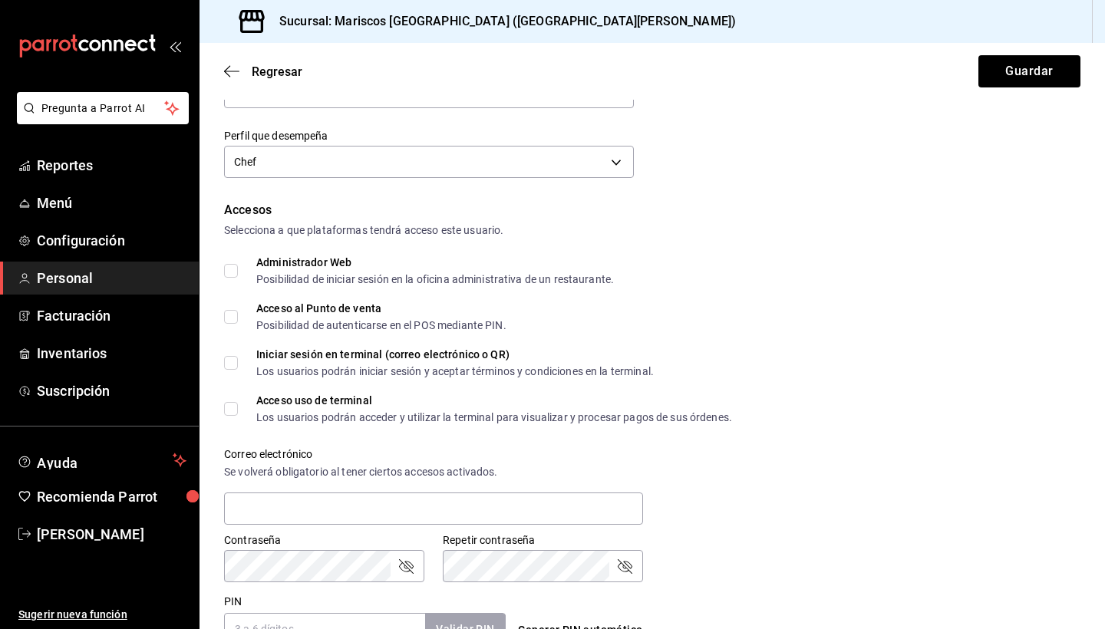
click at [287, 274] on div "Posibilidad de iniciar sesión en la oficina administrativa de un restaurante." at bounding box center [434, 279] width 357 height 11
click at [238, 273] on input "Administrador Web Posibilidad de iniciar sesión en la oficina administrativa de…" at bounding box center [231, 271] width 14 height 14
checkbox input "true"
click at [376, 322] on div "Posibilidad de autenticarse en el POS mediante PIN." at bounding box center [381, 325] width 250 height 11
click at [238, 322] on input "Acceso al Punto de venta Posibilidad de autenticarse en el POS mediante PIN." at bounding box center [231, 317] width 14 height 14
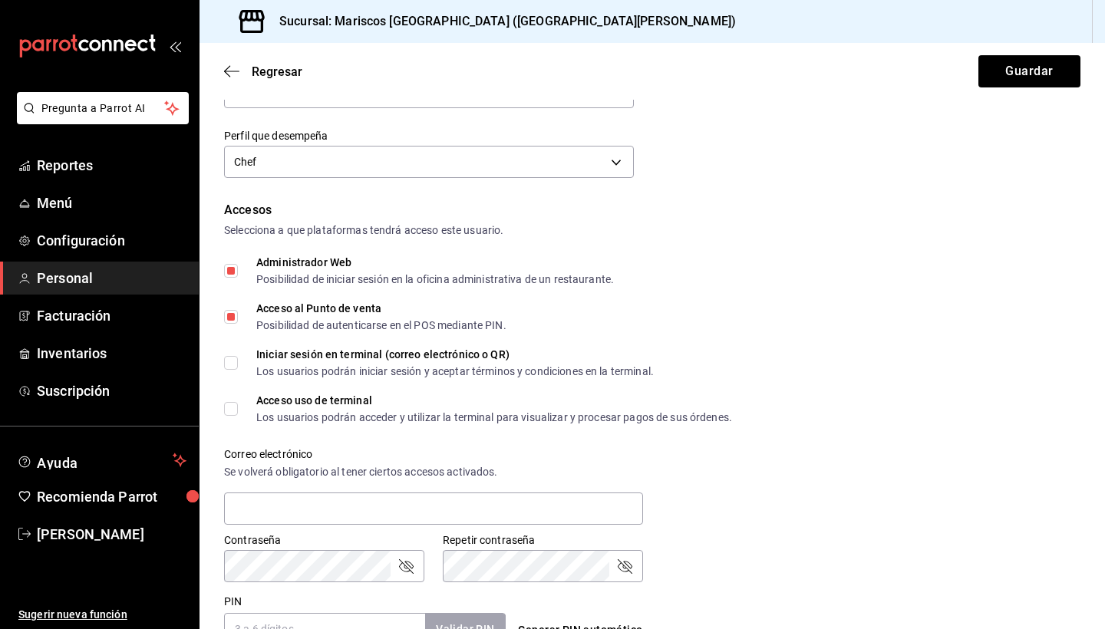
click at [376, 323] on div "Posibilidad de autenticarse en el POS mediante PIN." at bounding box center [381, 325] width 250 height 11
click at [238, 323] on input "Acceso al Punto de venta Posibilidad de autenticarse en el POS mediante PIN." at bounding box center [231, 317] width 14 height 14
checkbox input "false"
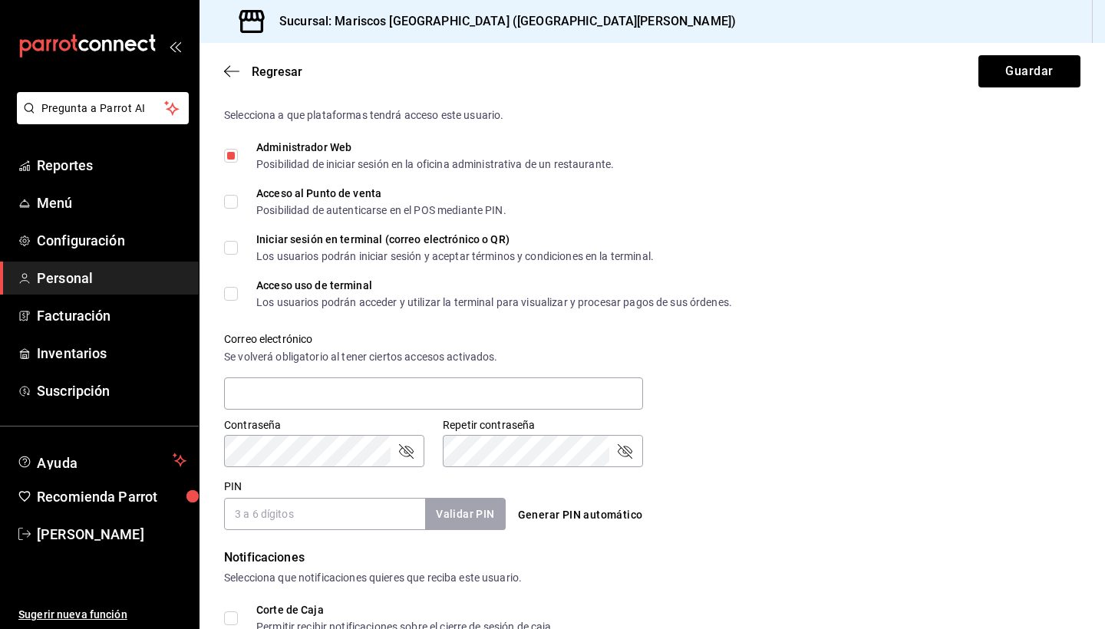
scroll to position [347, 0]
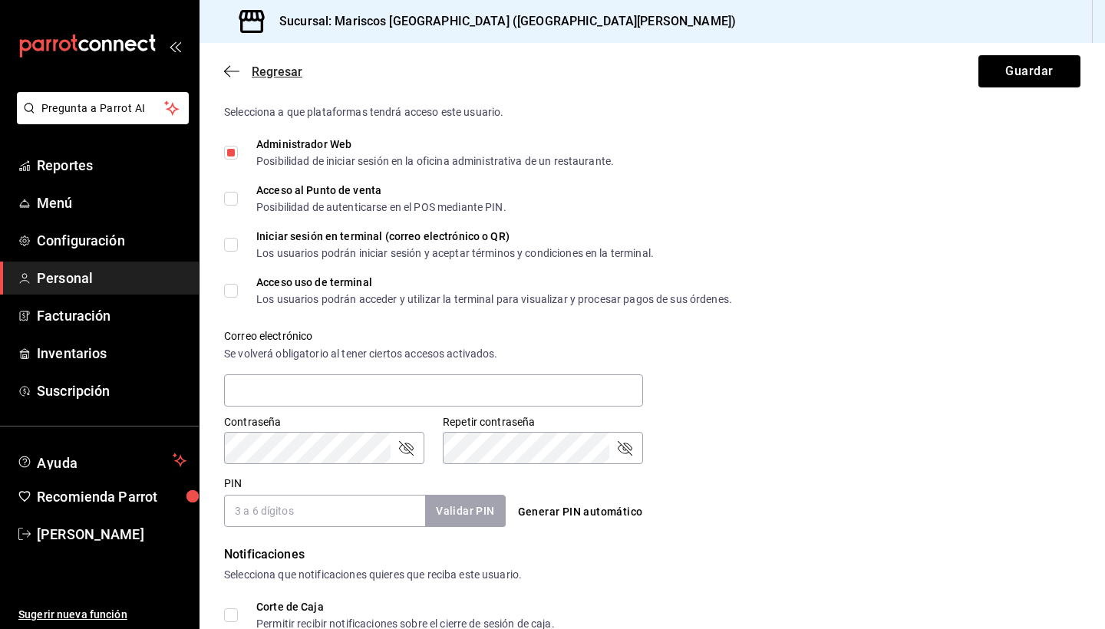
click at [226, 78] on span "Regresar" at bounding box center [263, 71] width 78 height 15
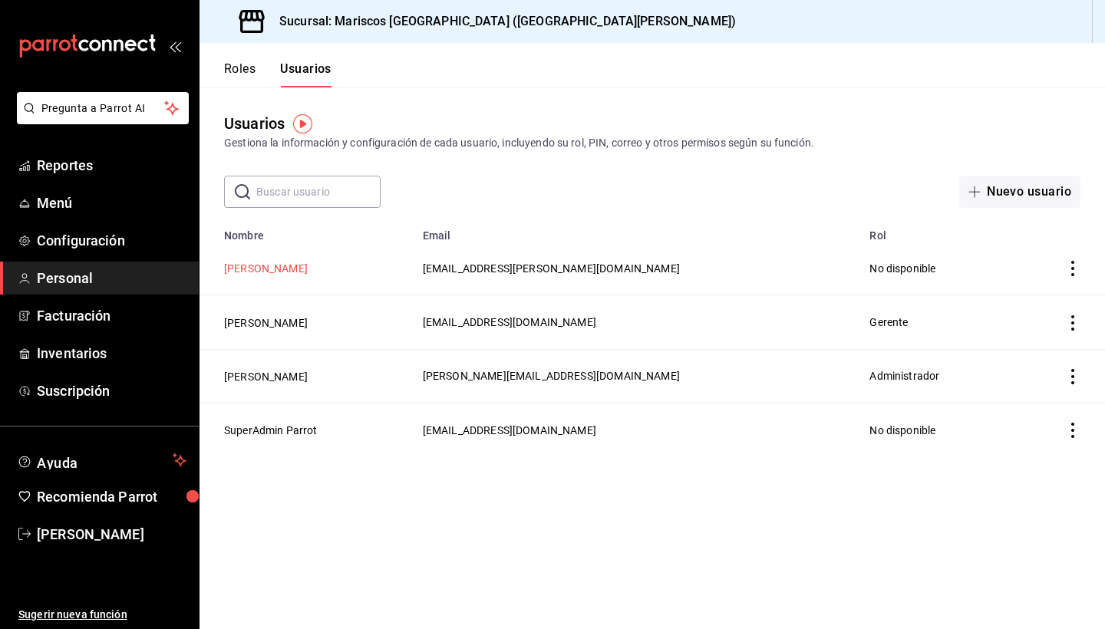
click at [292, 266] on button "[PERSON_NAME]" at bounding box center [266, 268] width 84 height 15
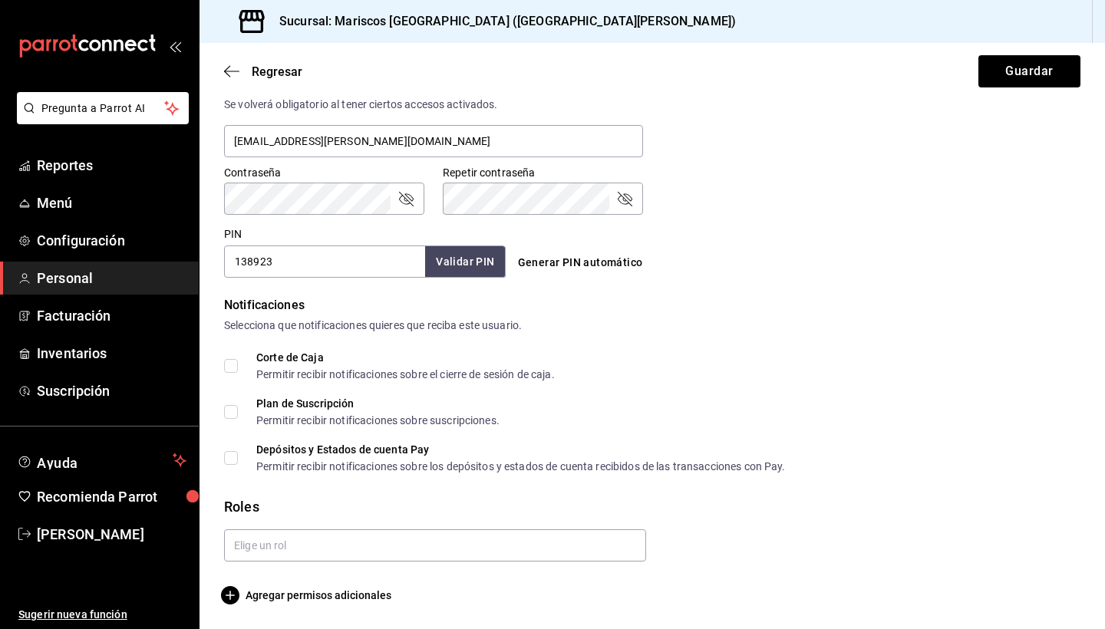
scroll to position [597, 0]
click at [296, 547] on input "text" at bounding box center [435, 545] width 422 height 32
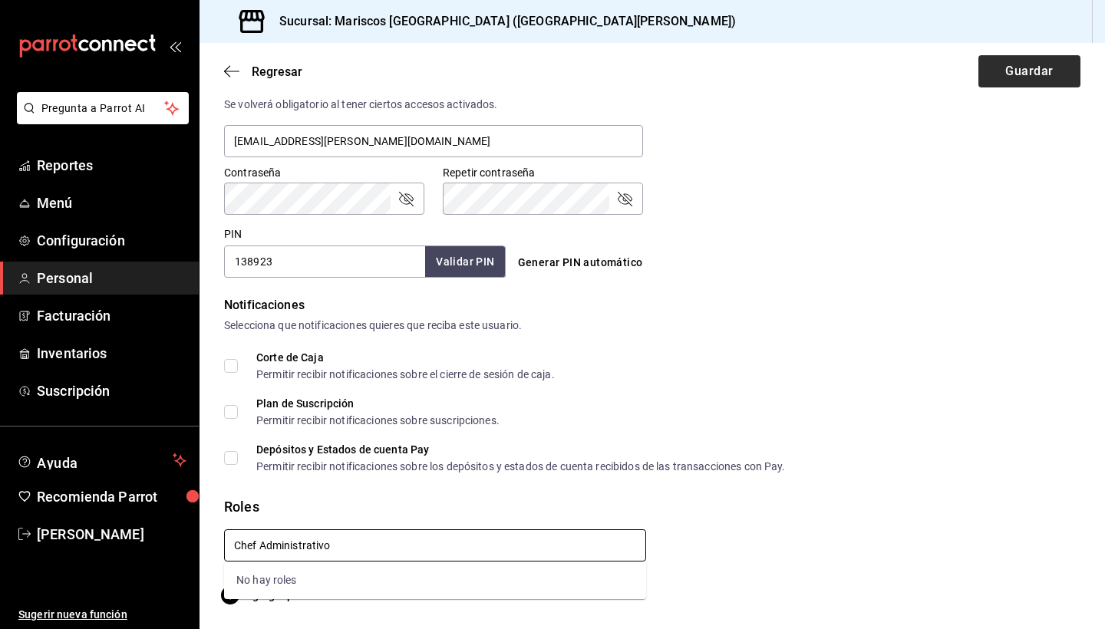
type input "Chef Administrativo"
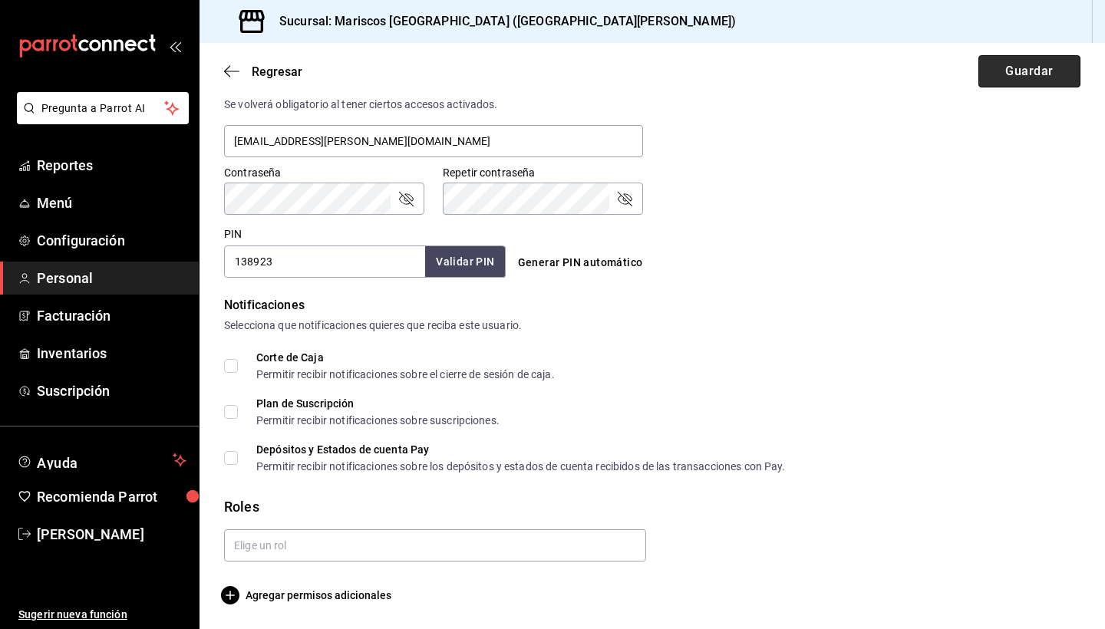
click at [670, 75] on button "Guardar" at bounding box center [1029, 71] width 102 height 32
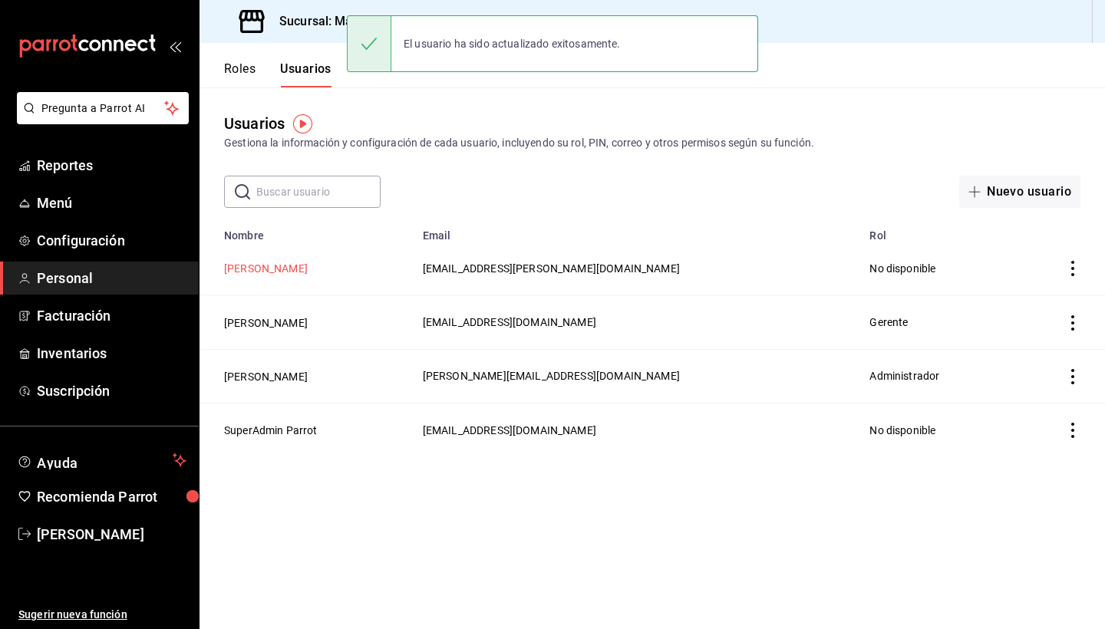
click at [289, 266] on button "[PERSON_NAME]" at bounding box center [266, 268] width 84 height 15
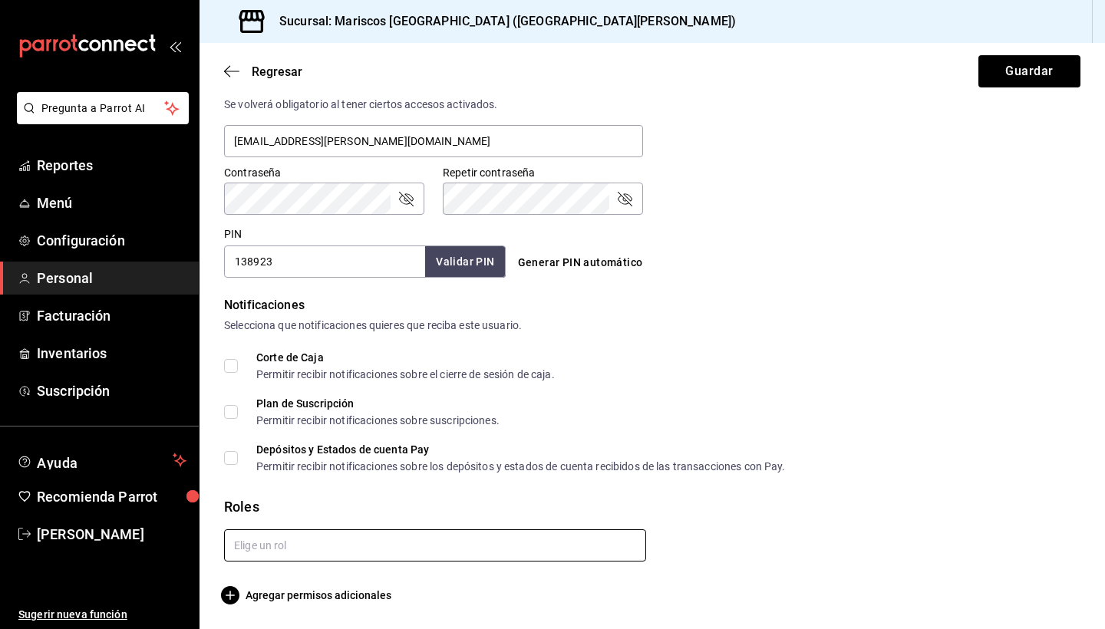
scroll to position [597, 0]
click at [360, 538] on input "text" at bounding box center [435, 545] width 422 height 32
click at [670, 488] on form "Datos personales Nombre [PERSON_NAME] [PERSON_NAME] Número celular (opcional) +…" at bounding box center [652, 59] width 856 height 1089
click at [400, 550] on input "text" at bounding box center [435, 545] width 422 height 32
type input "Chef Administrativo"
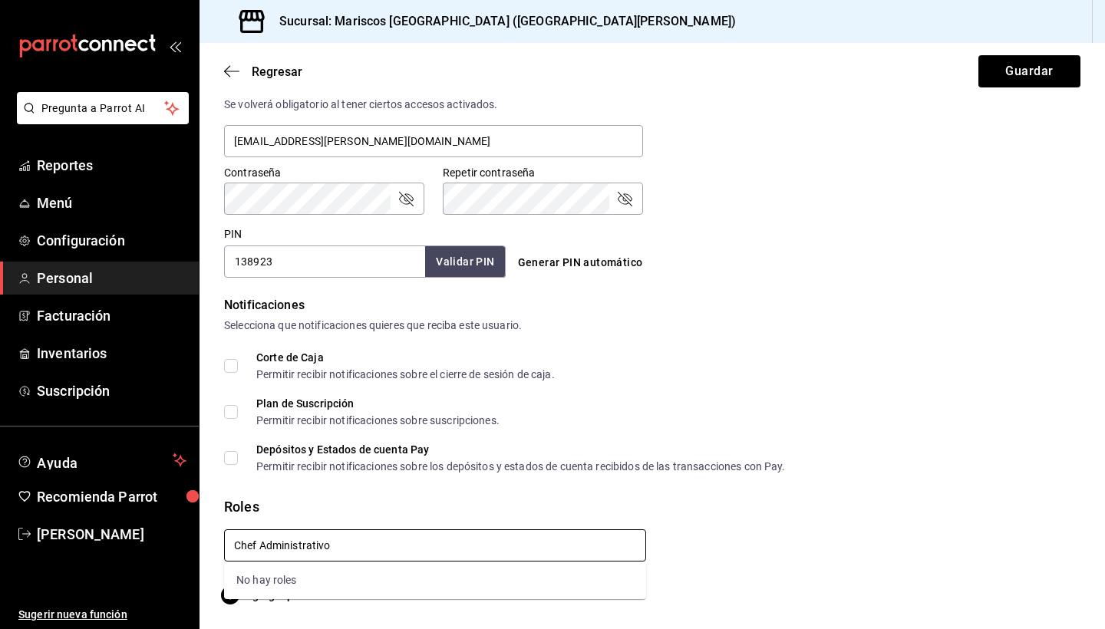
click at [670, 71] on button "Guardar" at bounding box center [1029, 71] width 102 height 32
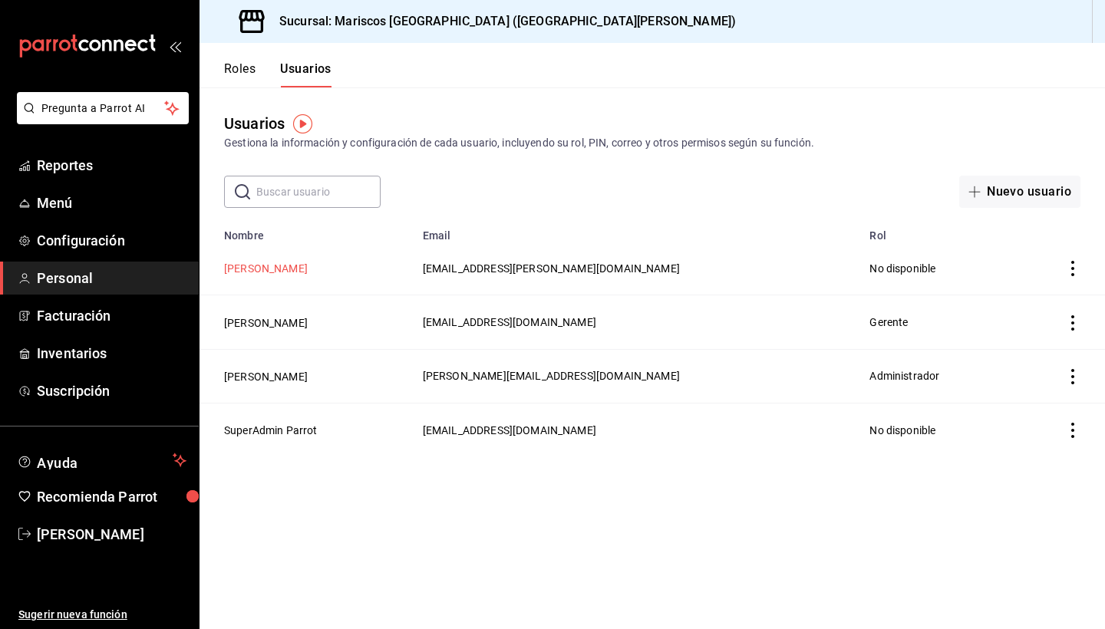
click at [293, 268] on button "[PERSON_NAME]" at bounding box center [266, 268] width 84 height 15
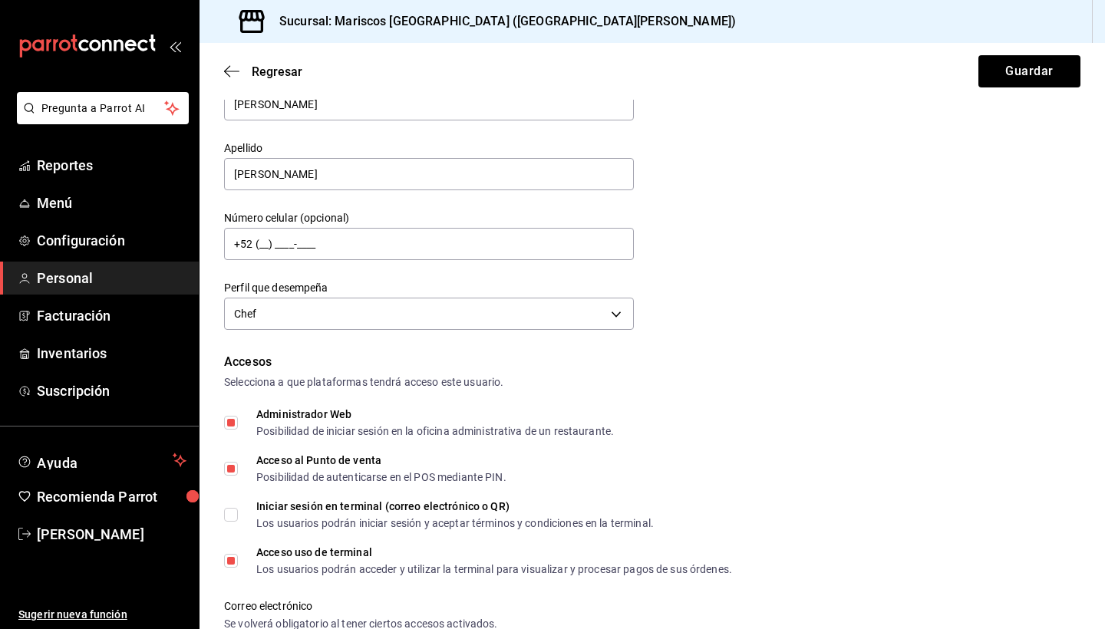
scroll to position [78, 0]
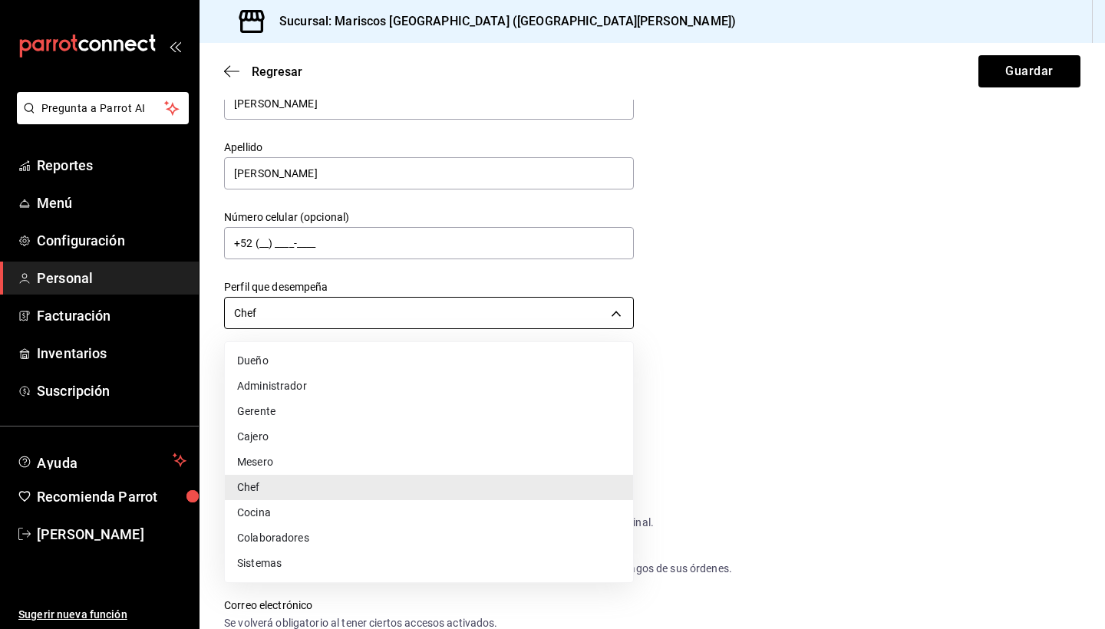
click at [546, 315] on body "Pregunta a Parrot AI Reportes Menú Configuración Personal Facturación Inventari…" at bounding box center [552, 314] width 1105 height 629
click at [424, 484] on li "Chef" at bounding box center [429, 487] width 408 height 25
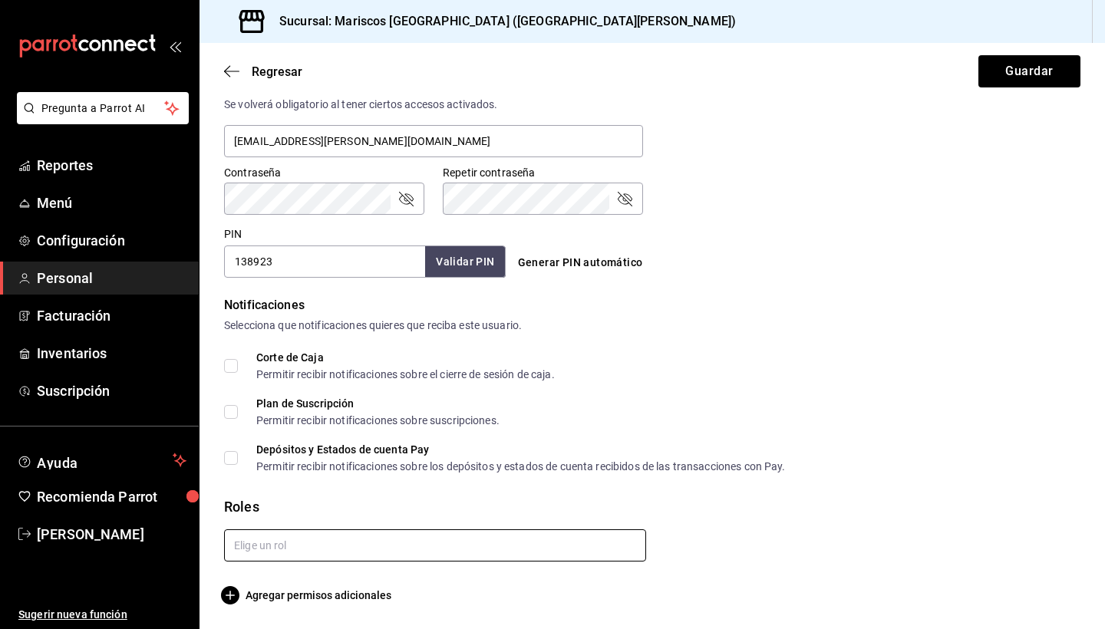
scroll to position [597, 0]
click at [545, 550] on input "text" at bounding box center [435, 545] width 422 height 32
type input "Chef"
click at [670, 71] on button "Guardar" at bounding box center [1029, 71] width 102 height 32
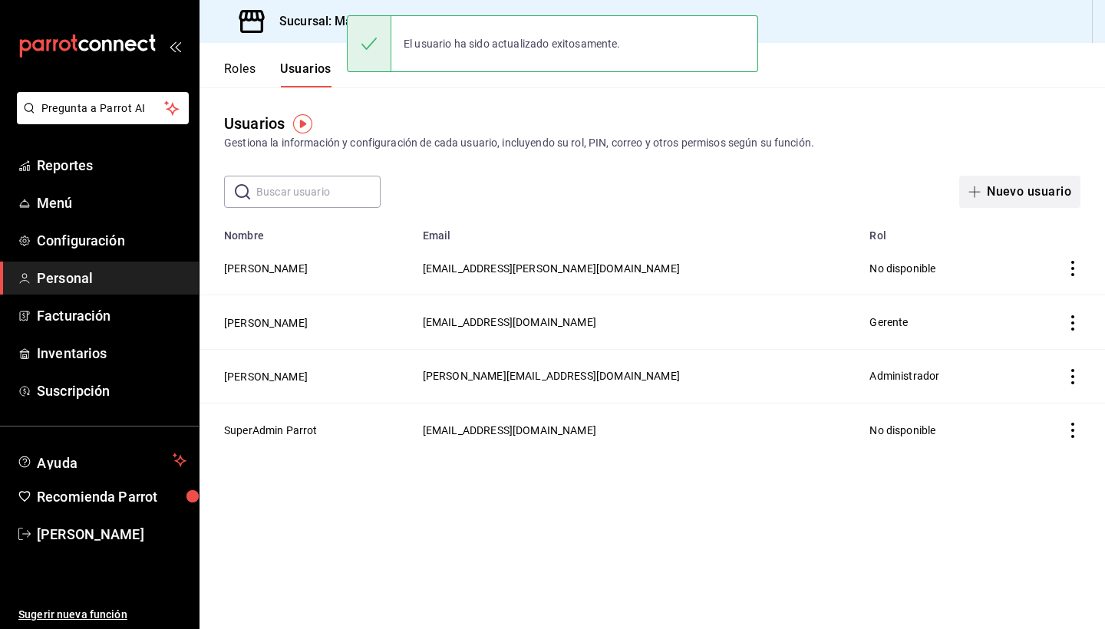
click at [670, 193] on button "Nuevo usuario" at bounding box center [1019, 192] width 121 height 32
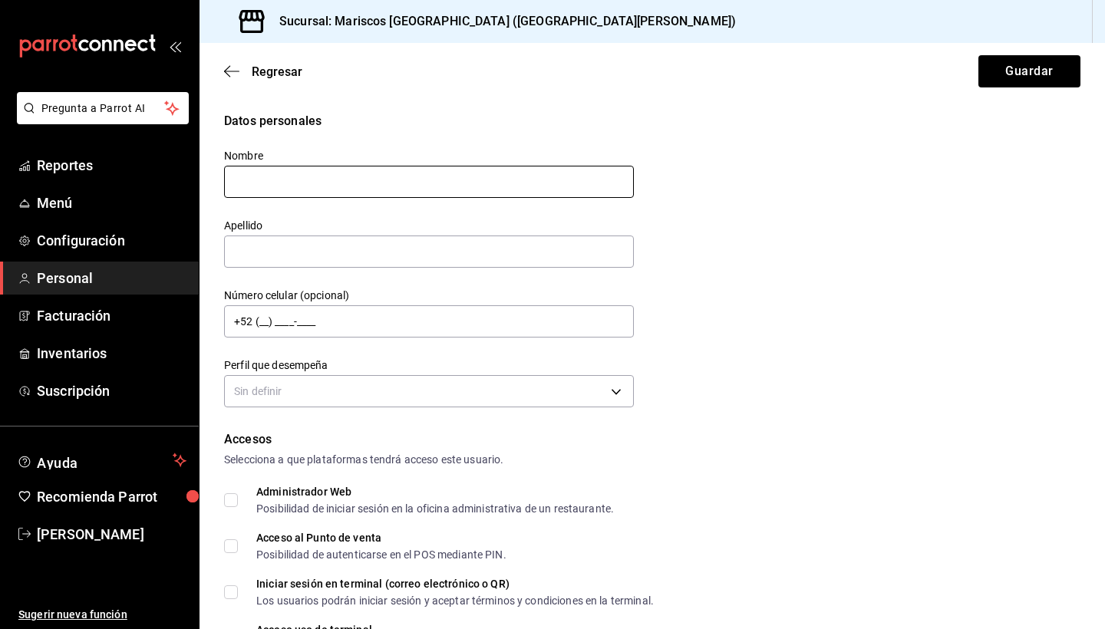
click at [415, 174] on input "text" at bounding box center [429, 182] width 410 height 32
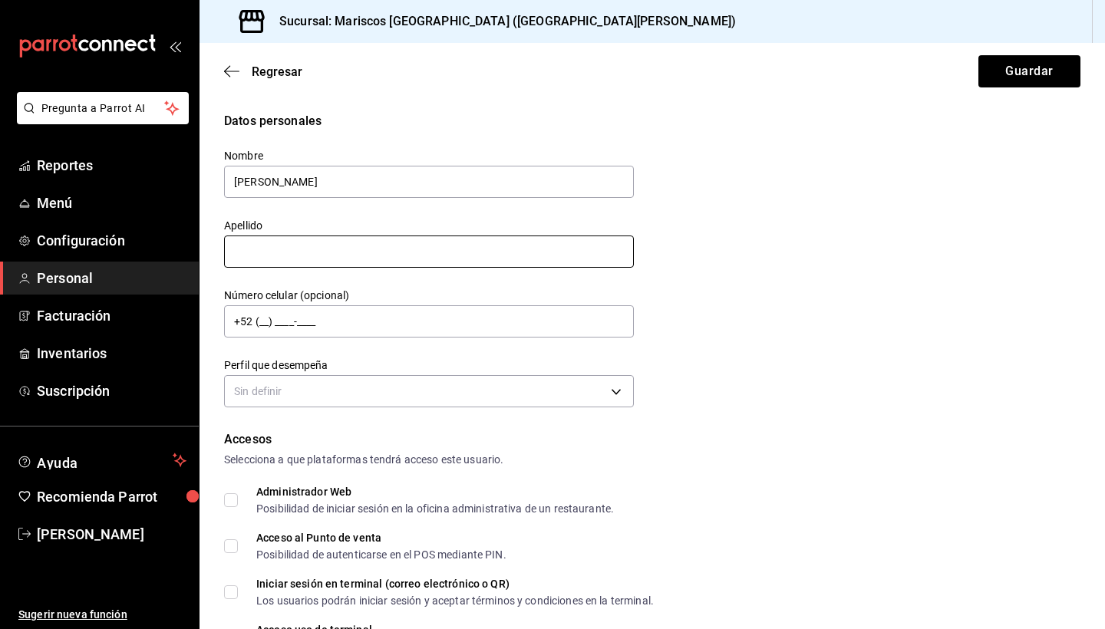
type input "[PERSON_NAME]"
type input "Eng"
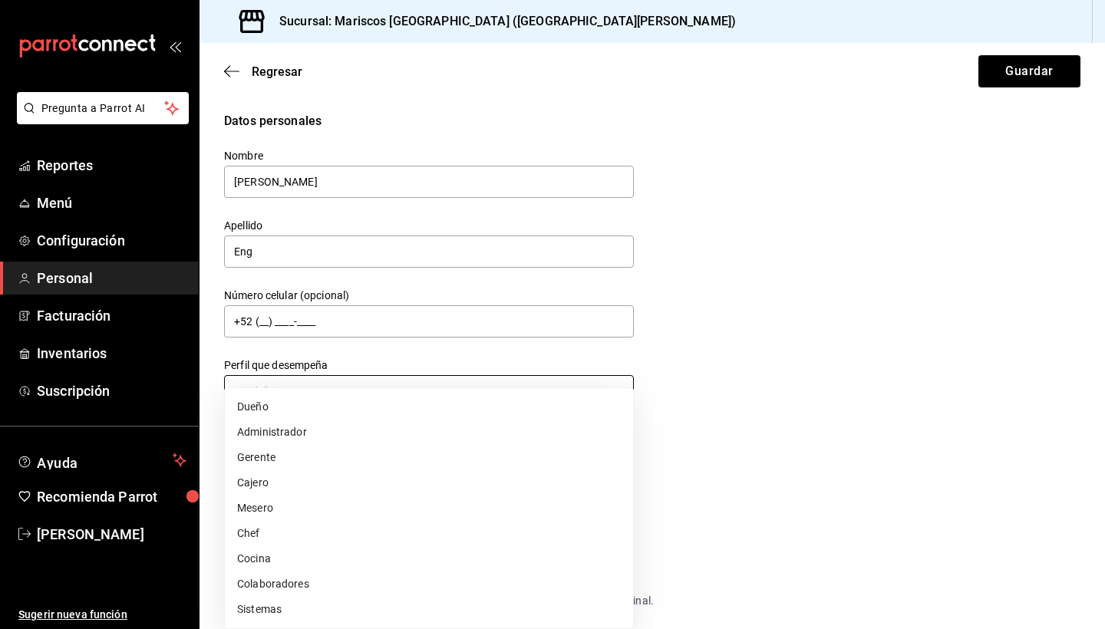
click at [318, 387] on body "Pregunta a Parrot AI Reportes Menú Configuración Personal Facturación Inventari…" at bounding box center [552, 314] width 1105 height 629
click at [291, 525] on li "Chef" at bounding box center [429, 533] width 408 height 25
type input "CHEF"
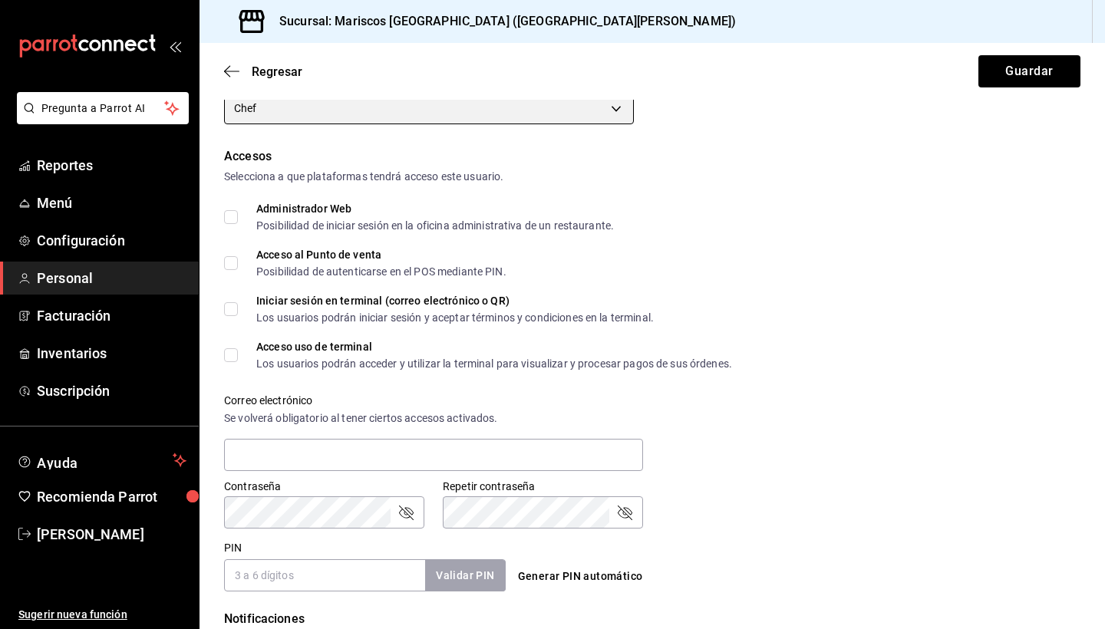
scroll to position [294, 0]
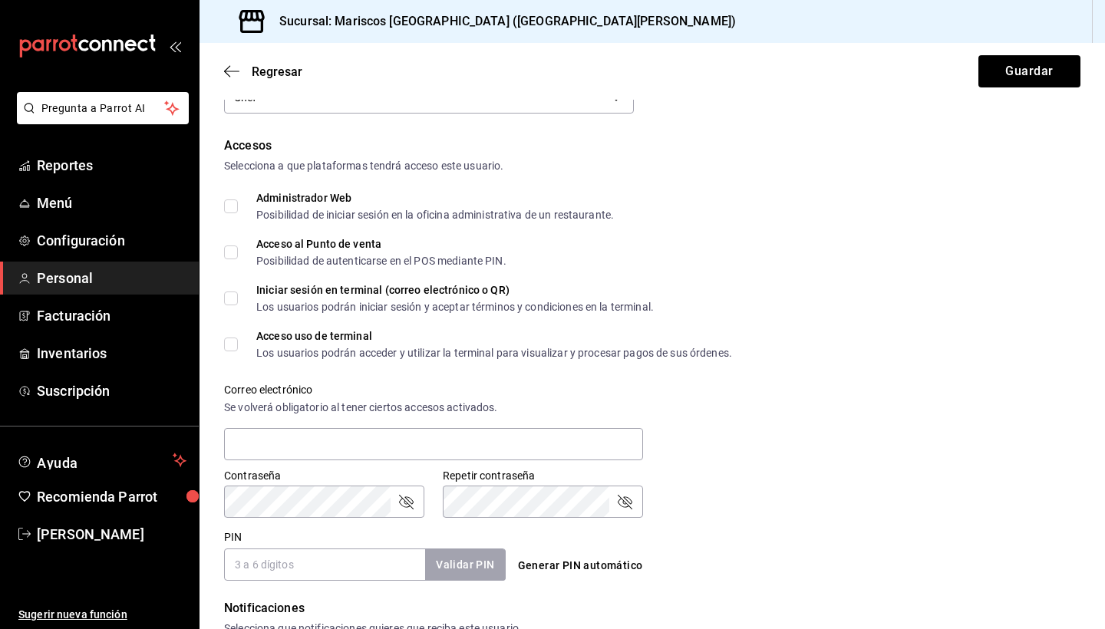
click at [504, 217] on div "Posibilidad de iniciar sesión en la oficina administrativa de un restaurante." at bounding box center [434, 214] width 357 height 11
click at [238, 213] on input "Administrador Web Posibilidad de iniciar sesión en la oficina administrativa de…" at bounding box center [231, 206] width 14 height 14
checkbox input "true"
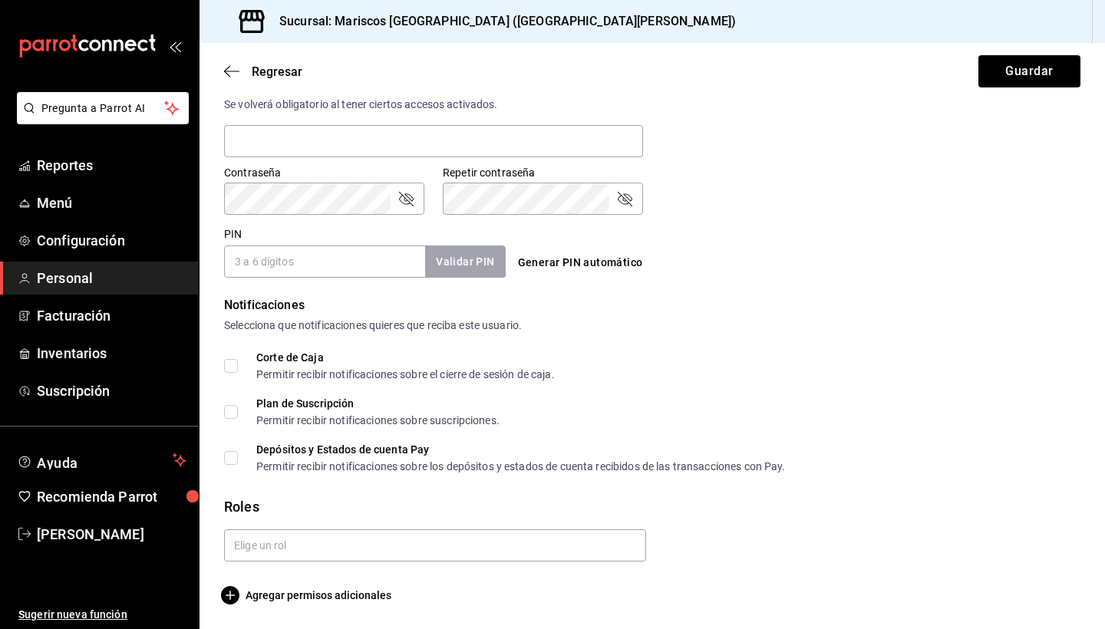
scroll to position [597, 0]
click at [324, 550] on span "Agregar permisos adicionales" at bounding box center [307, 595] width 167 height 18
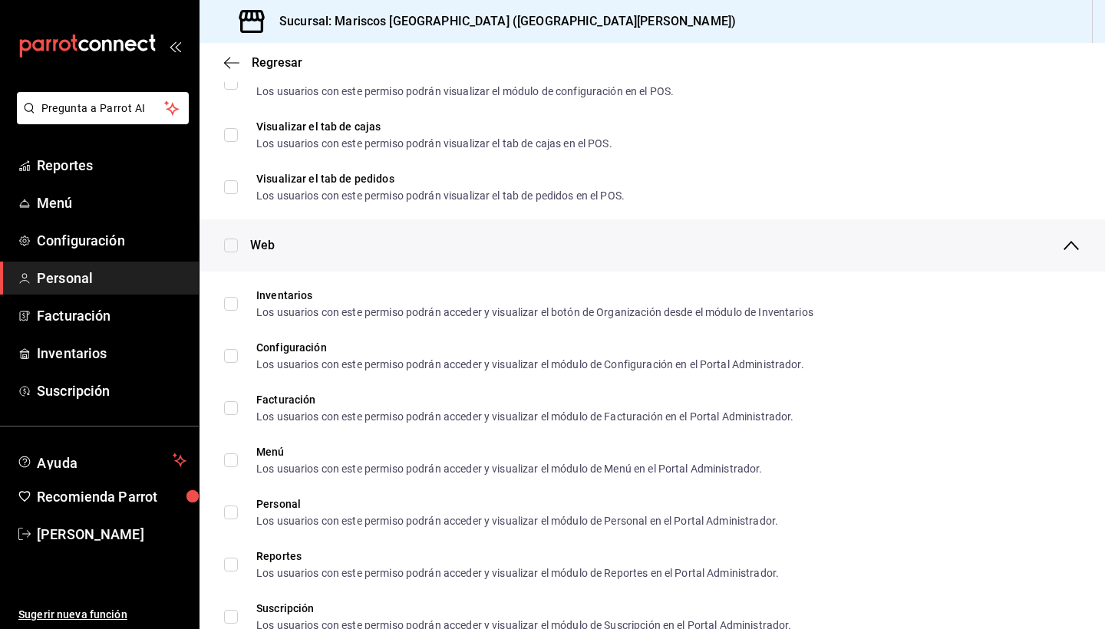
scroll to position [535, 0]
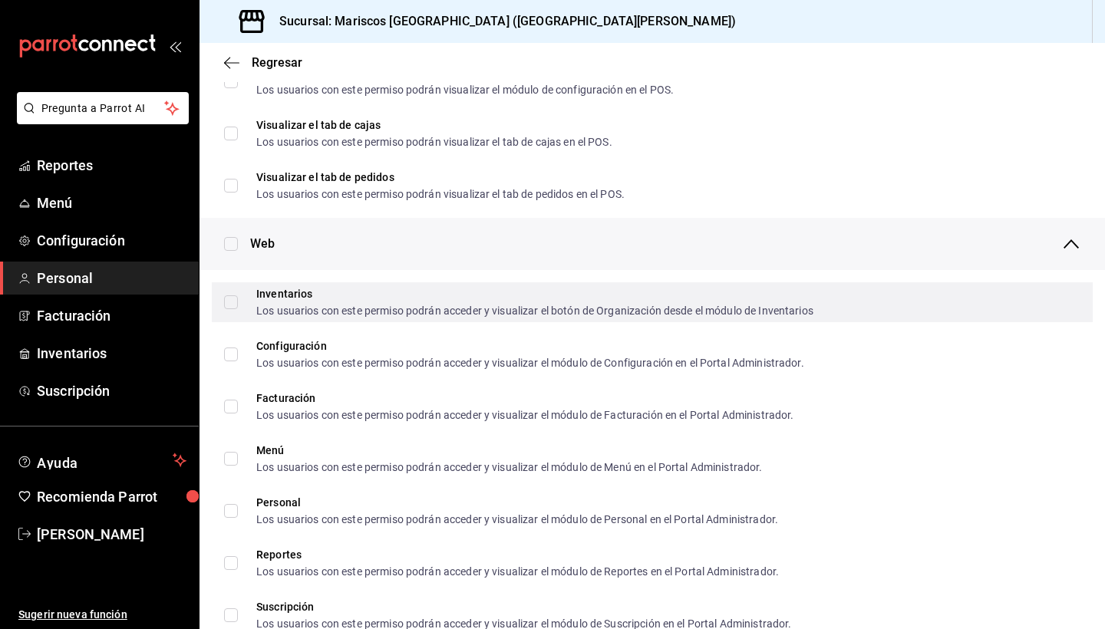
click at [239, 300] on span "Inventarios Los usuarios con este permiso podrán acceder y visualizar el botón …" at bounding box center [525, 302] width 575 height 28
click at [238, 300] on input "Inventarios Los usuarios con este permiso podrán acceder y visualizar el botón …" at bounding box center [231, 302] width 14 height 14
click at [231, 296] on input "Inventarios Los usuarios con este permiso podrán acceder y visualizar el botón …" at bounding box center [231, 302] width 14 height 14
checkbox input "true"
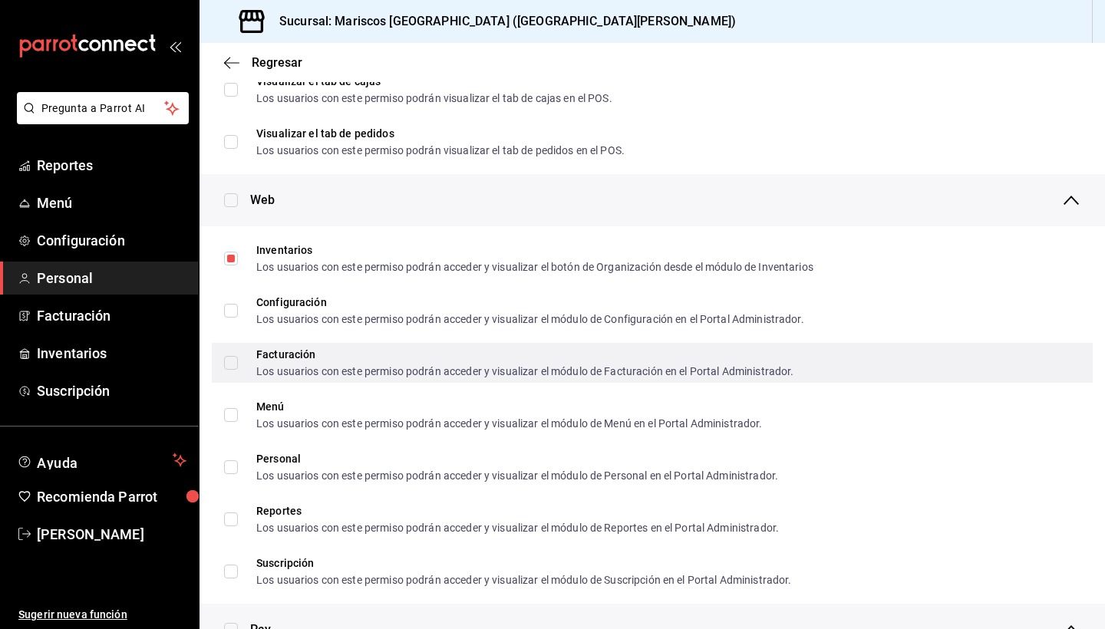
scroll to position [588, 0]
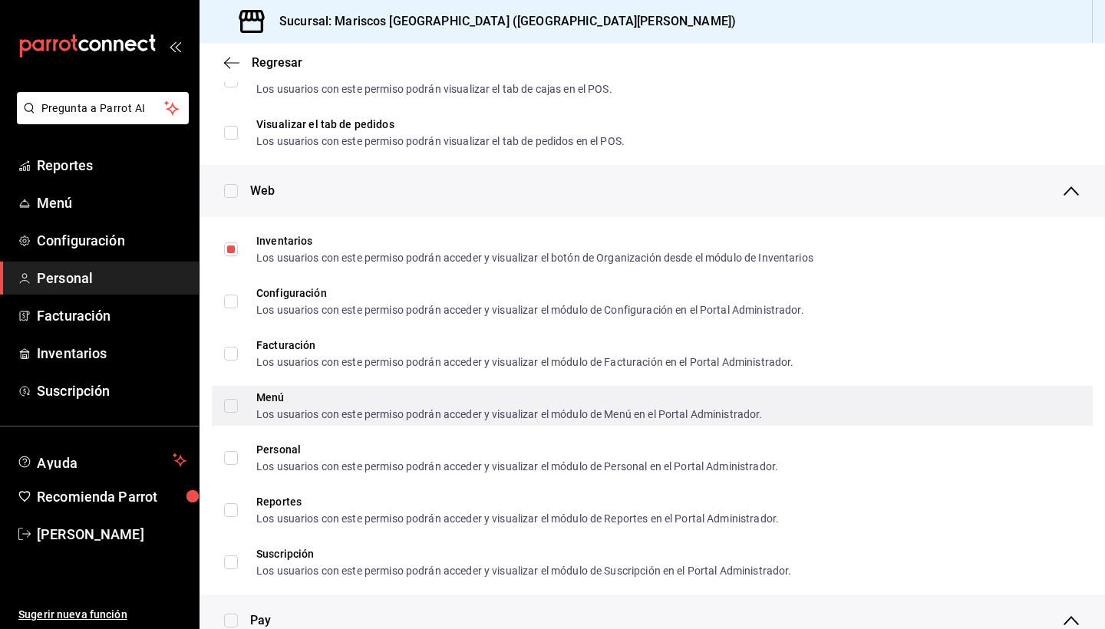
click at [233, 404] on input "Menú Los usuarios con este permiso podrán acceder y visualizar el módulo de Men…" at bounding box center [231, 406] width 14 height 14
checkbox input "true"
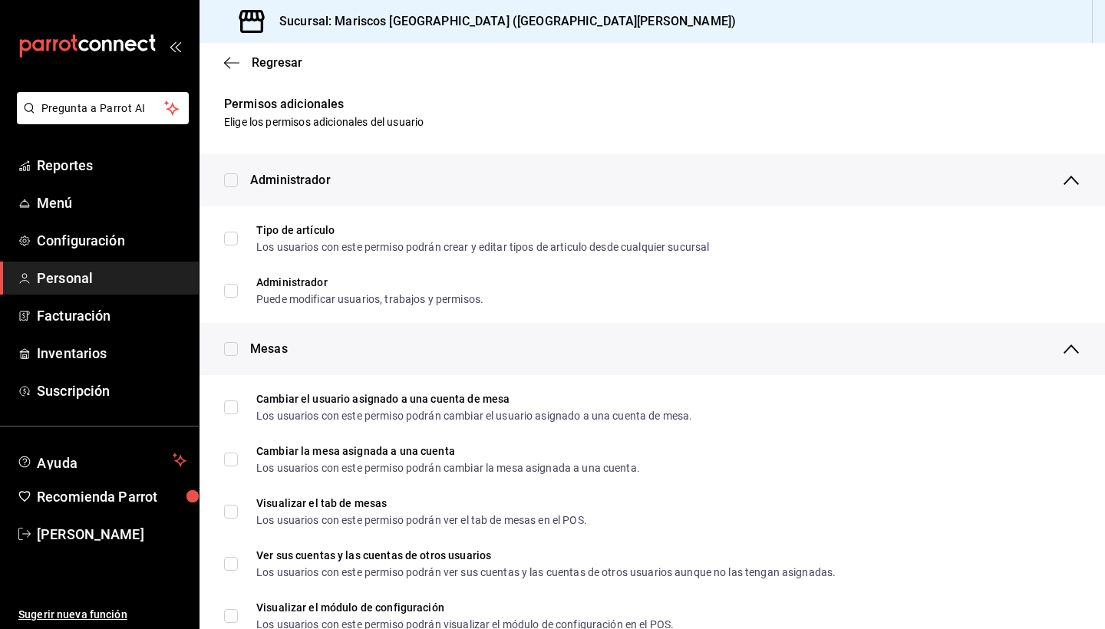
scroll to position [0, 0]
click at [235, 66] on icon "button" at bounding box center [231, 63] width 15 height 14
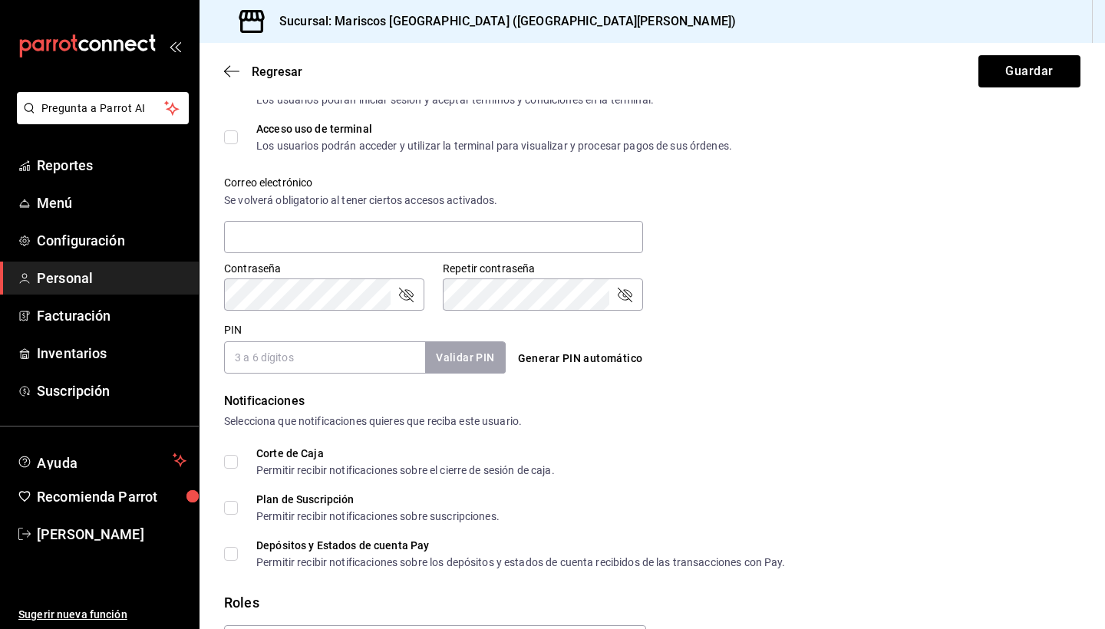
scroll to position [522, 0]
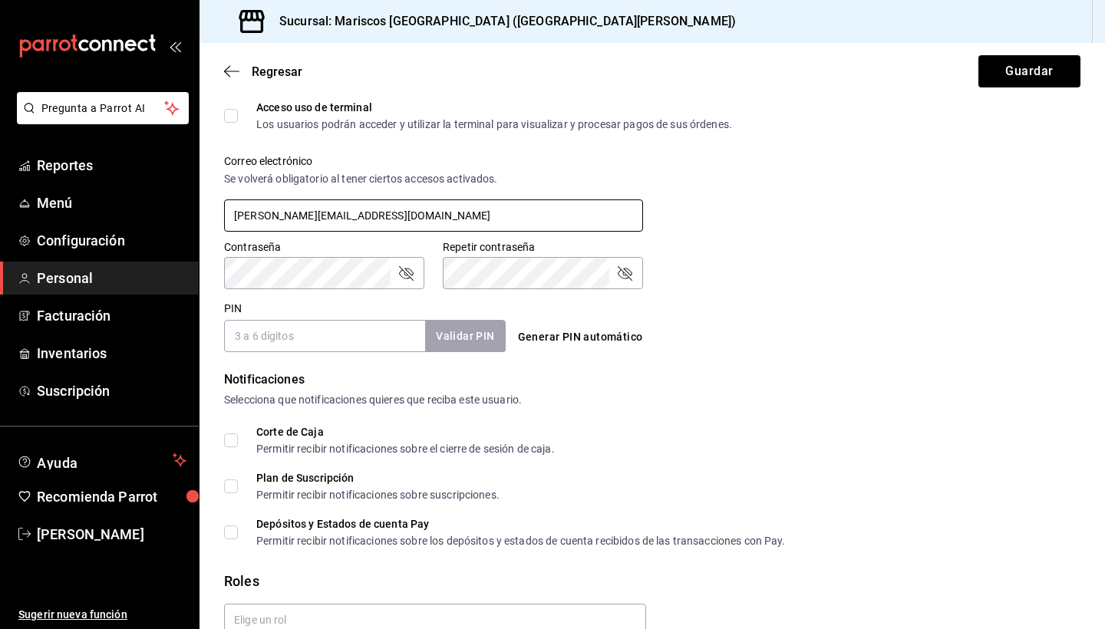
click at [504, 227] on input "[PERSON_NAME][EMAIL_ADDRESS][DOMAIN_NAME]" at bounding box center [433, 215] width 419 height 32
type input "[PERSON_NAME][EMAIL_ADDRESS][DOMAIN_NAME]"
click at [670, 71] on button "Guardar" at bounding box center [1029, 71] width 102 height 32
click at [410, 277] on icon "passwordField" at bounding box center [406, 273] width 15 height 15
click at [190, 274] on div "Pregunta a Parrot AI Reportes Menú Configuración Personal Facturación Inventari…" at bounding box center [552, 314] width 1105 height 629
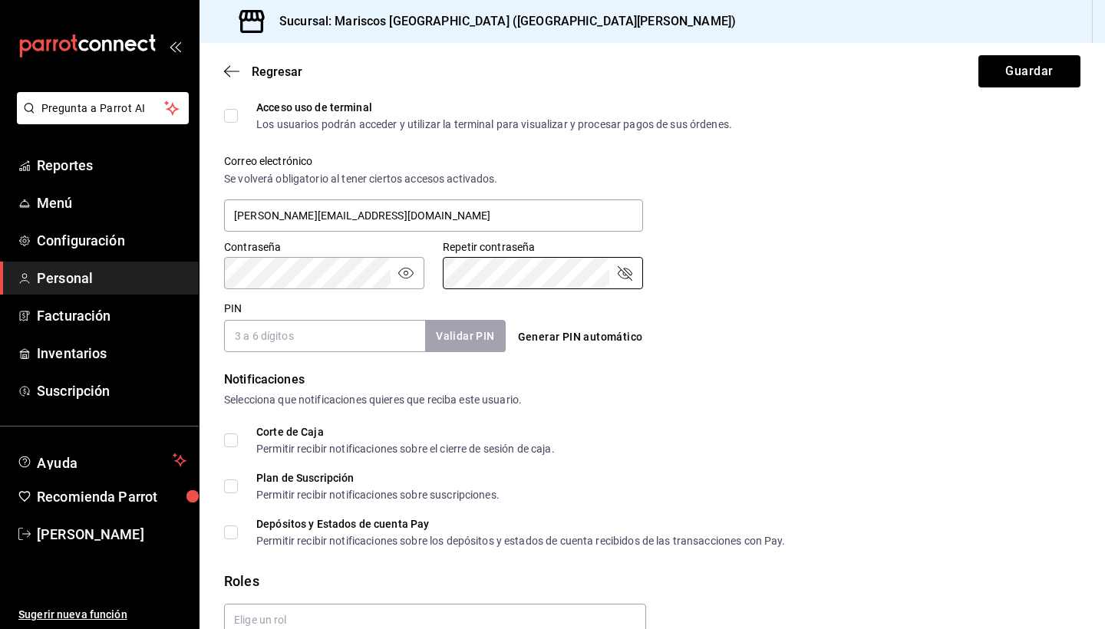
click at [347, 346] on input "PIN" at bounding box center [324, 336] width 201 height 32
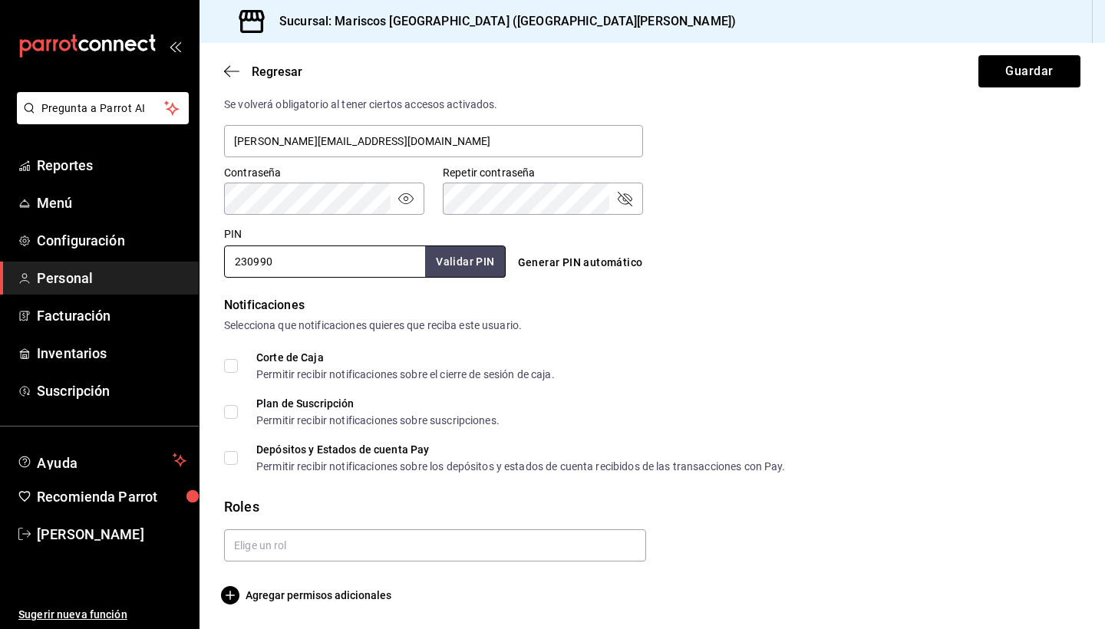
scroll to position [597, 0]
type input "230990"
click at [476, 265] on button "Validar PIN" at bounding box center [463, 261] width 81 height 33
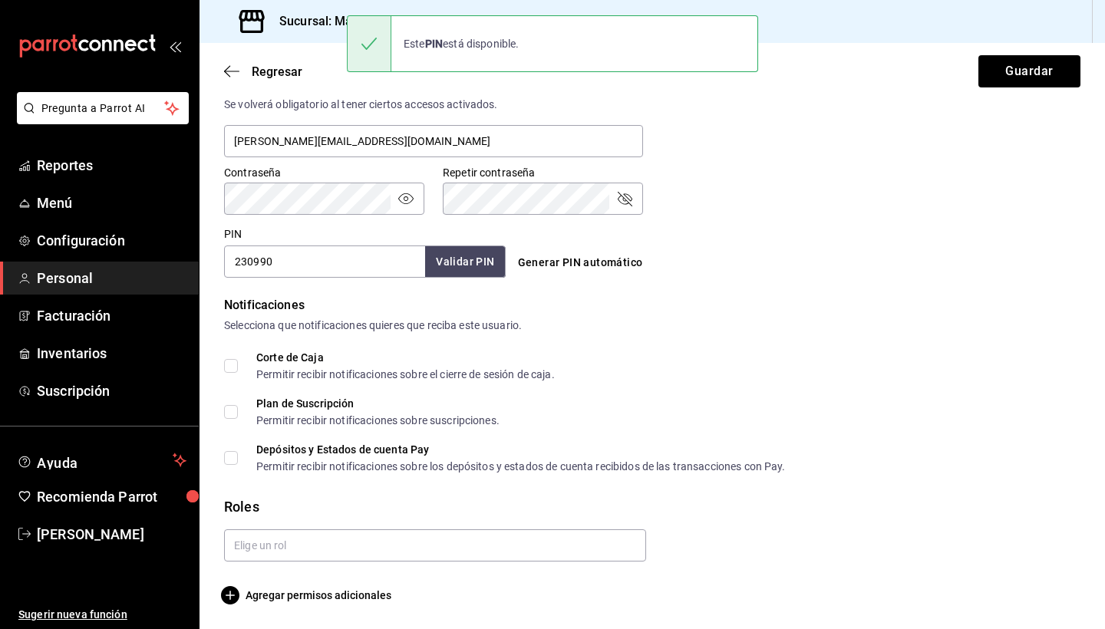
scroll to position [0, 0]
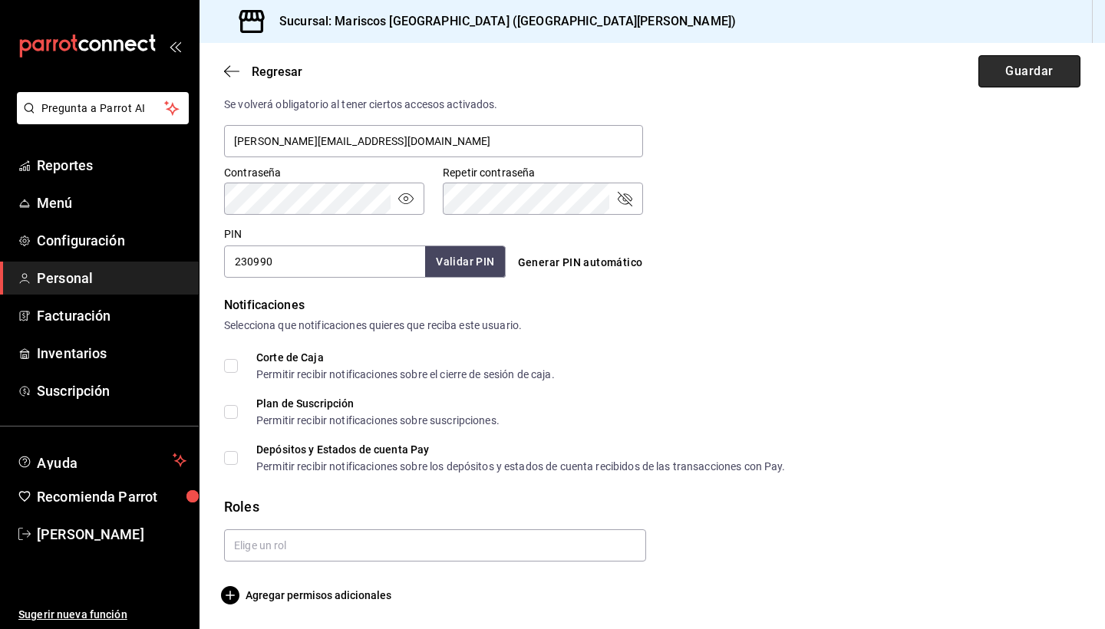
click at [670, 74] on button "Guardar" at bounding box center [1029, 71] width 102 height 32
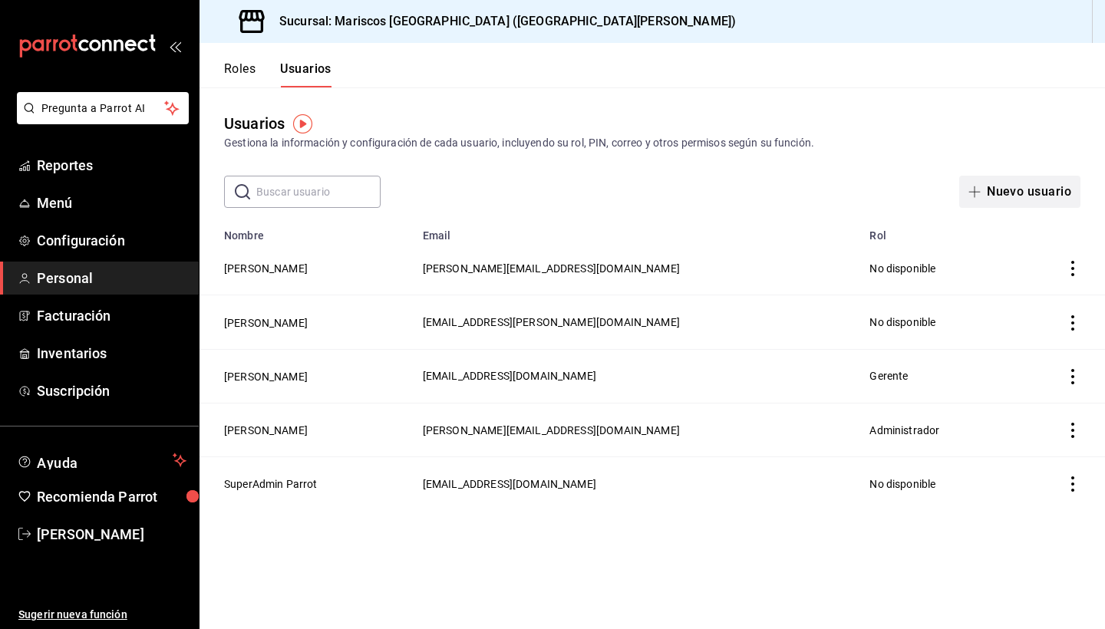
click at [670, 189] on button "Nuevo usuario" at bounding box center [1019, 192] width 121 height 32
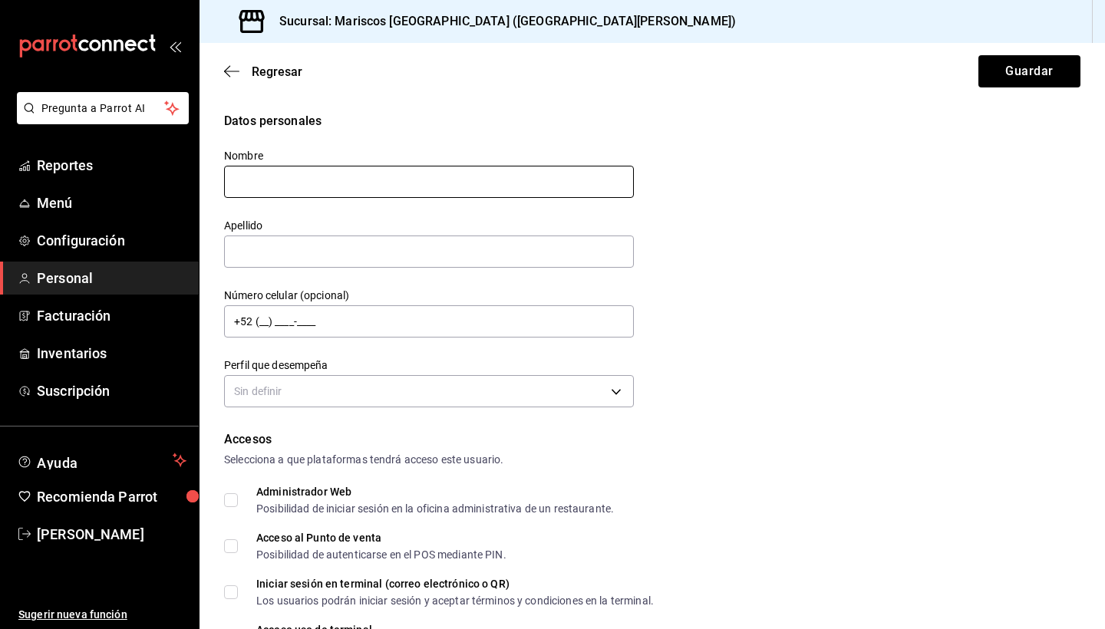
click at [542, 186] on input "text" at bounding box center [429, 182] width 410 height 32
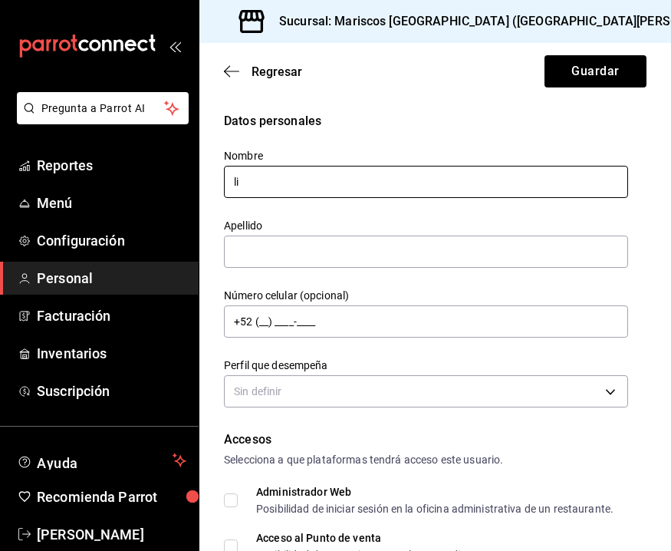
type input "l"
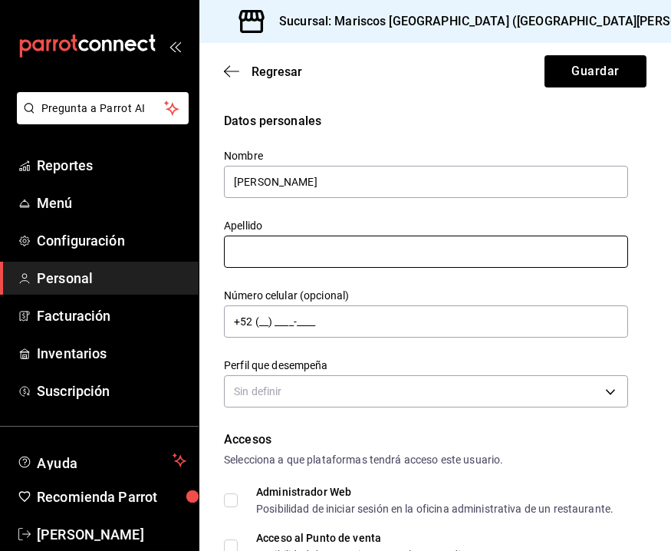
type input "[PERSON_NAME]"
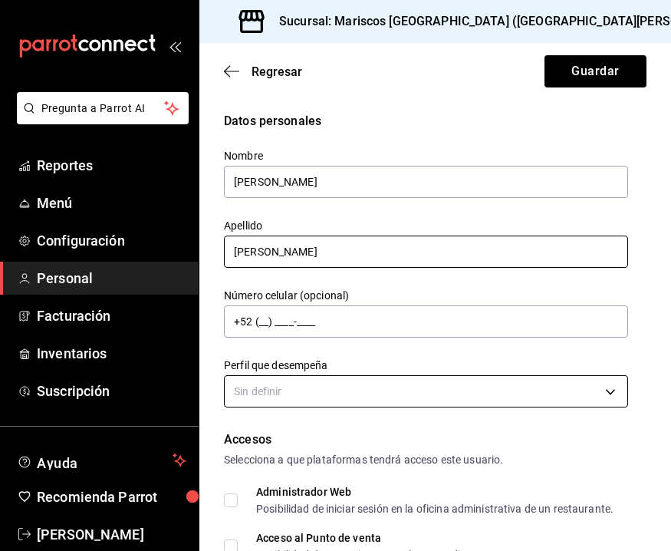
type input "[PERSON_NAME]"
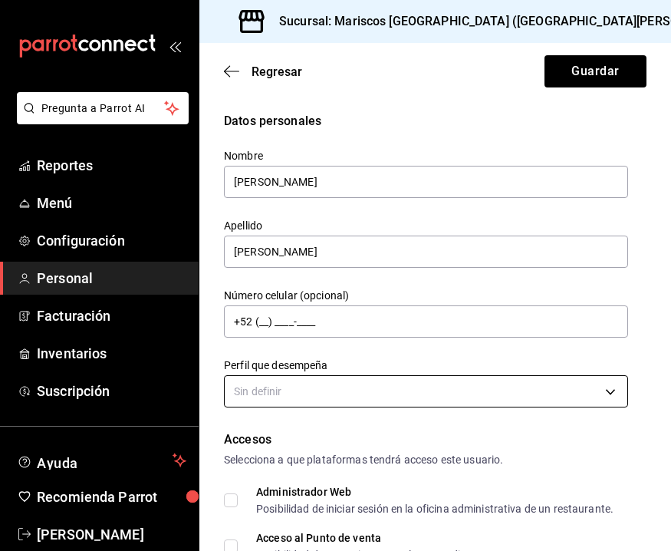
click at [338, 387] on body "Pregunta a Parrot AI Reportes Menú Configuración Personal Facturación Inventari…" at bounding box center [335, 275] width 671 height 551
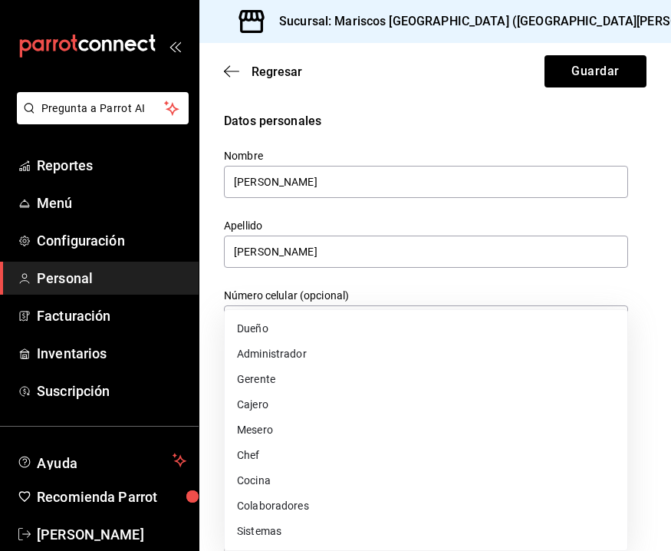
click at [295, 482] on li "Cocina" at bounding box center [426, 480] width 403 height 25
type input "KITCHEN"
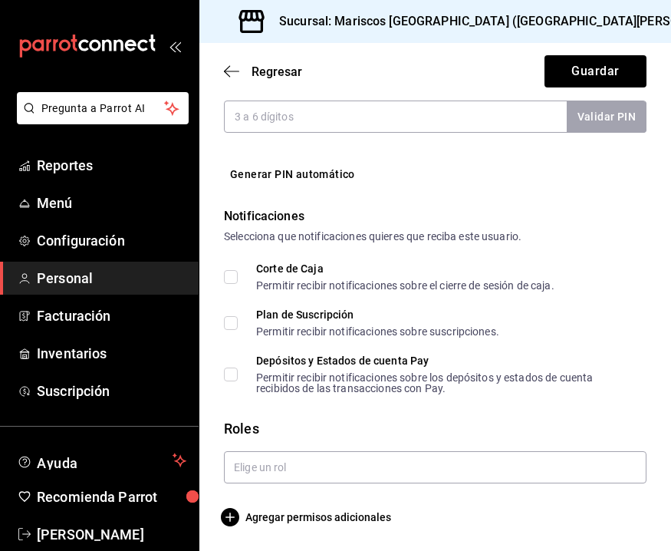
scroll to position [762, 0]
click at [285, 516] on span "Agregar permisos adicionales" at bounding box center [307, 518] width 167 height 18
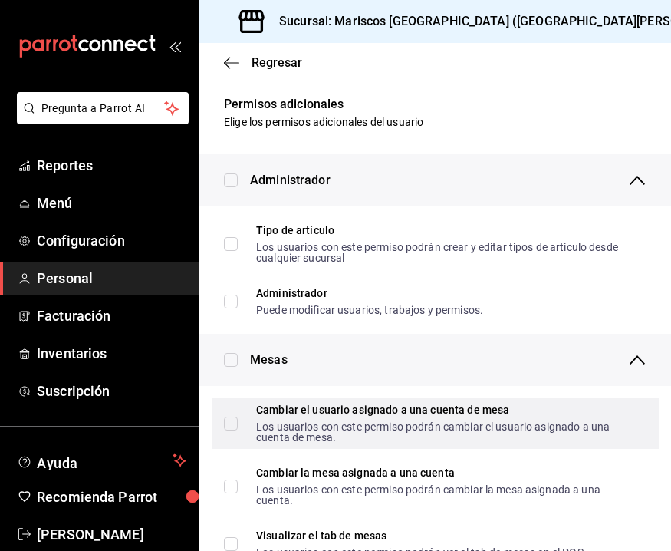
scroll to position [0, 0]
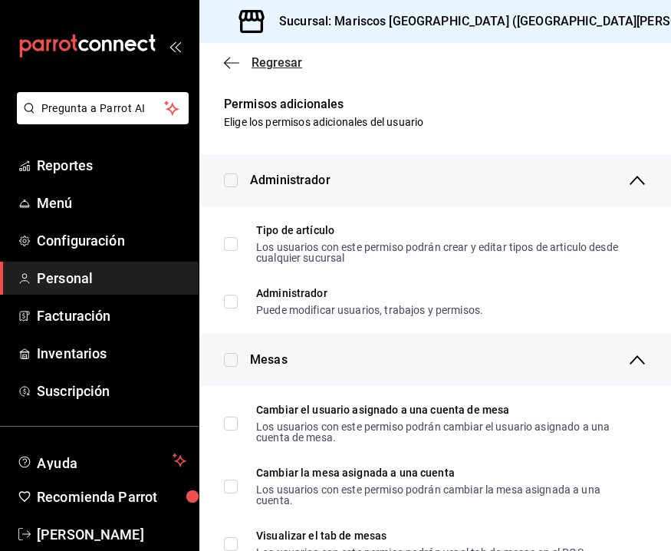
click at [235, 60] on icon "button" at bounding box center [231, 63] width 15 height 14
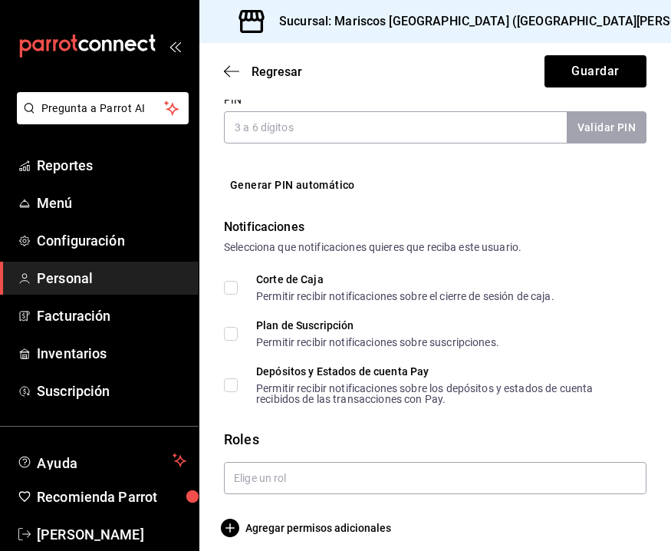
scroll to position [762, 0]
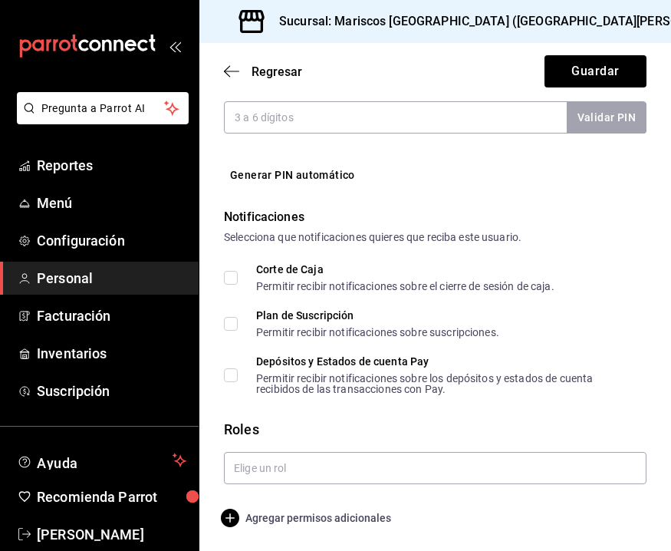
click at [298, 512] on span "Agregar permisos adicionales" at bounding box center [307, 518] width 167 height 18
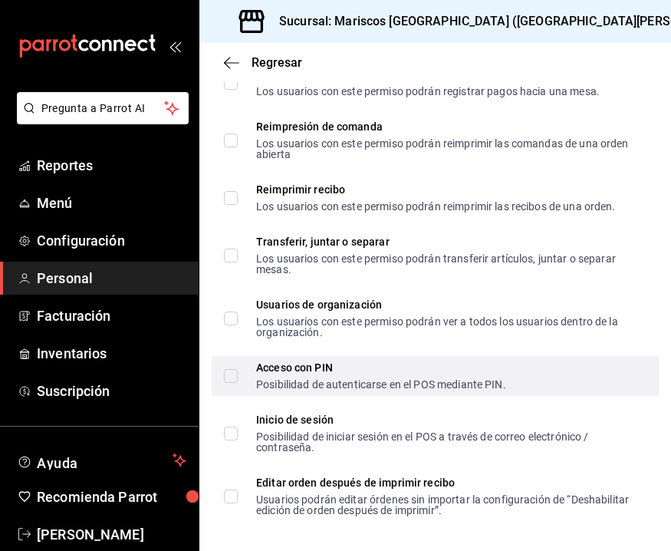
scroll to position [0, 0]
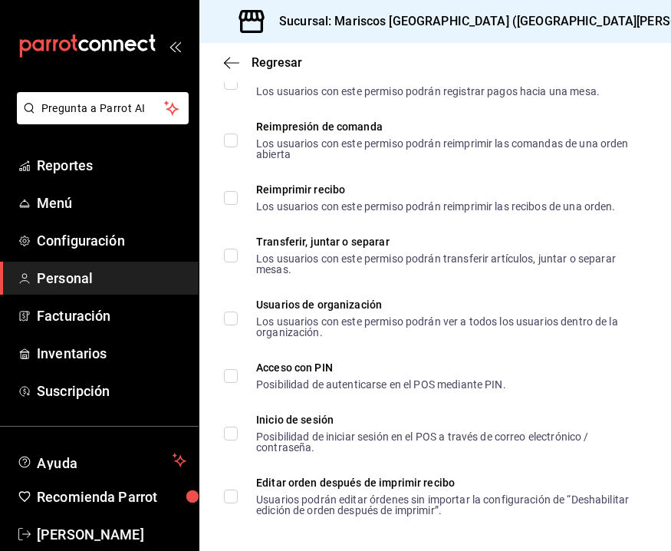
click at [155, 280] on span "Personal" at bounding box center [112, 278] width 150 height 21
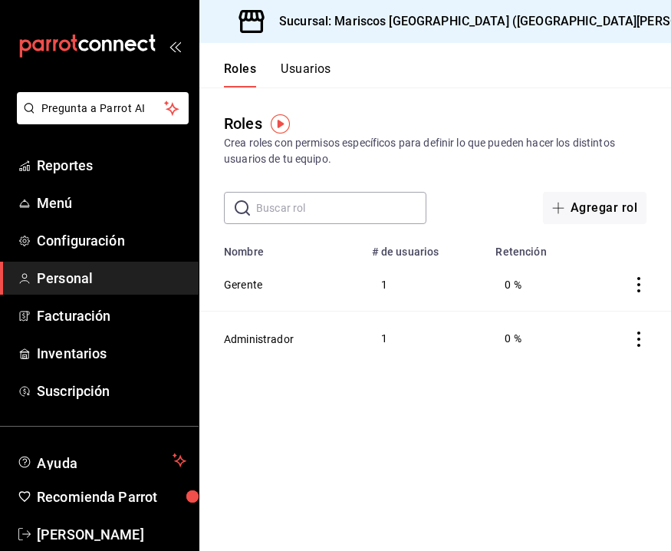
click at [279, 130] on img "button" at bounding box center [280, 123] width 19 height 19
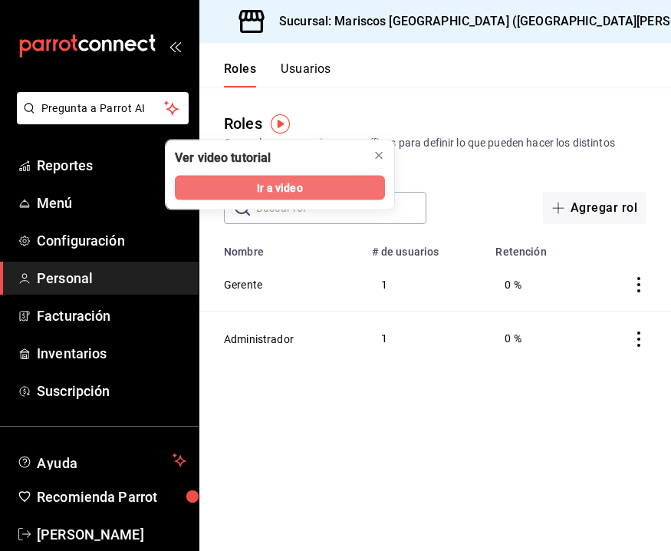
click at [283, 181] on span "Ir a video" at bounding box center [279, 187] width 45 height 16
